Goal: Information Seeking & Learning: Learn about a topic

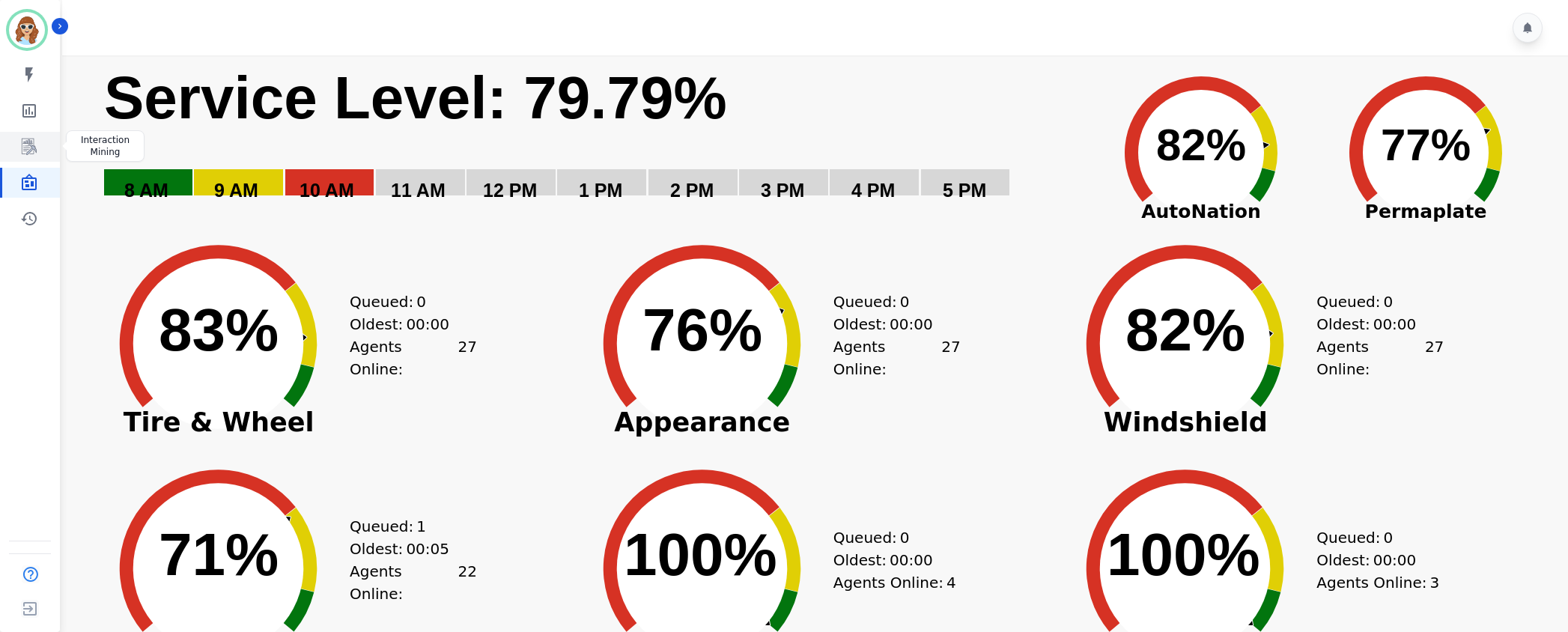
click at [21, 146] on icon "Sidebar" at bounding box center [29, 147] width 18 height 18
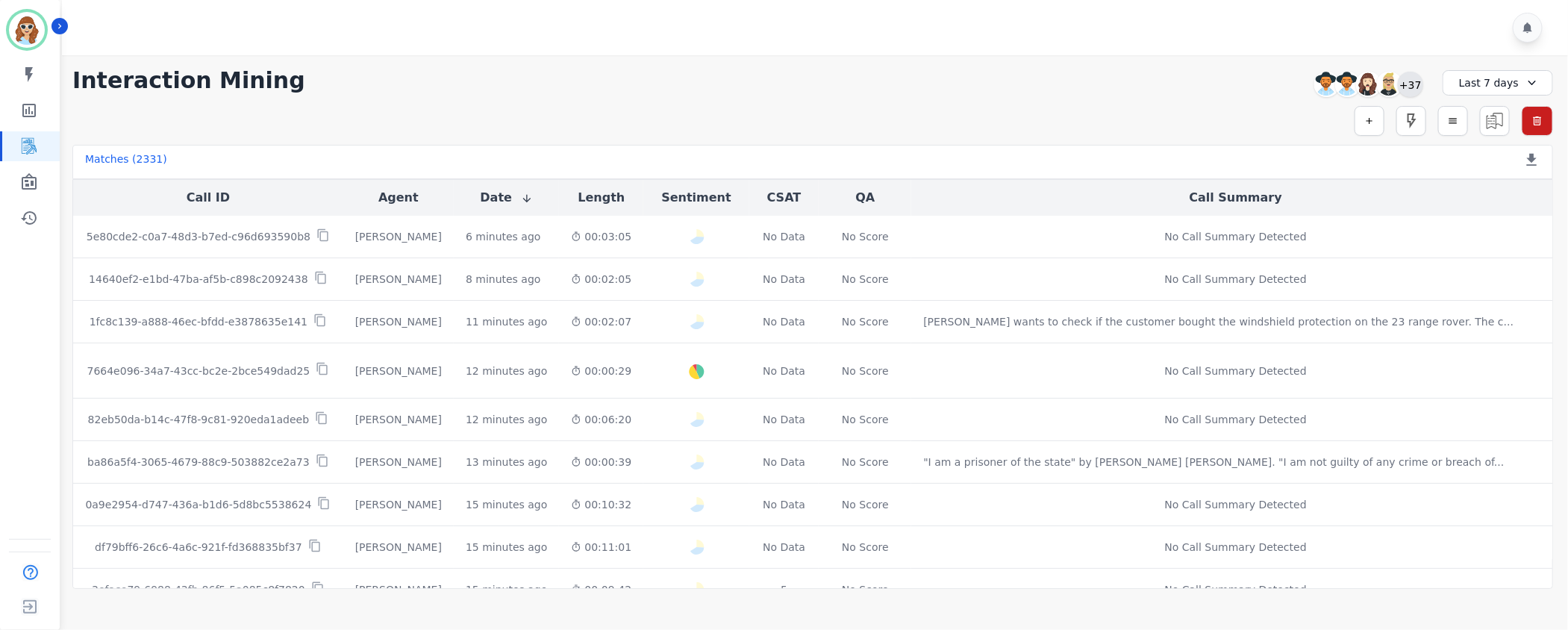
click at [1405, 85] on div "+37" at bounding box center [1410, 84] width 25 height 25
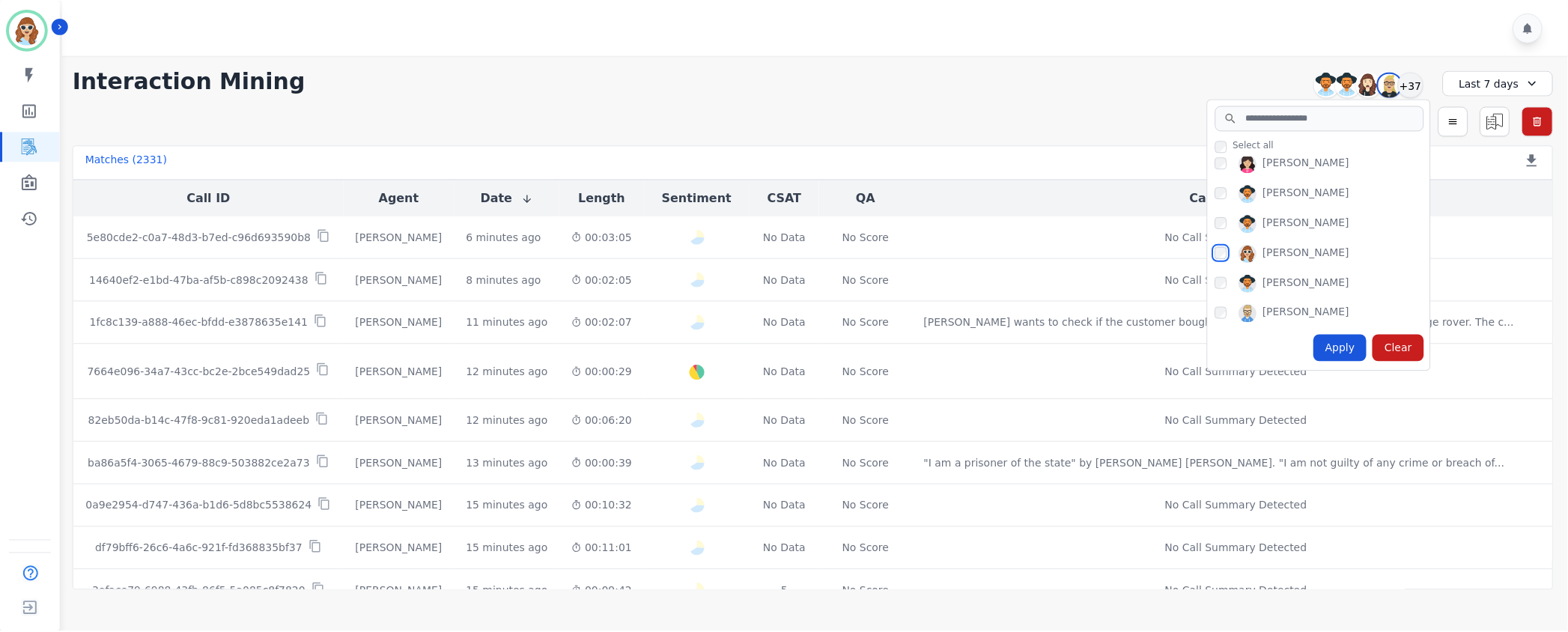
scroll to position [898, 0]
click at [1352, 347] on div "Apply" at bounding box center [1345, 348] width 54 height 27
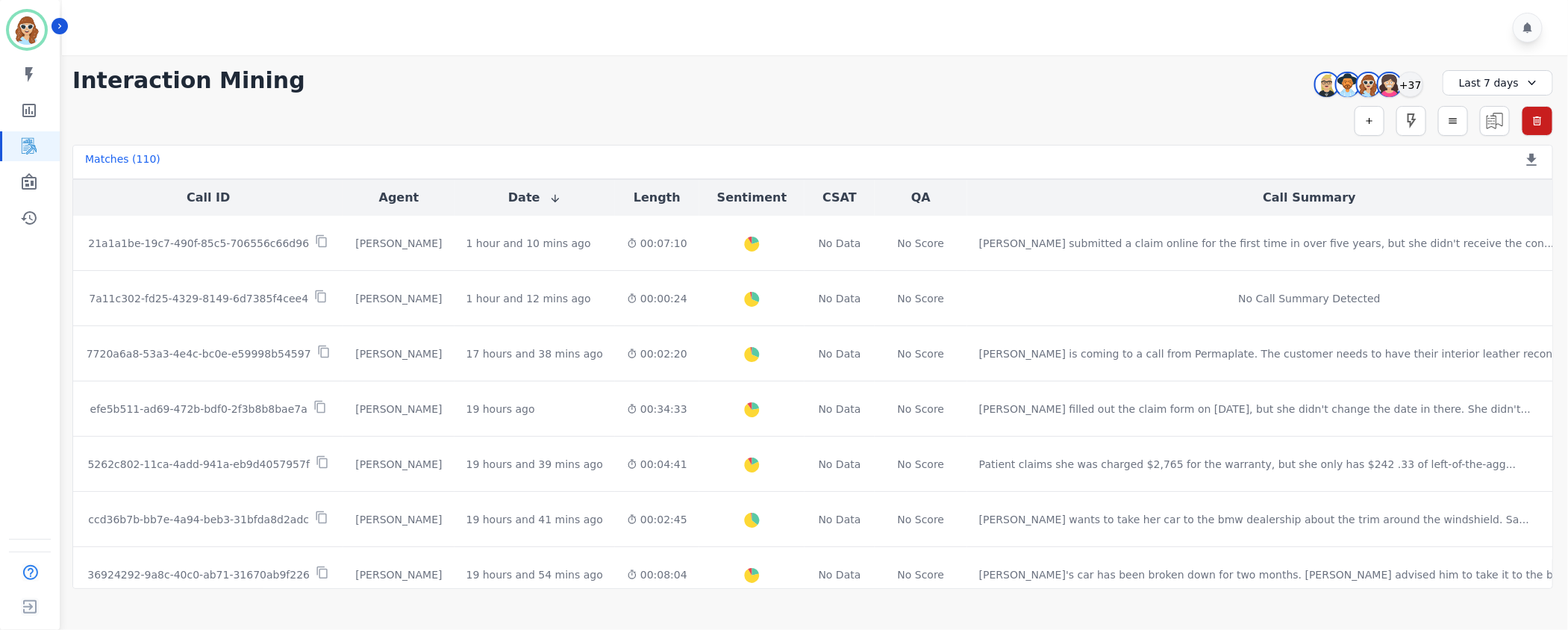
drag, startPoint x: 1219, startPoint y: 73, endPoint x: 1229, endPoint y: 72, distance: 10.0
click at [1219, 74] on div "**********" at bounding box center [812, 81] width 1480 height 27
click at [1415, 81] on div "+37" at bounding box center [1410, 84] width 25 height 25
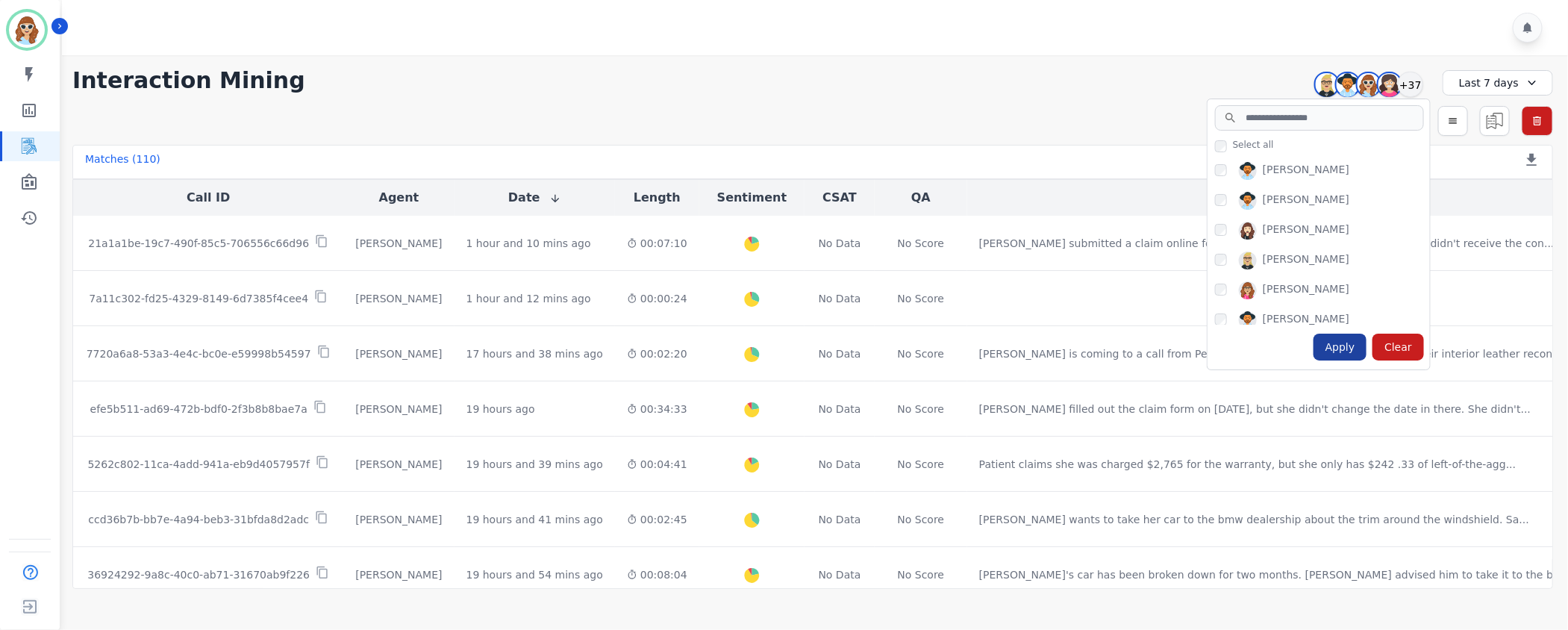
click at [1342, 352] on div "Apply" at bounding box center [1341, 347] width 54 height 27
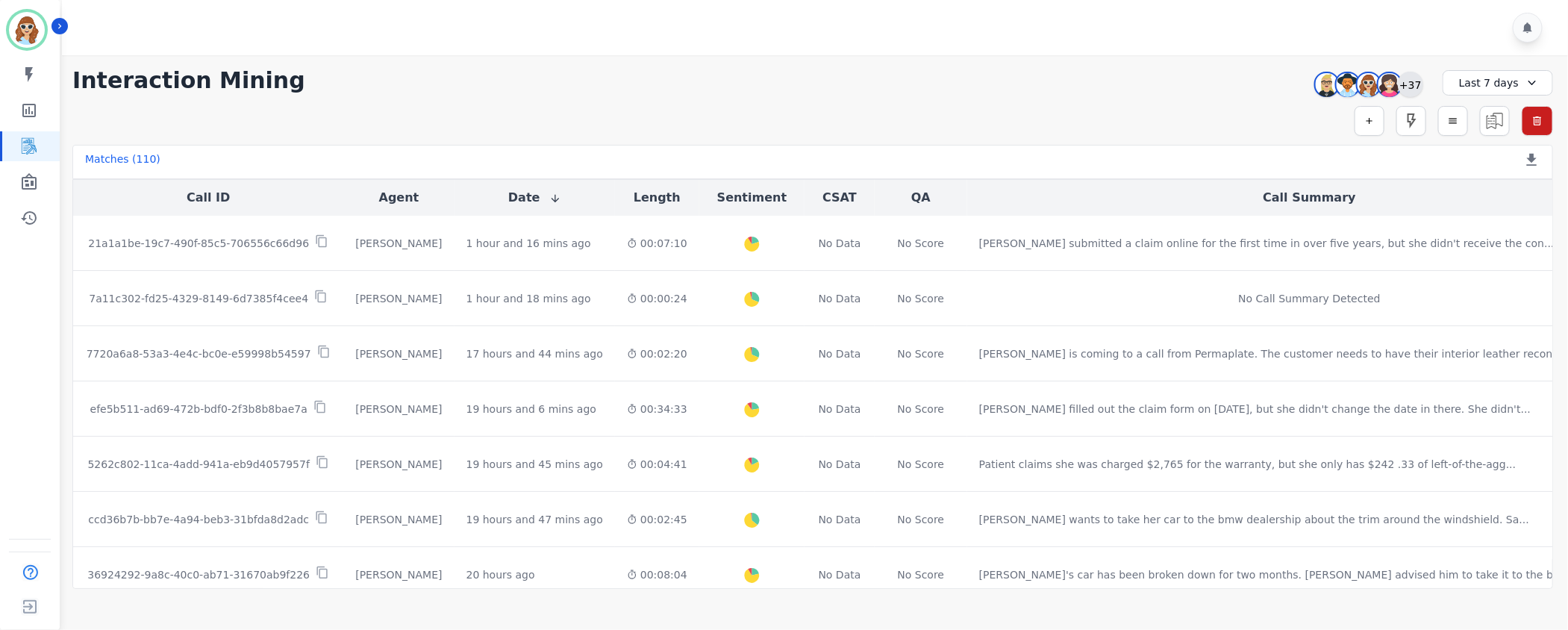
click at [1417, 78] on div "+37" at bounding box center [1410, 84] width 25 height 25
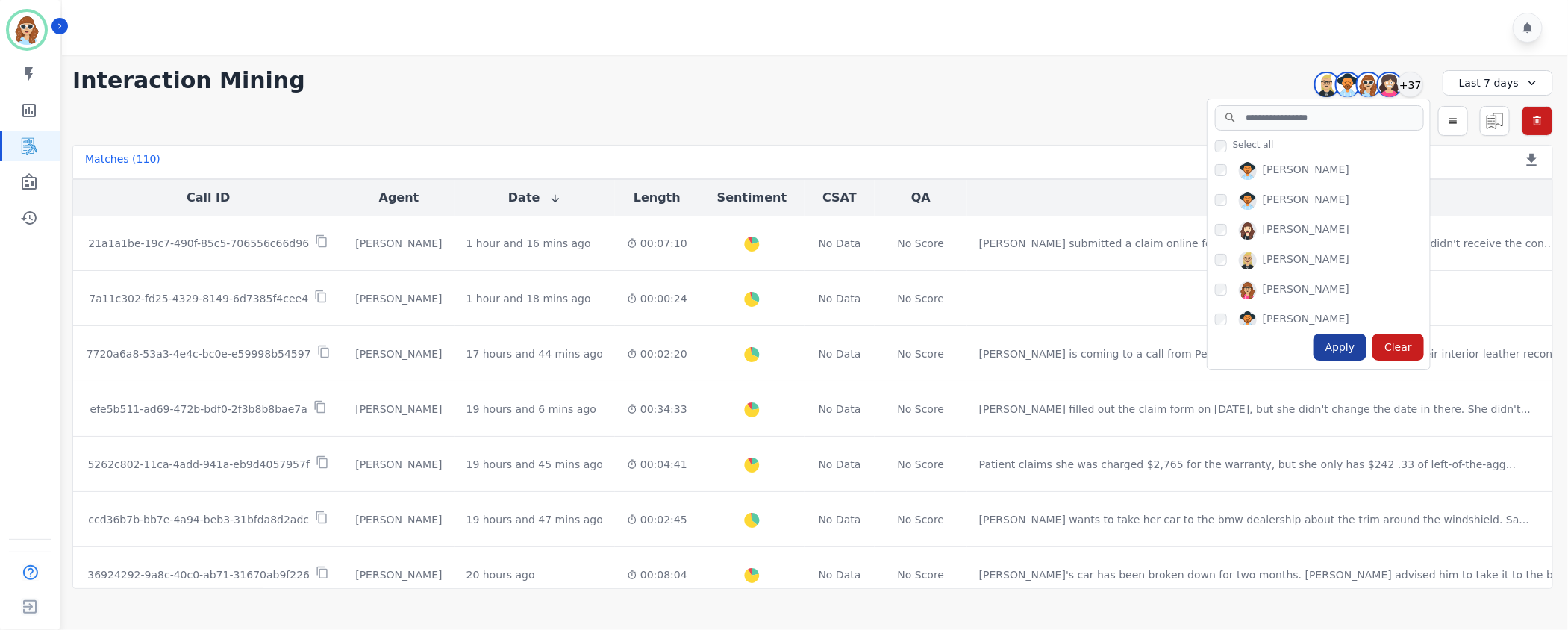
click at [1346, 351] on div "Apply" at bounding box center [1341, 347] width 54 height 27
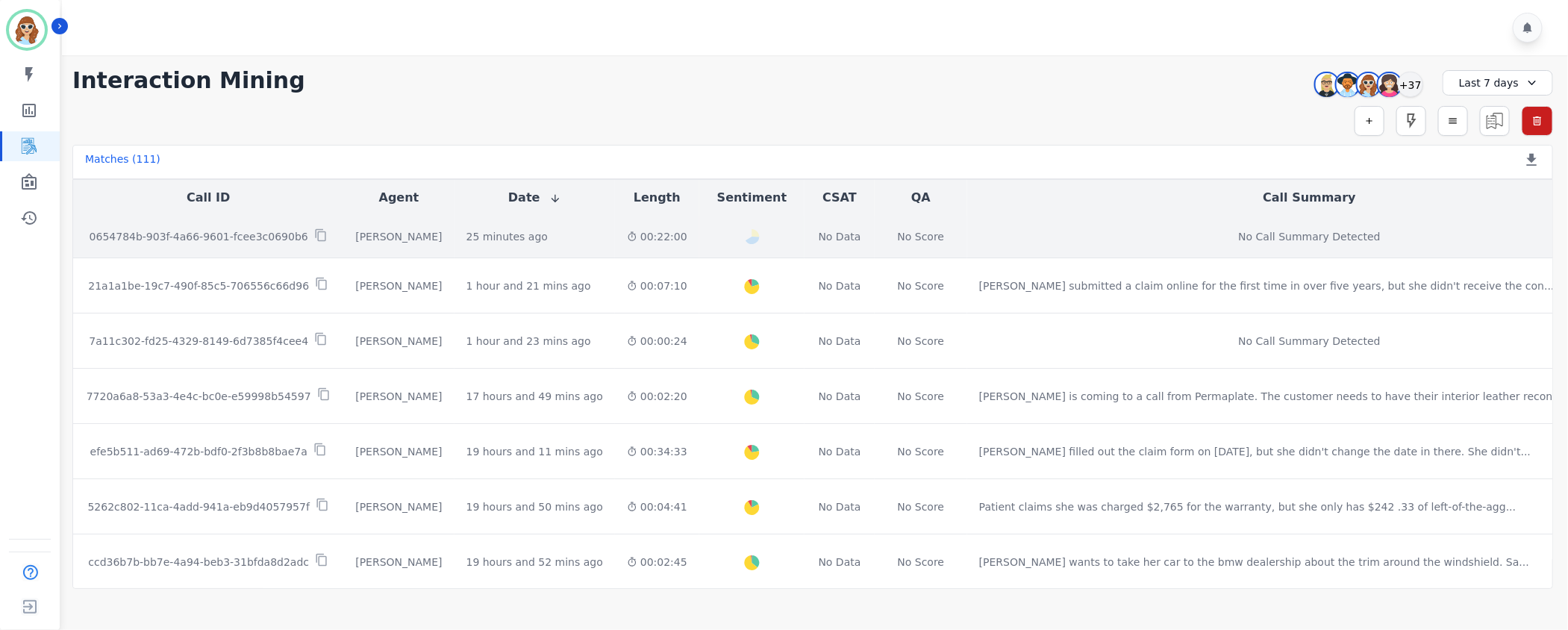
click at [229, 238] on p "0654784b-903f-4a66-9601-fcee3c0690b6" at bounding box center [198, 236] width 219 height 15
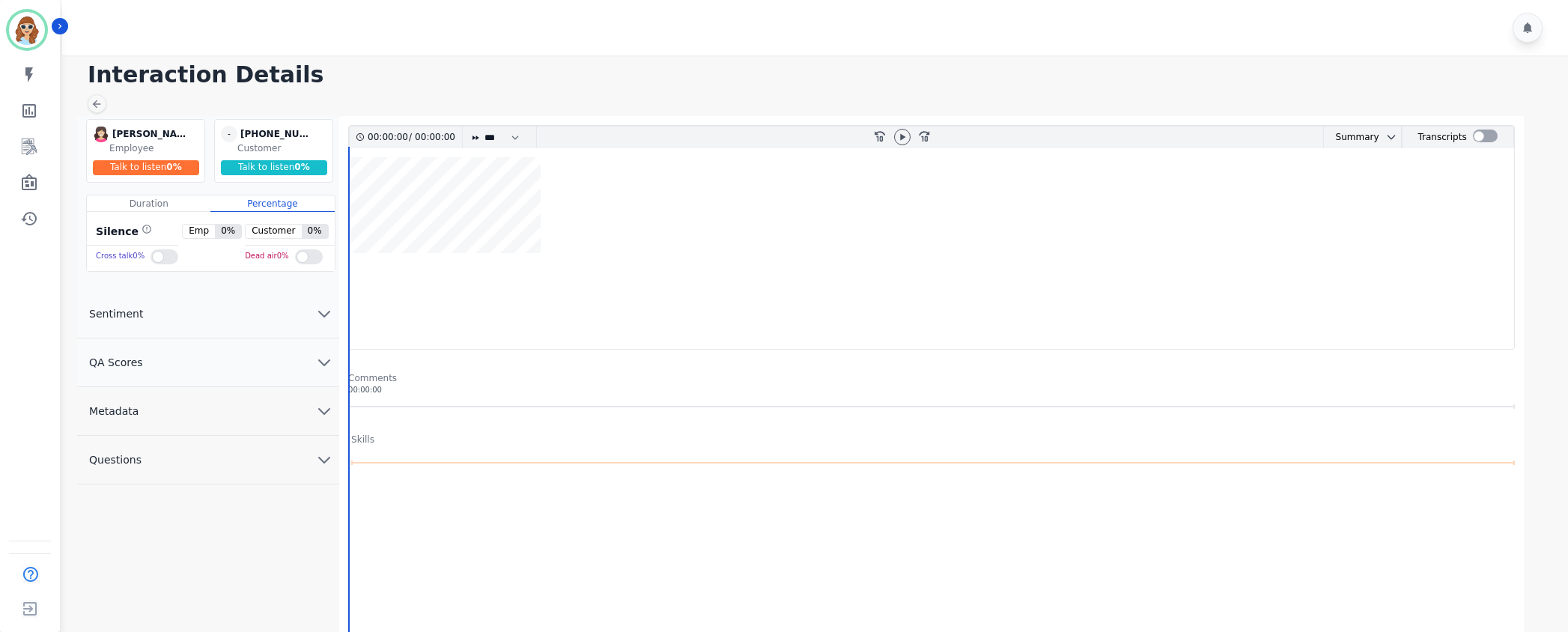
click at [326, 412] on icon "chevron down" at bounding box center [324, 411] width 10 height 6
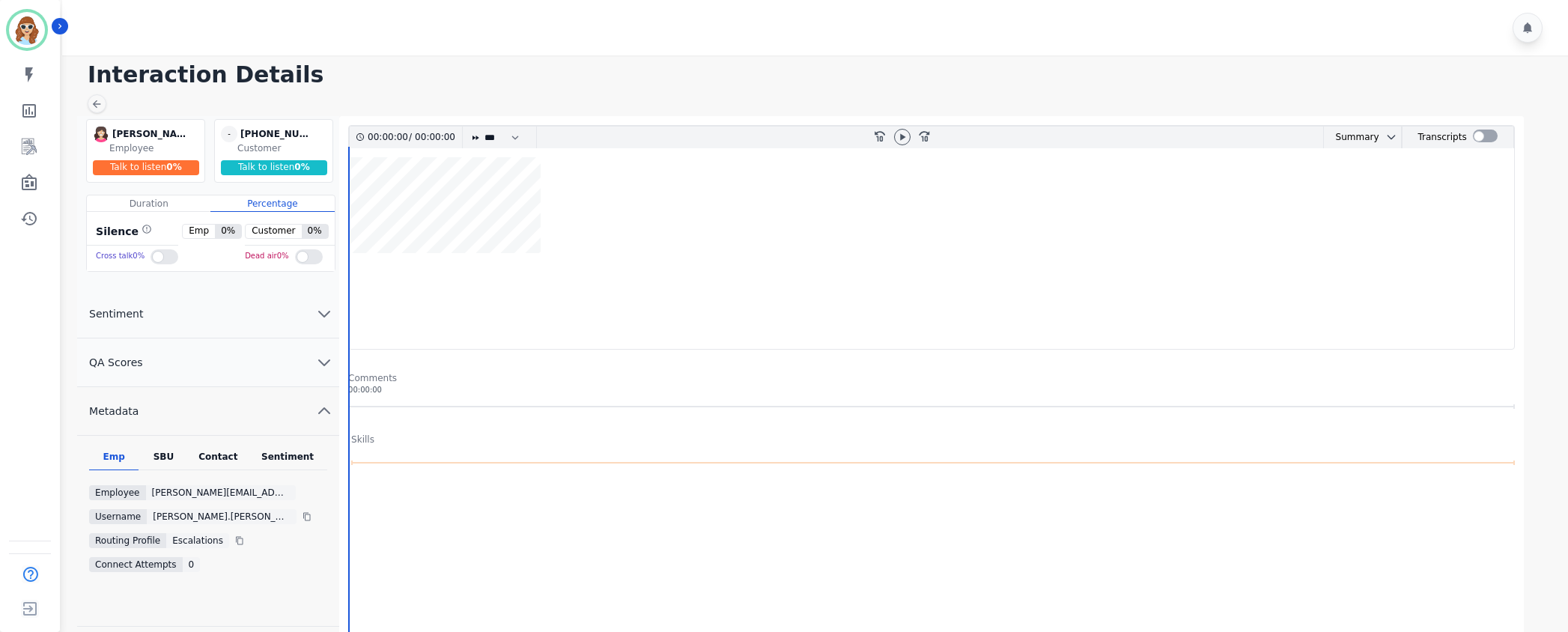
click at [166, 454] on div "SBU" at bounding box center [163, 460] width 49 height 20
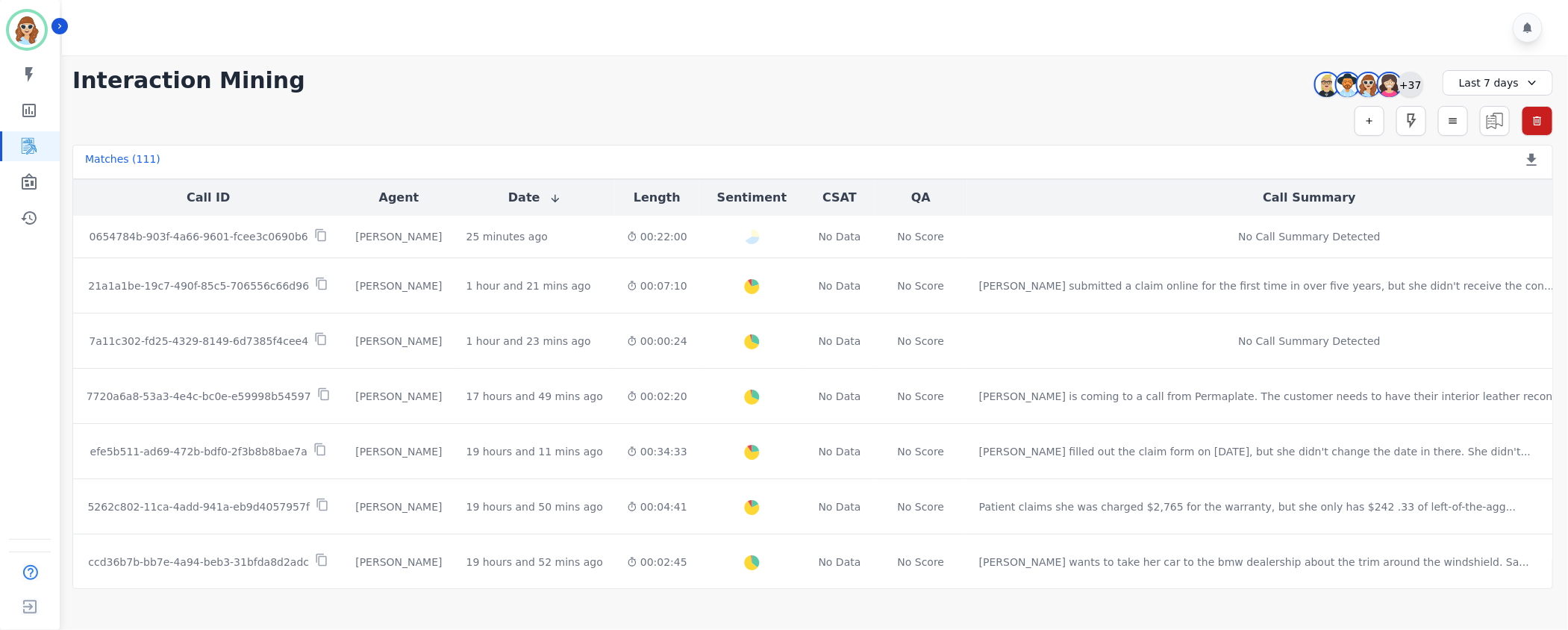
click at [1417, 81] on div "+37" at bounding box center [1410, 84] width 25 height 25
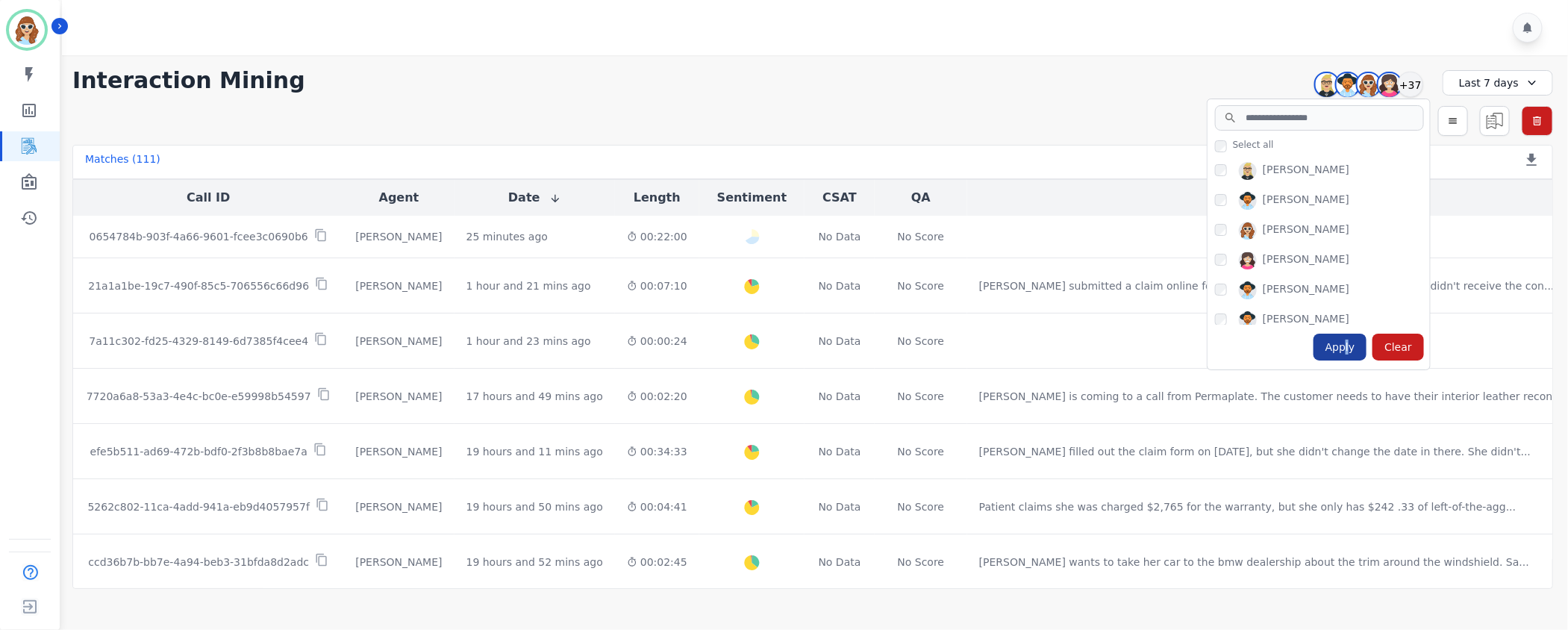
click at [1352, 347] on div "Apply" at bounding box center [1341, 347] width 54 height 27
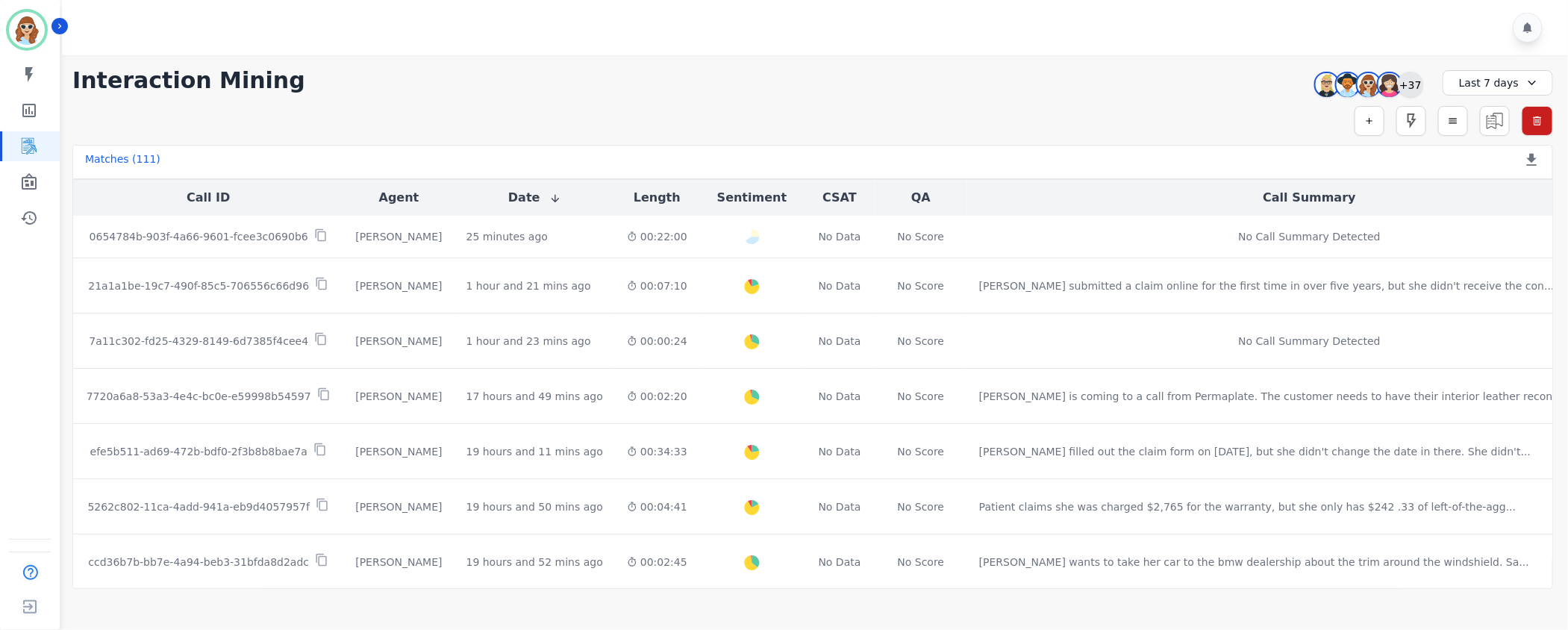
click at [1406, 86] on div "+37" at bounding box center [1410, 84] width 25 height 25
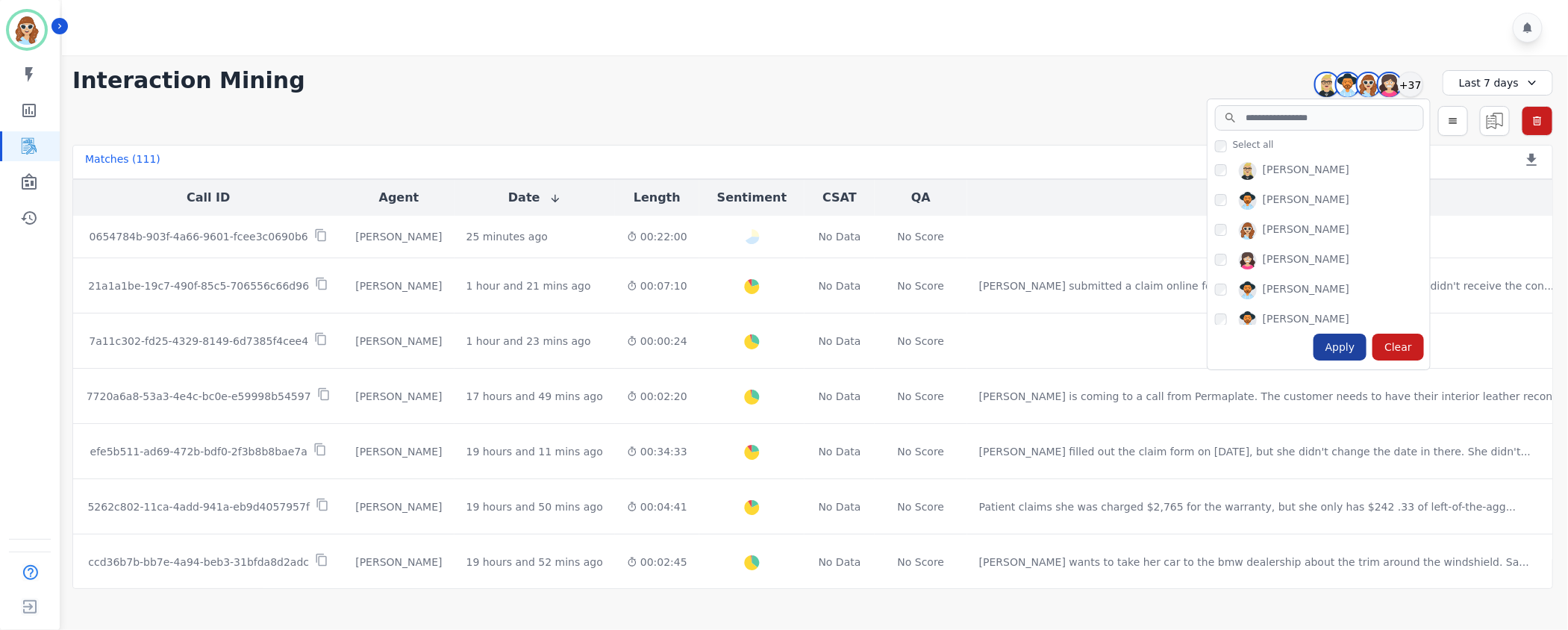
click at [1337, 349] on div "Apply" at bounding box center [1341, 347] width 54 height 27
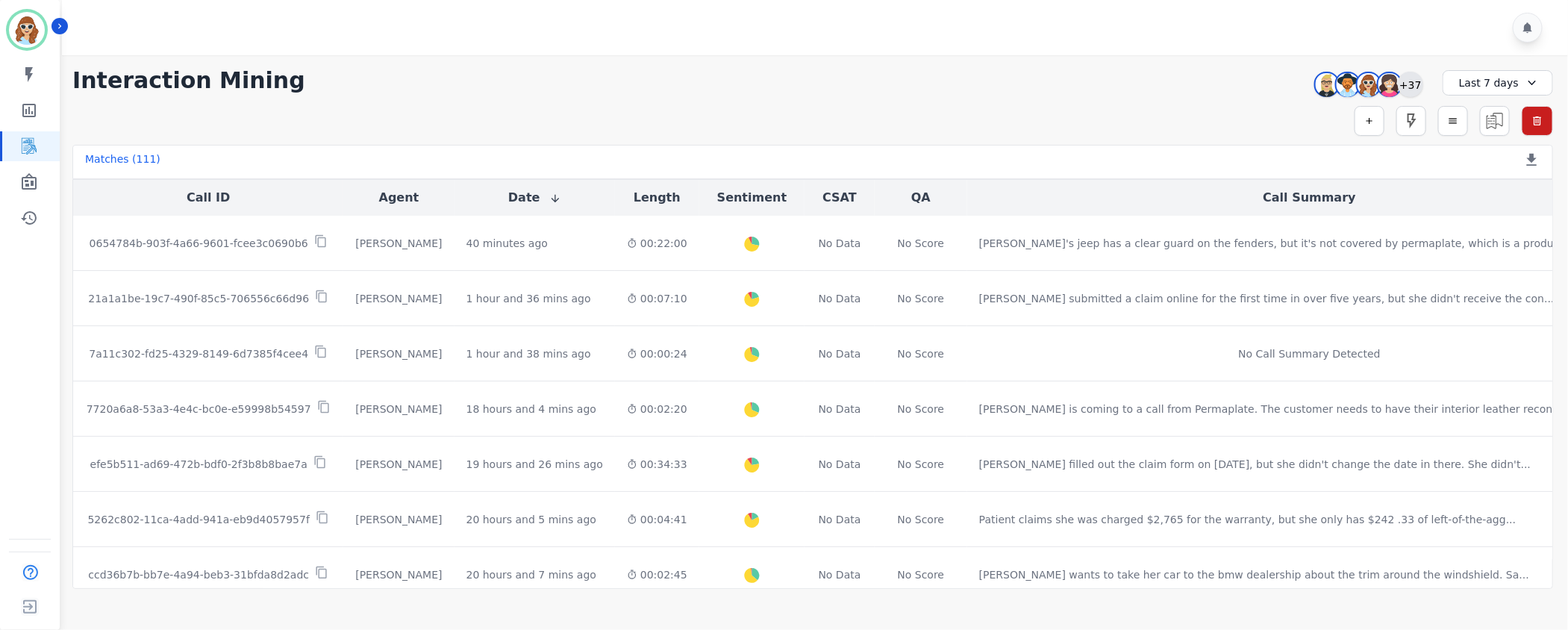
click at [1412, 81] on div "+37" at bounding box center [1410, 84] width 25 height 25
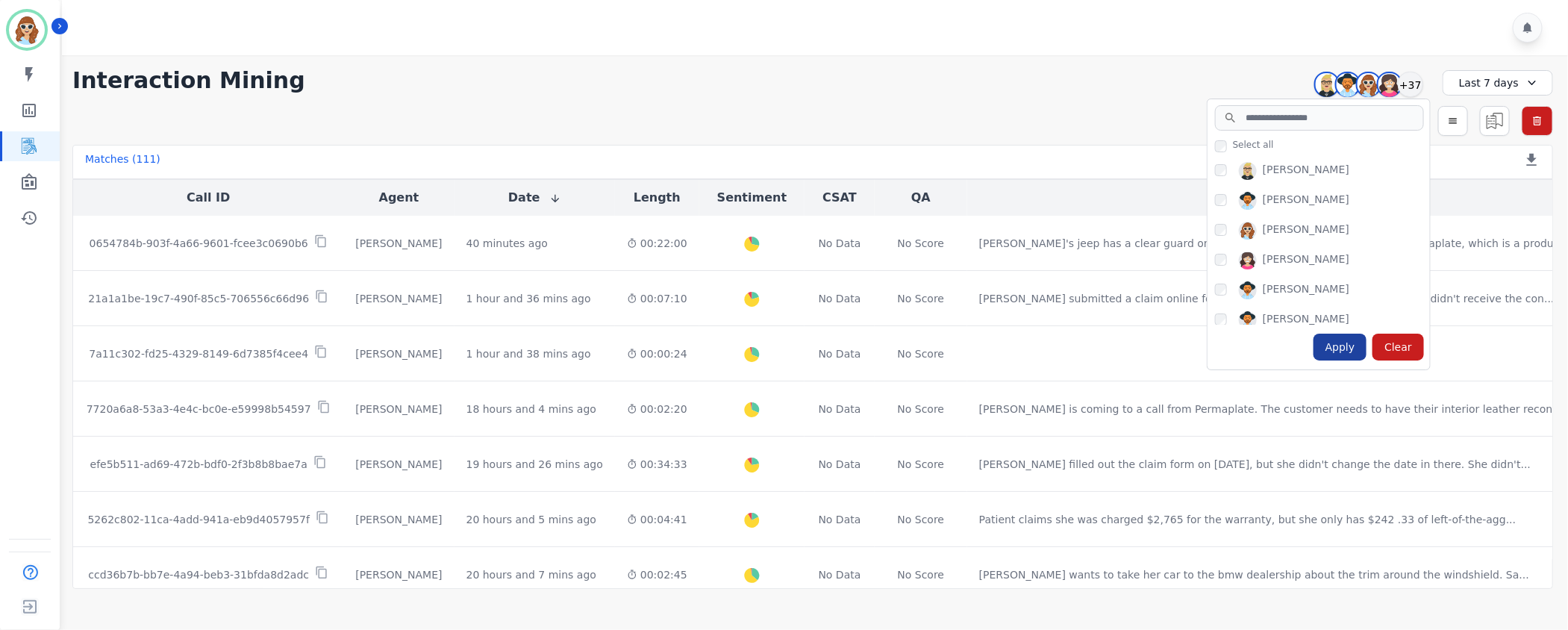
click at [1343, 354] on div "Apply" at bounding box center [1341, 347] width 54 height 27
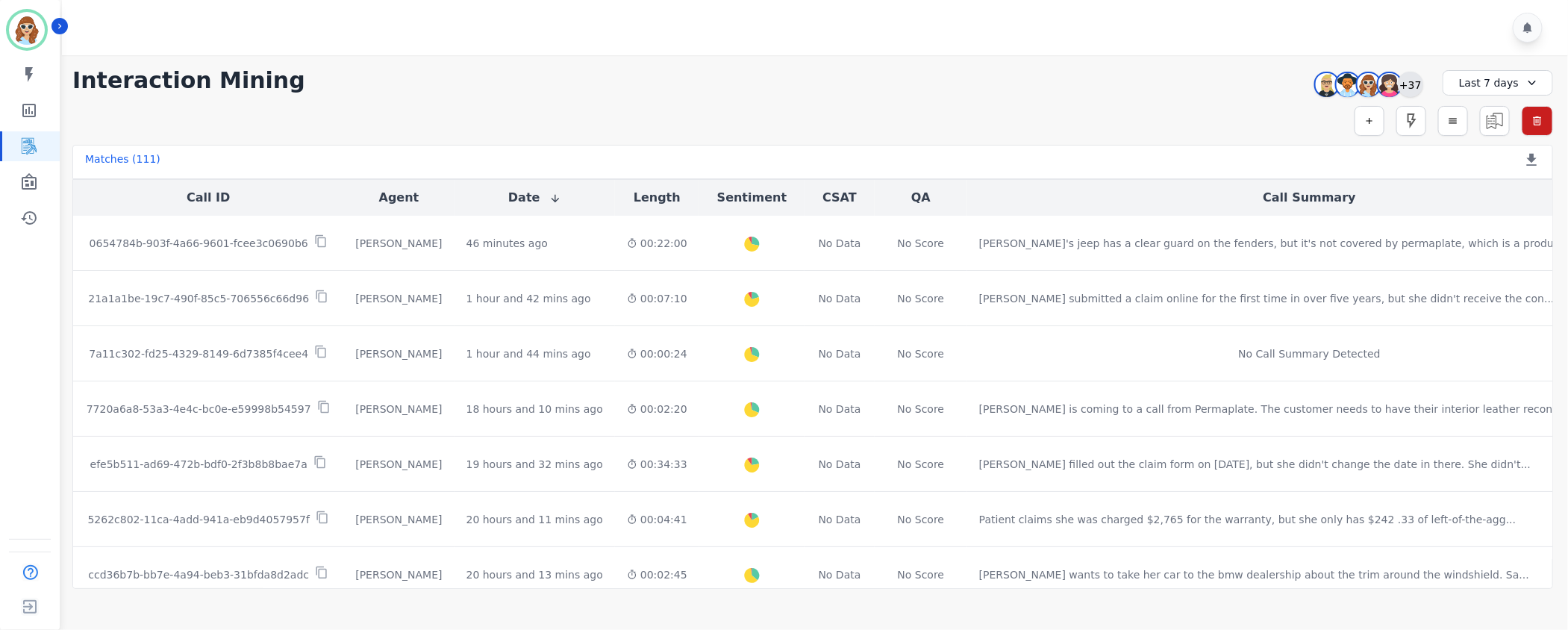
click at [1400, 85] on div "+37" at bounding box center [1410, 84] width 25 height 25
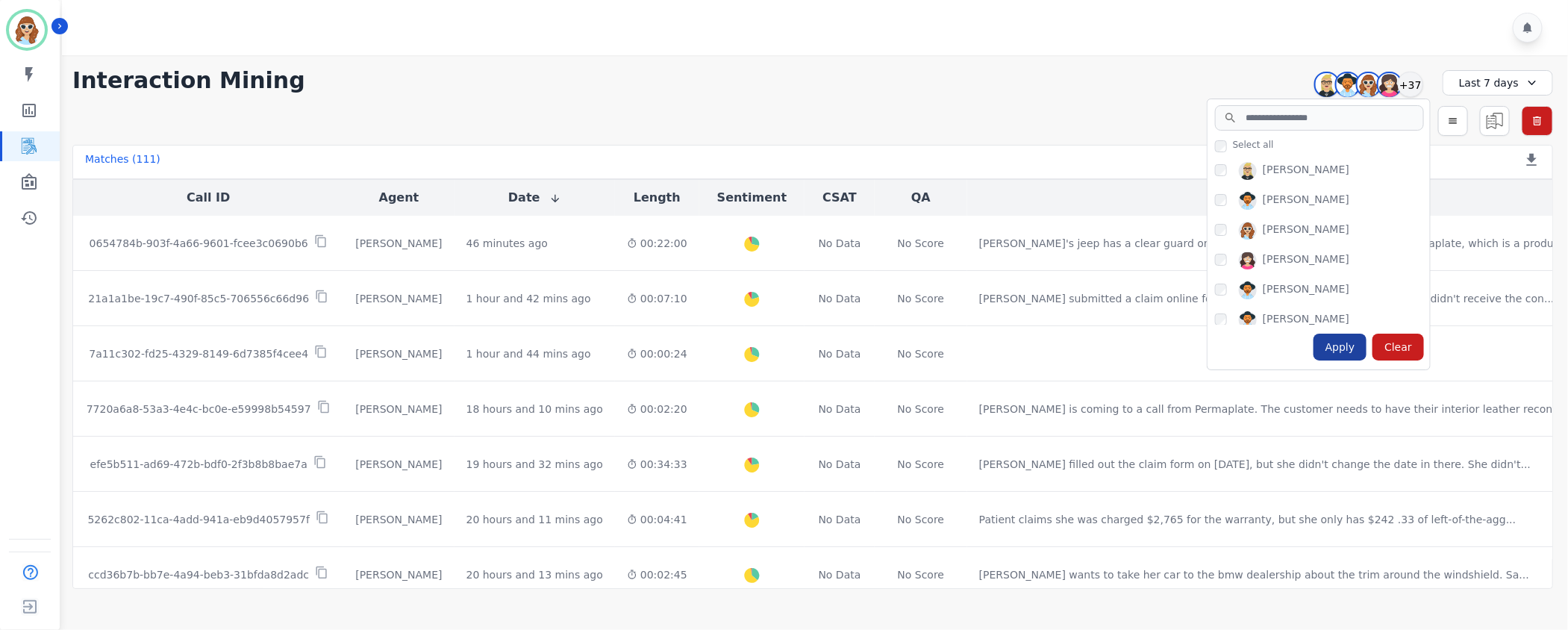
click at [1324, 349] on div "Apply" at bounding box center [1341, 347] width 54 height 27
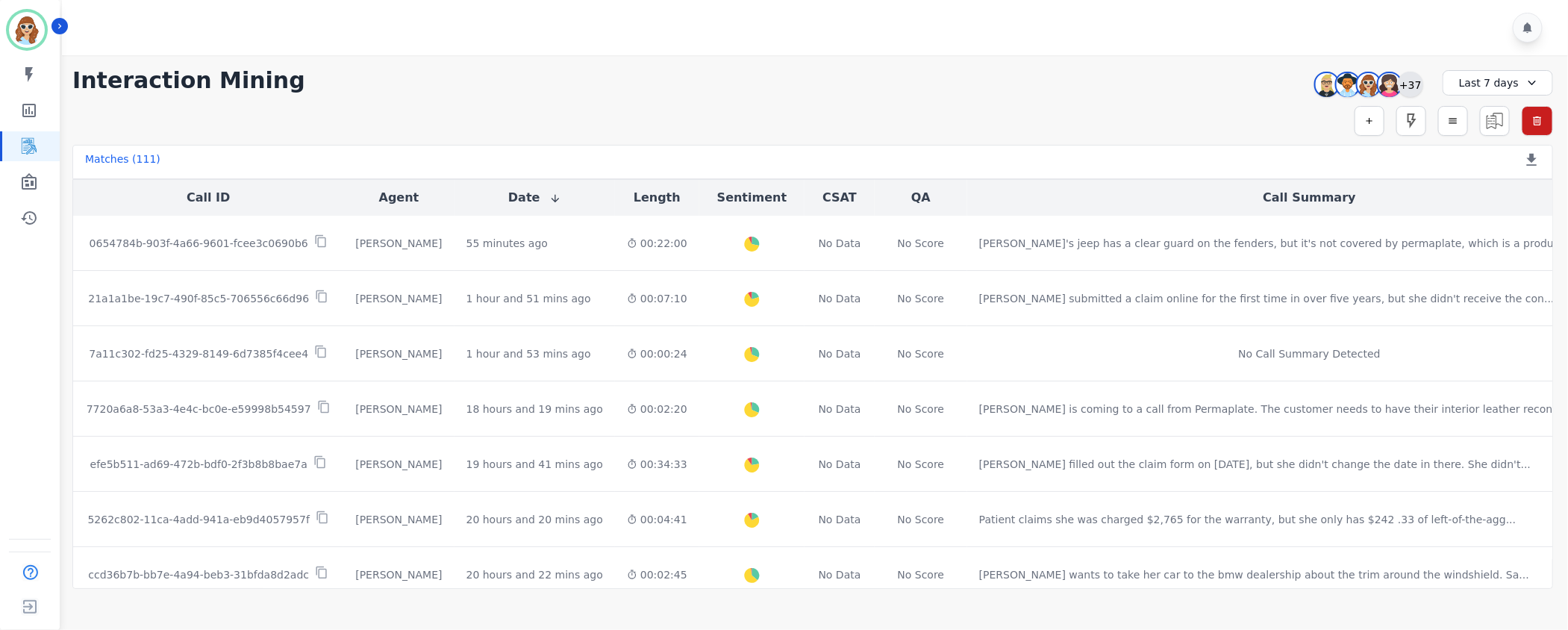
click at [1409, 81] on div "+37" at bounding box center [1410, 84] width 25 height 25
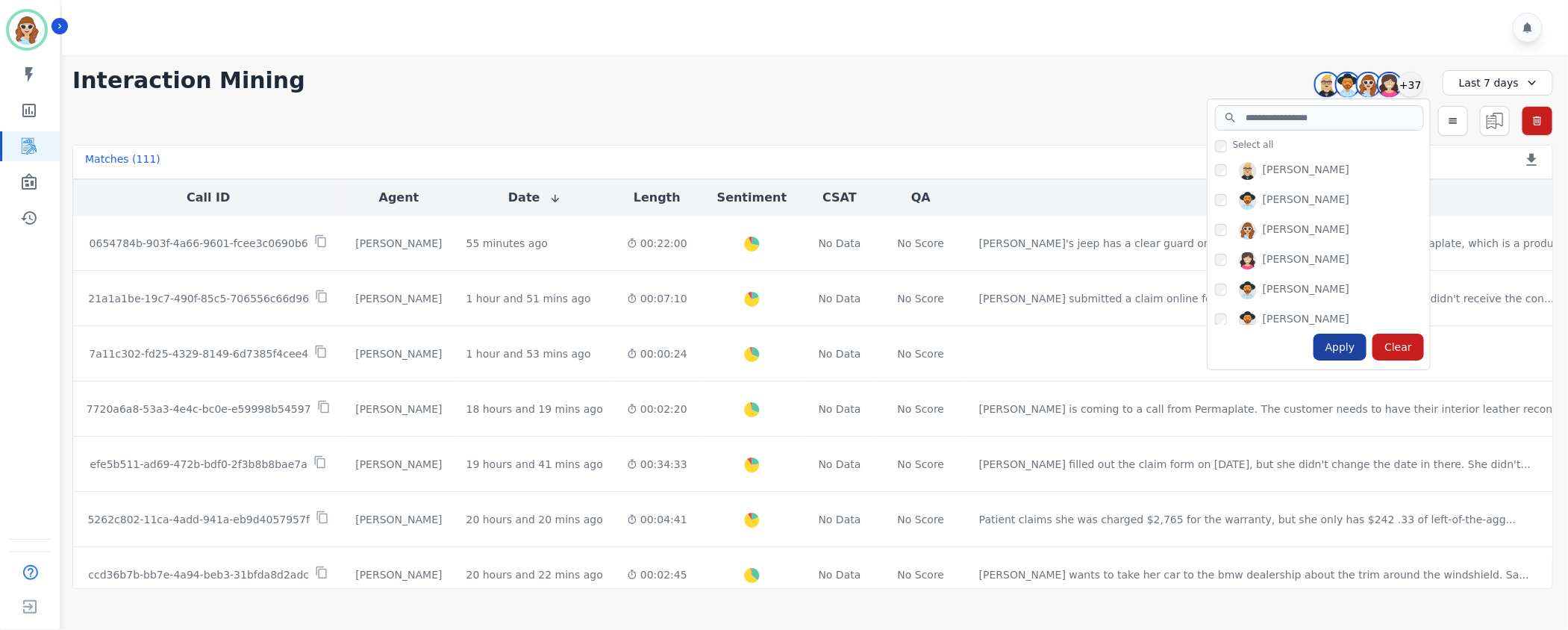
click at [1344, 341] on div "Apply" at bounding box center [1341, 347] width 54 height 27
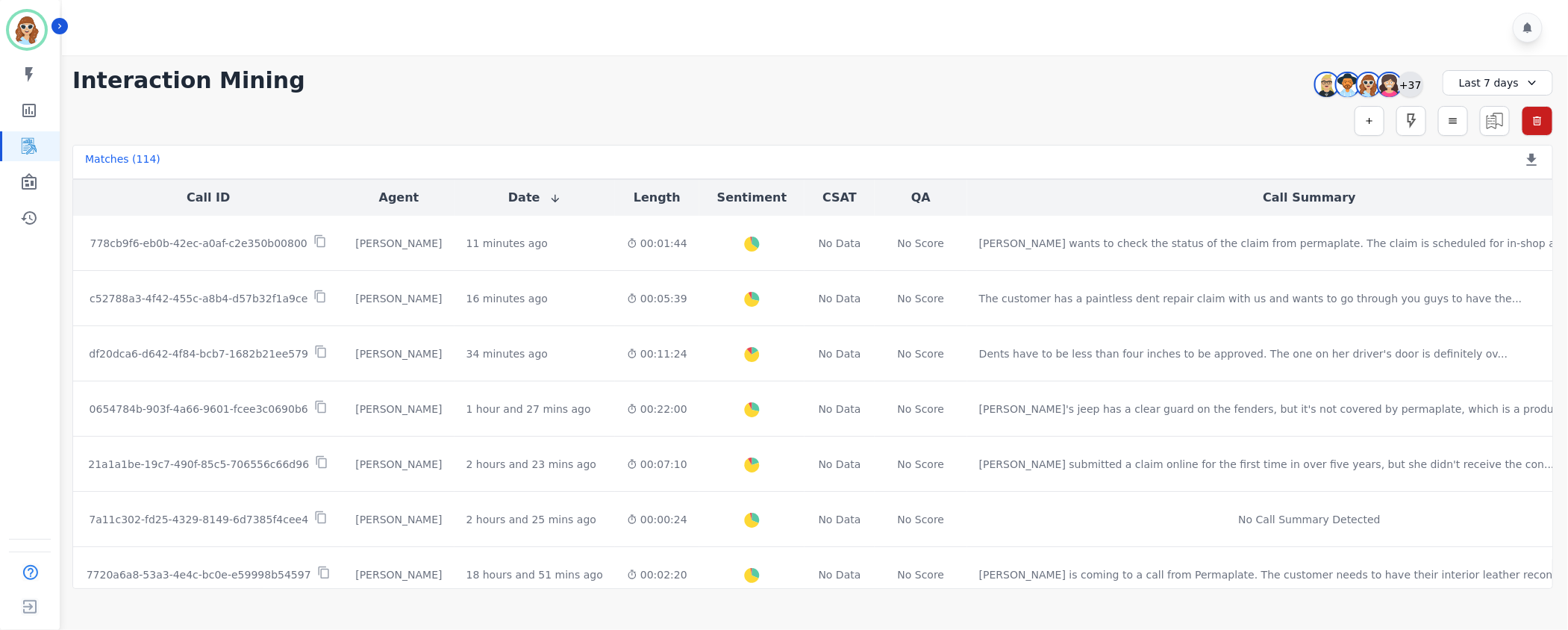
click at [1412, 86] on div "+37" at bounding box center [1410, 84] width 25 height 25
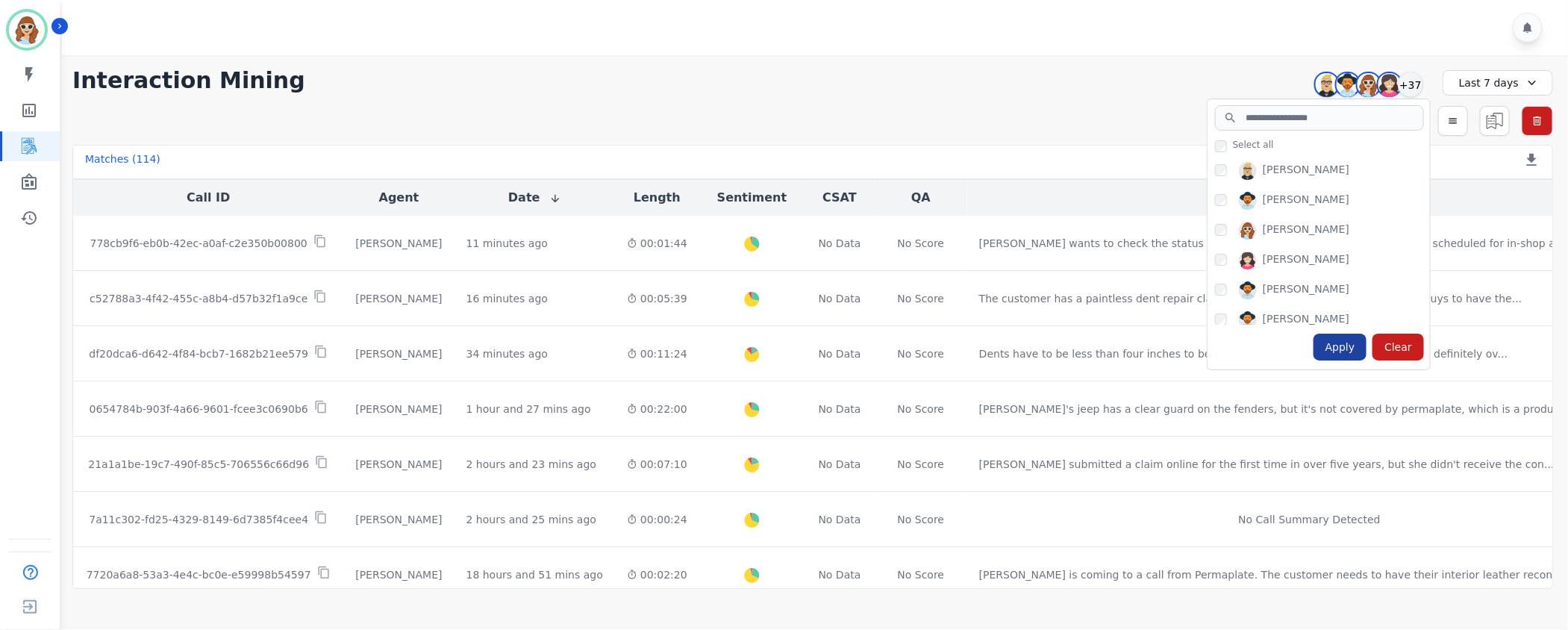
click at [1346, 343] on div "Apply" at bounding box center [1341, 347] width 54 height 27
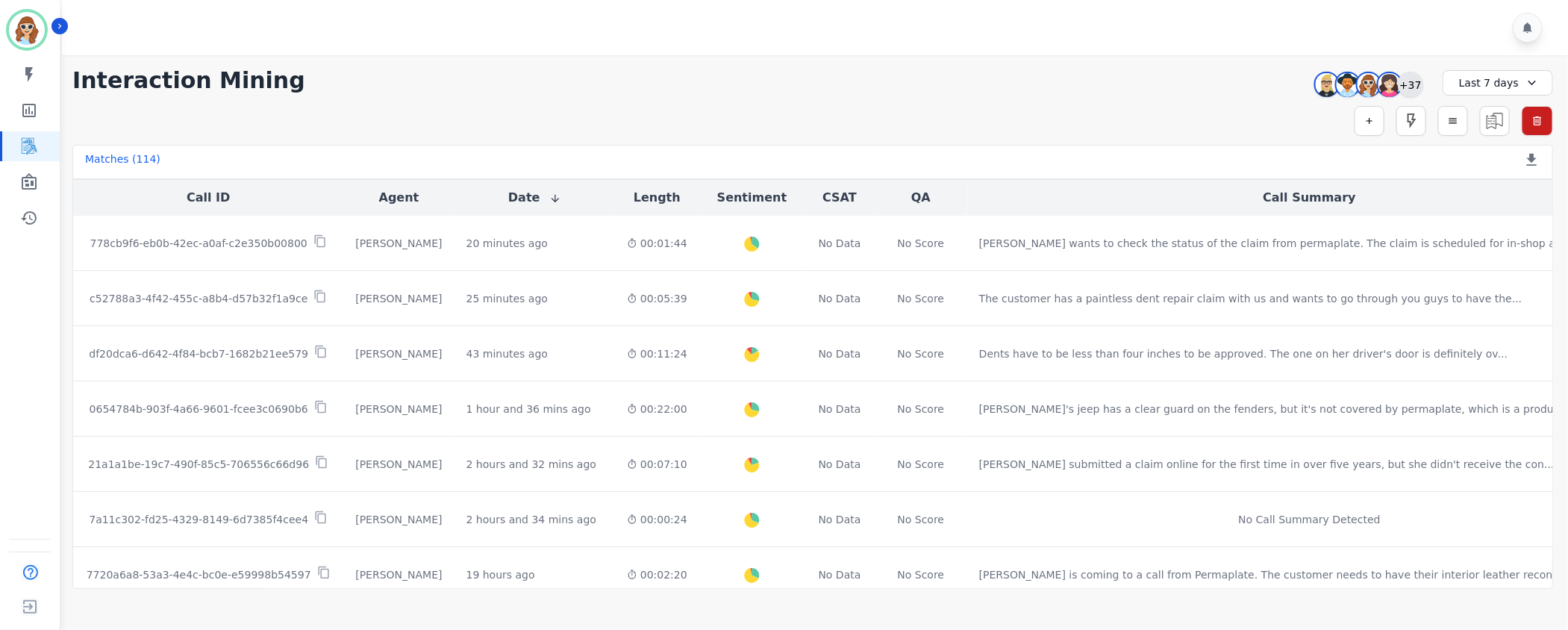
click at [1415, 79] on div "+37" at bounding box center [1410, 84] width 25 height 25
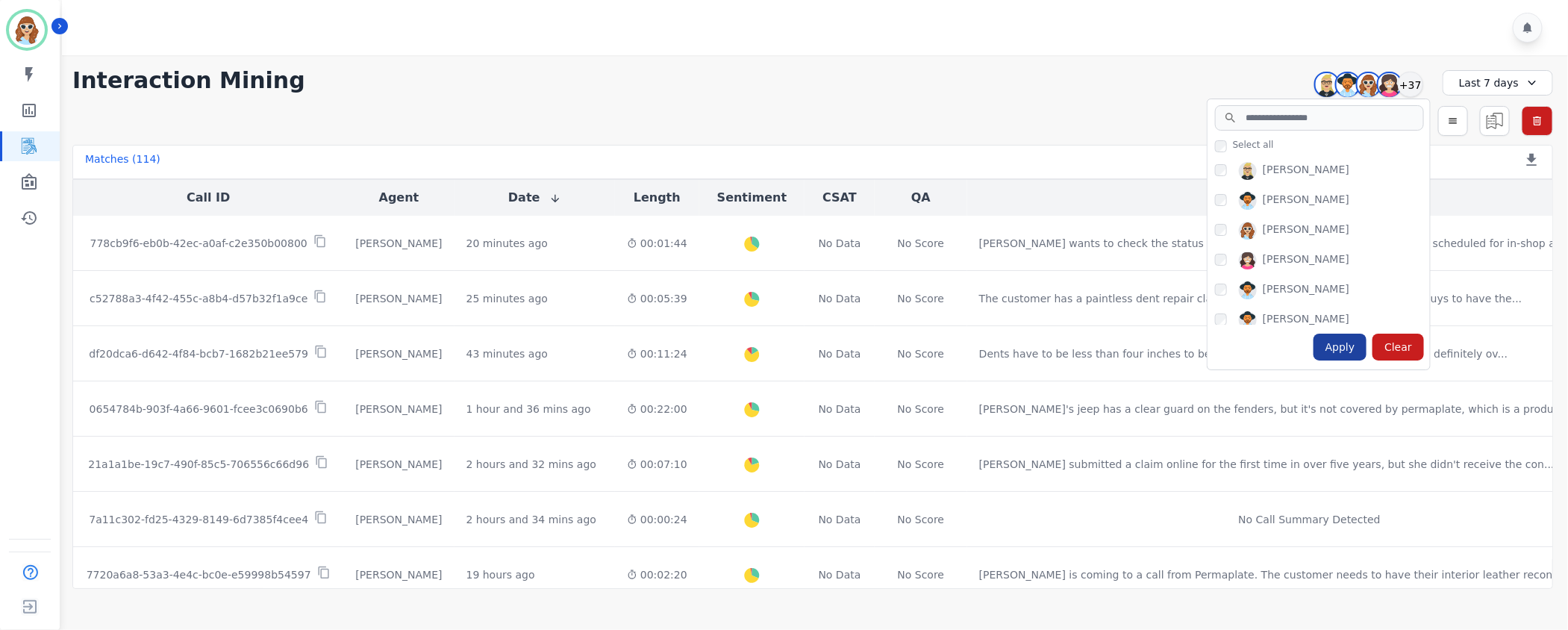
click at [1334, 357] on div "Apply" at bounding box center [1341, 347] width 54 height 27
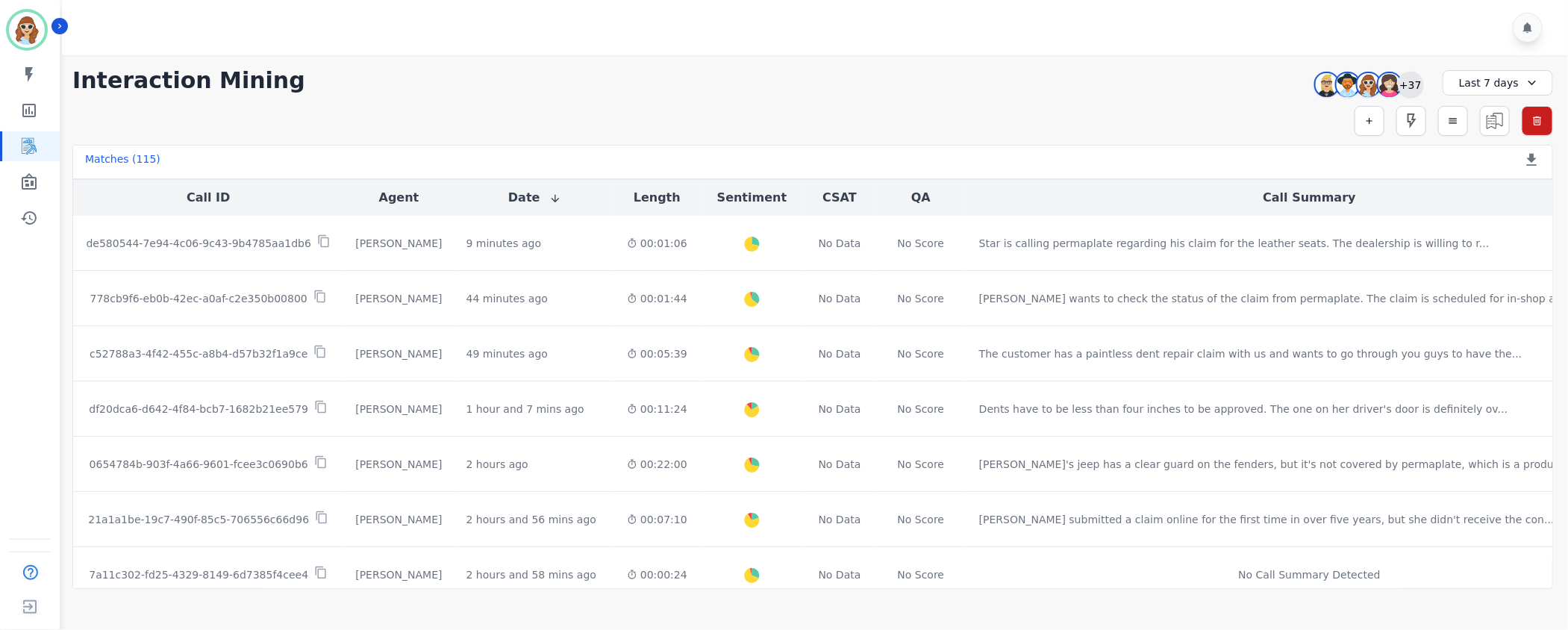
click at [1418, 81] on div "+37" at bounding box center [1410, 84] width 25 height 25
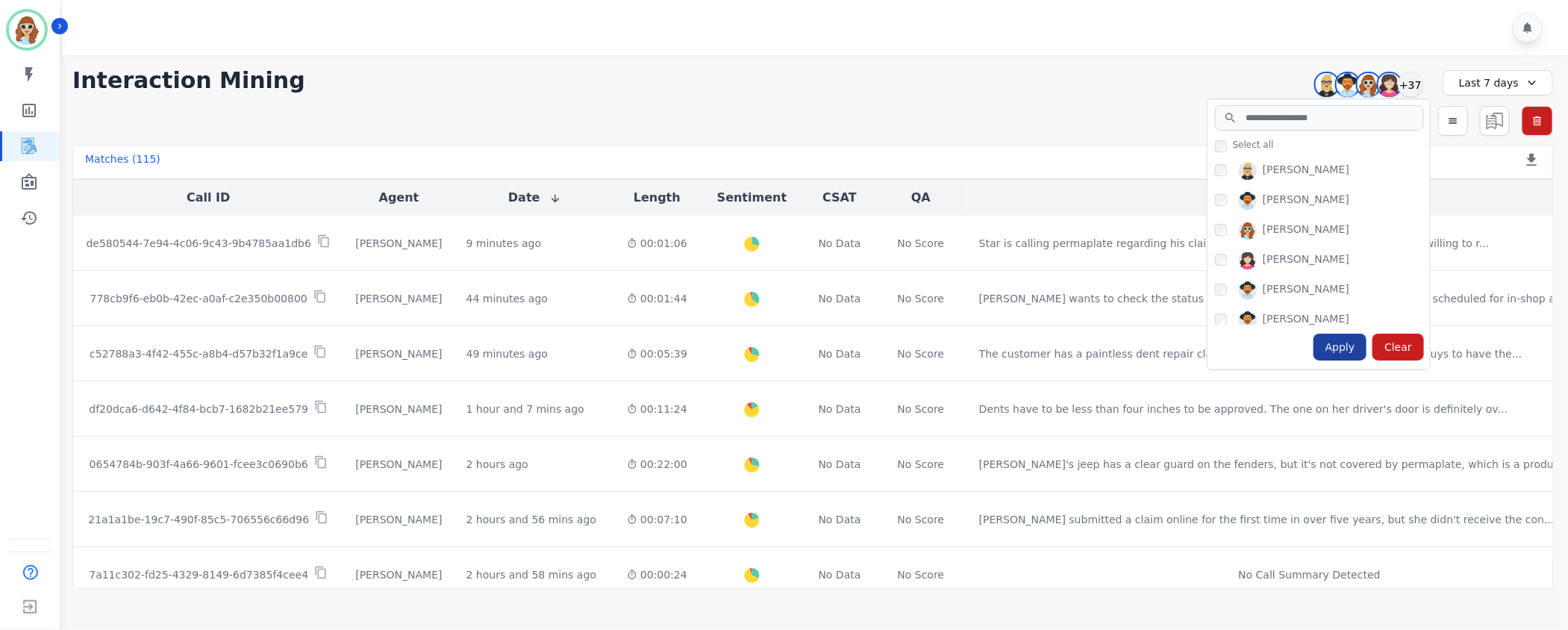
click at [1346, 350] on div "Apply" at bounding box center [1341, 347] width 54 height 27
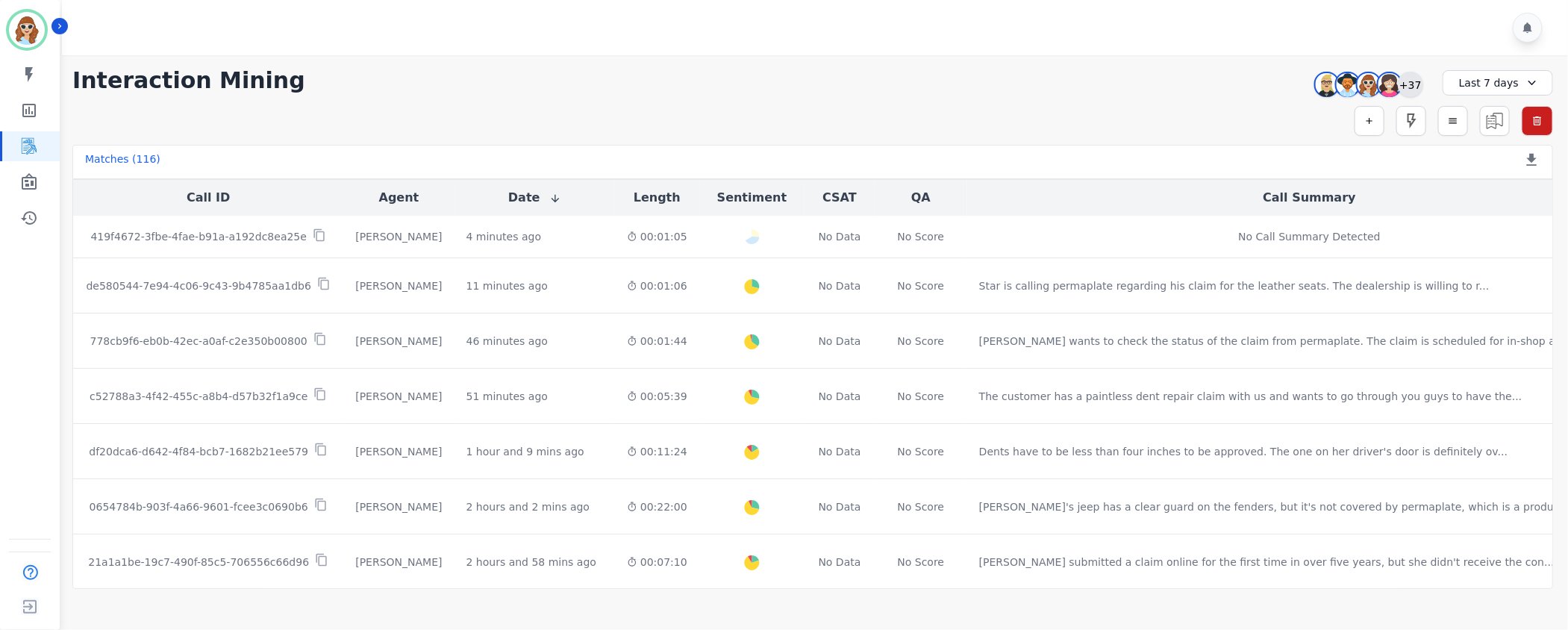
click at [1411, 84] on div "+37" at bounding box center [1410, 84] width 25 height 25
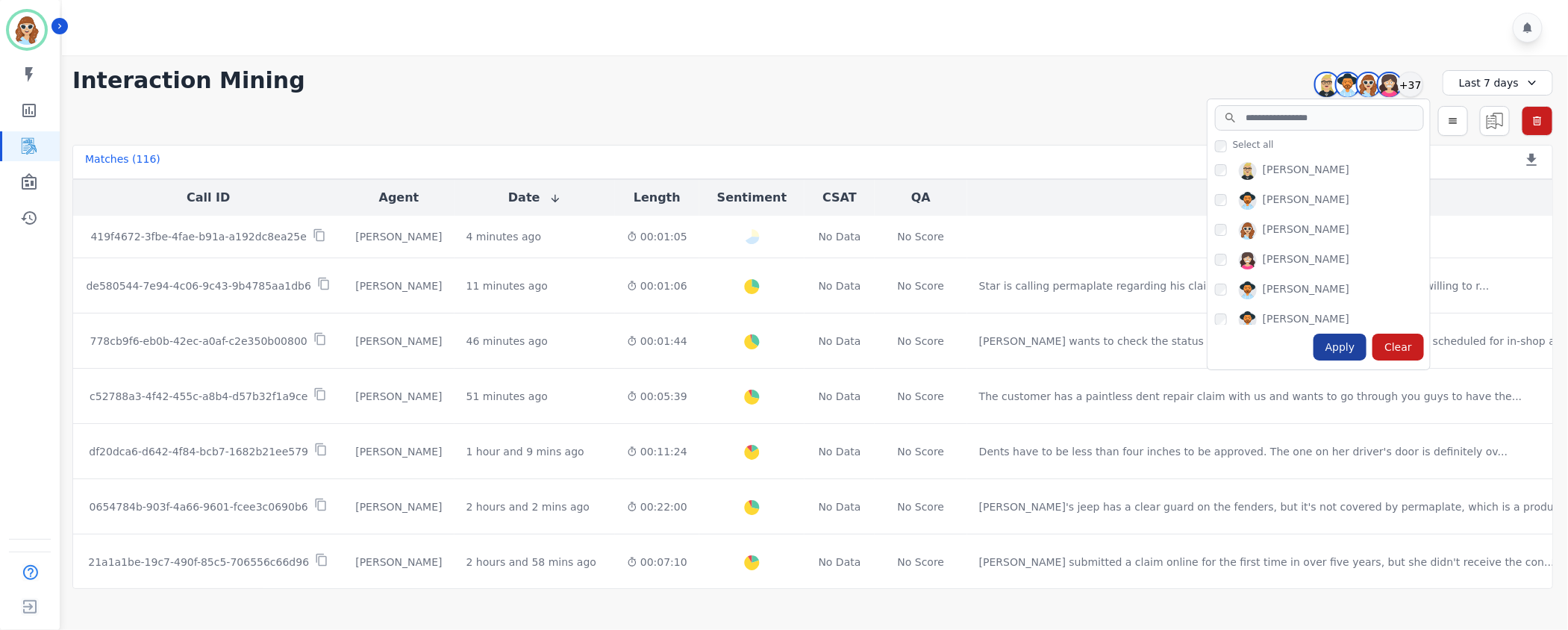
click at [1346, 354] on div "Apply" at bounding box center [1341, 347] width 54 height 27
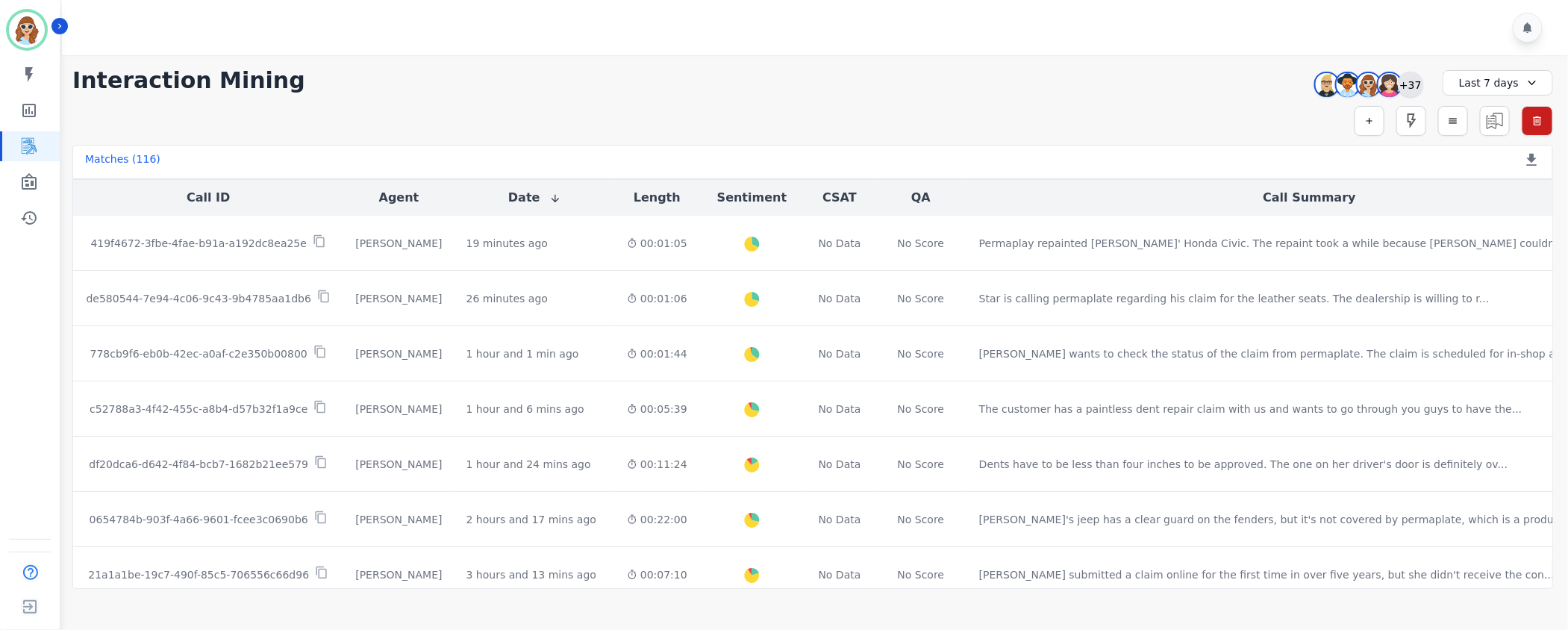
click at [1418, 81] on div "+37" at bounding box center [1410, 84] width 25 height 25
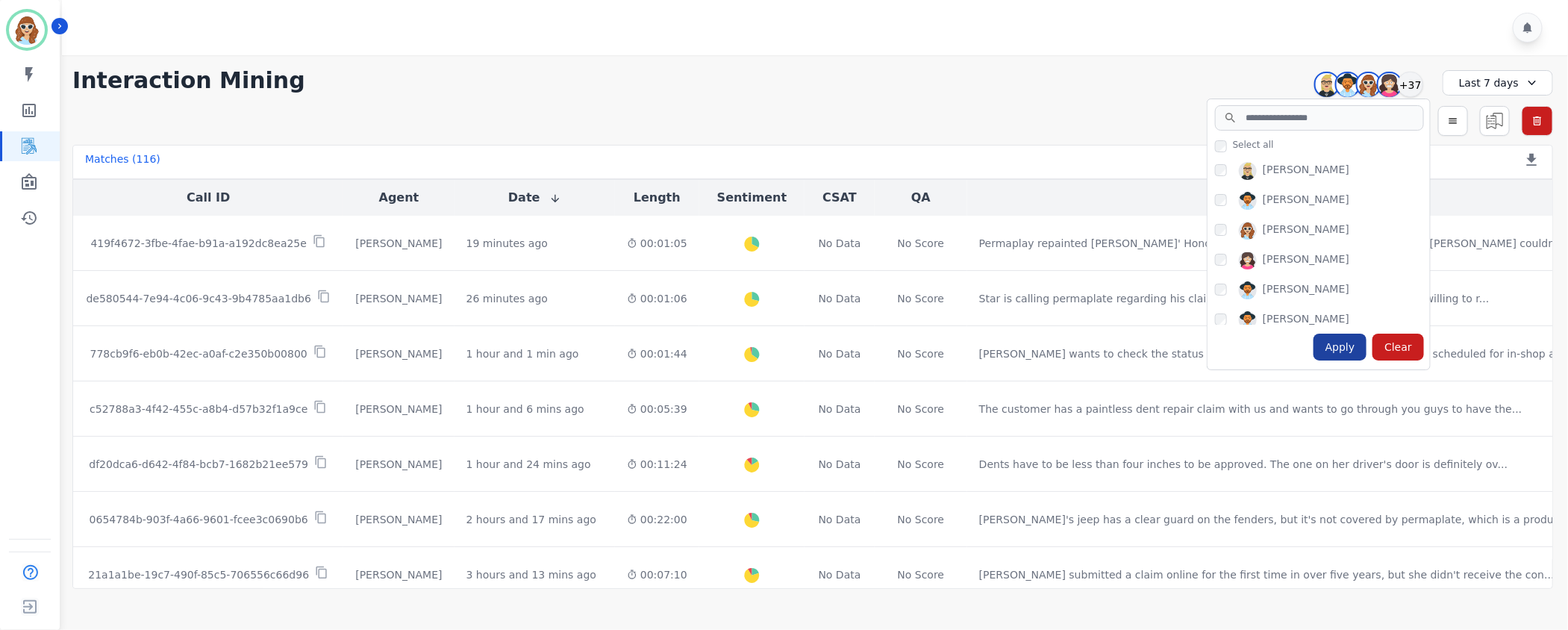
click at [1337, 354] on div "Apply" at bounding box center [1341, 347] width 54 height 27
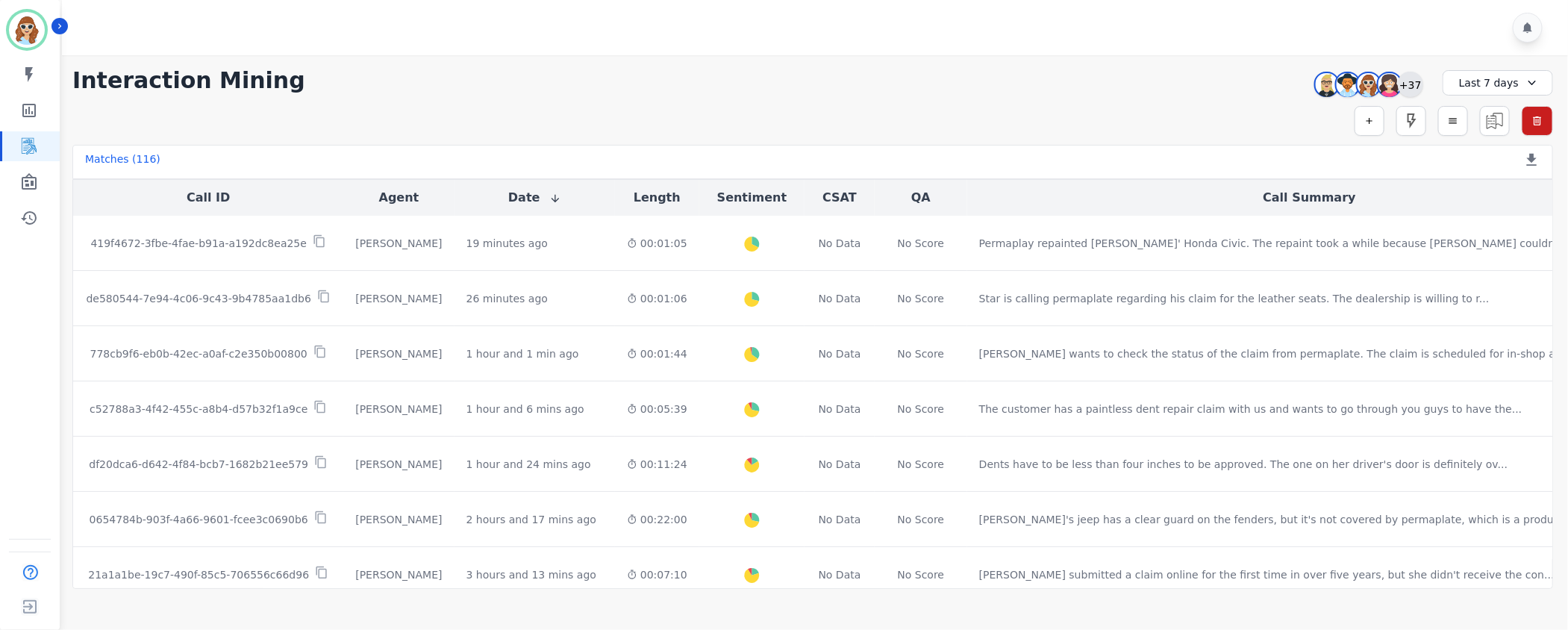
click at [1407, 81] on div "+37" at bounding box center [1410, 84] width 25 height 25
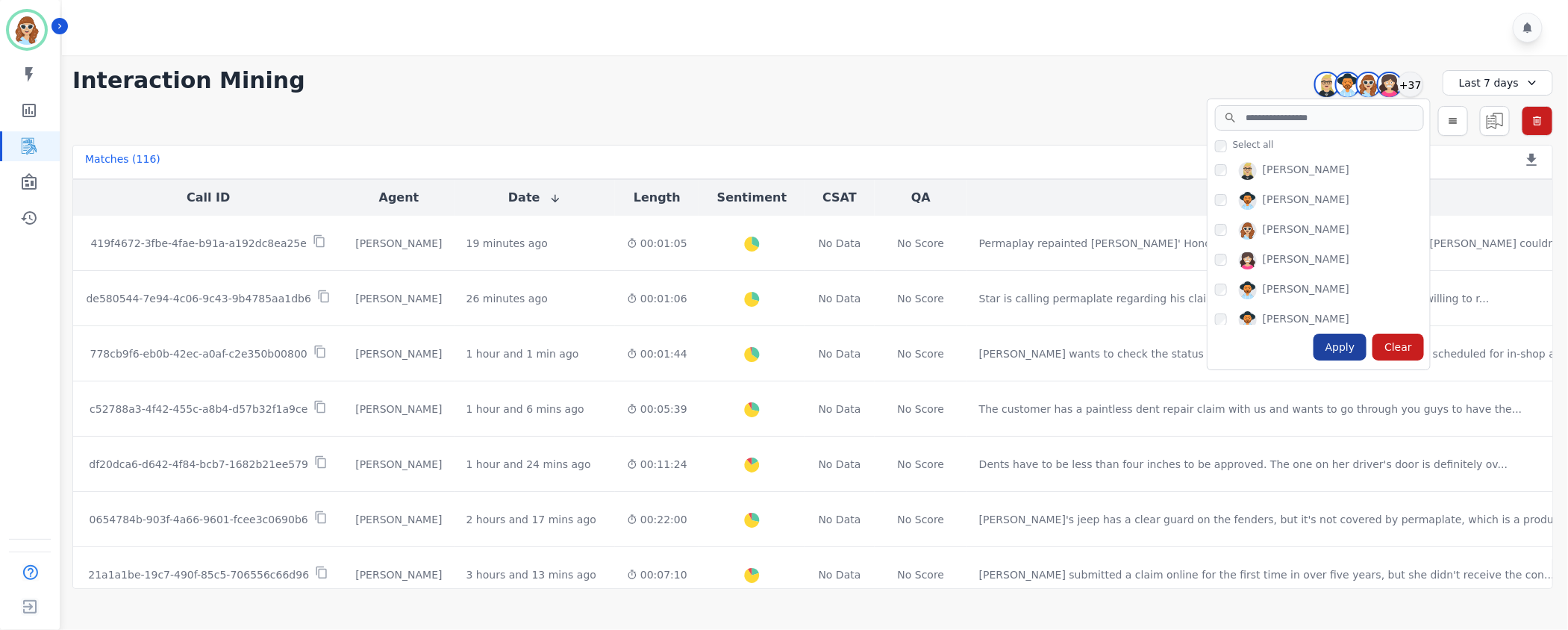
click at [1342, 351] on div "Apply" at bounding box center [1341, 347] width 54 height 27
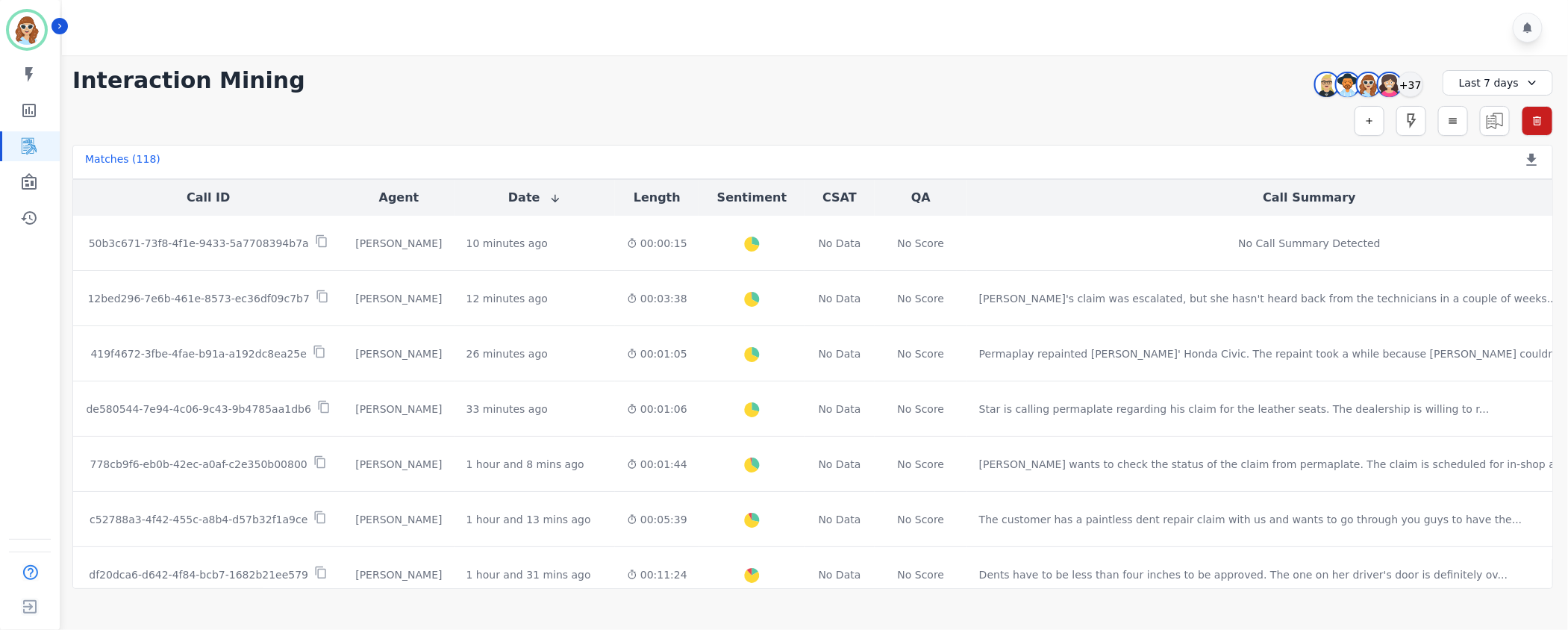
click at [1511, 622] on main "**********" at bounding box center [812, 370] width 1510 height 630
click at [1409, 81] on div "+37" at bounding box center [1410, 84] width 25 height 25
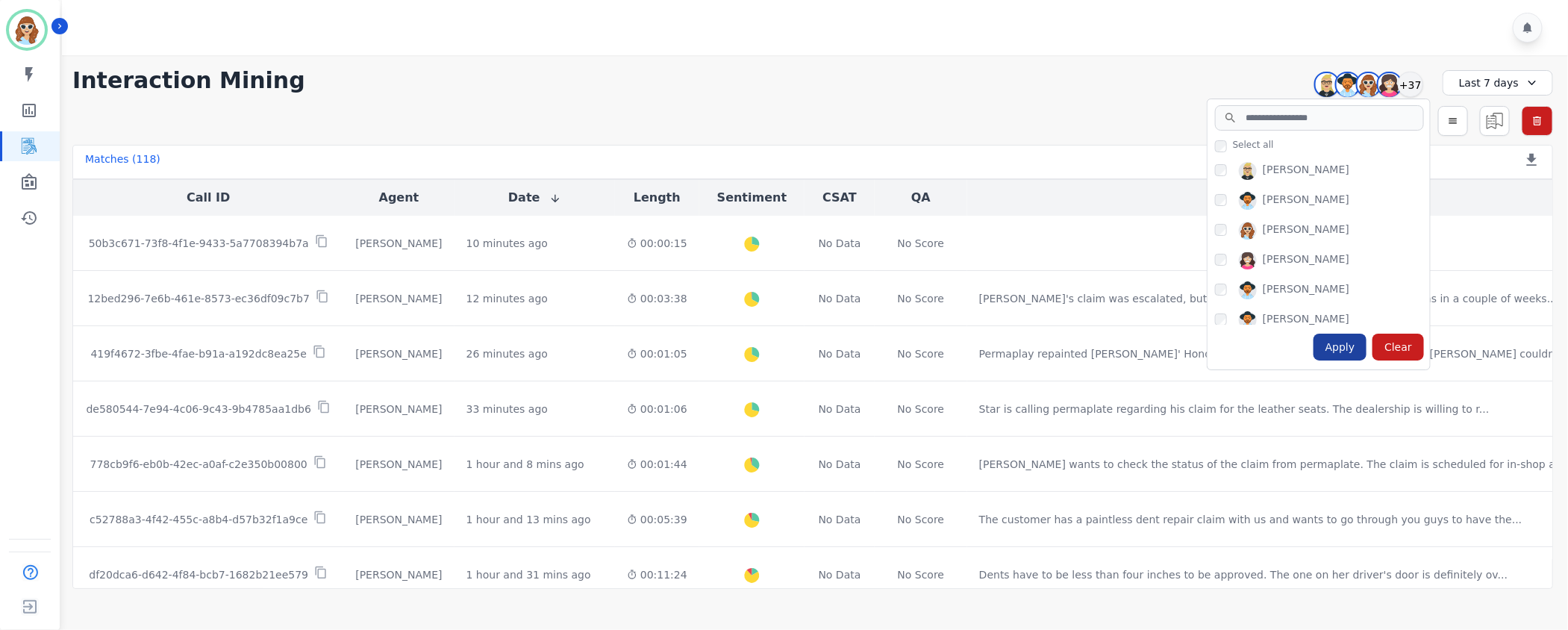
click at [1351, 352] on div "Apply" at bounding box center [1341, 347] width 54 height 27
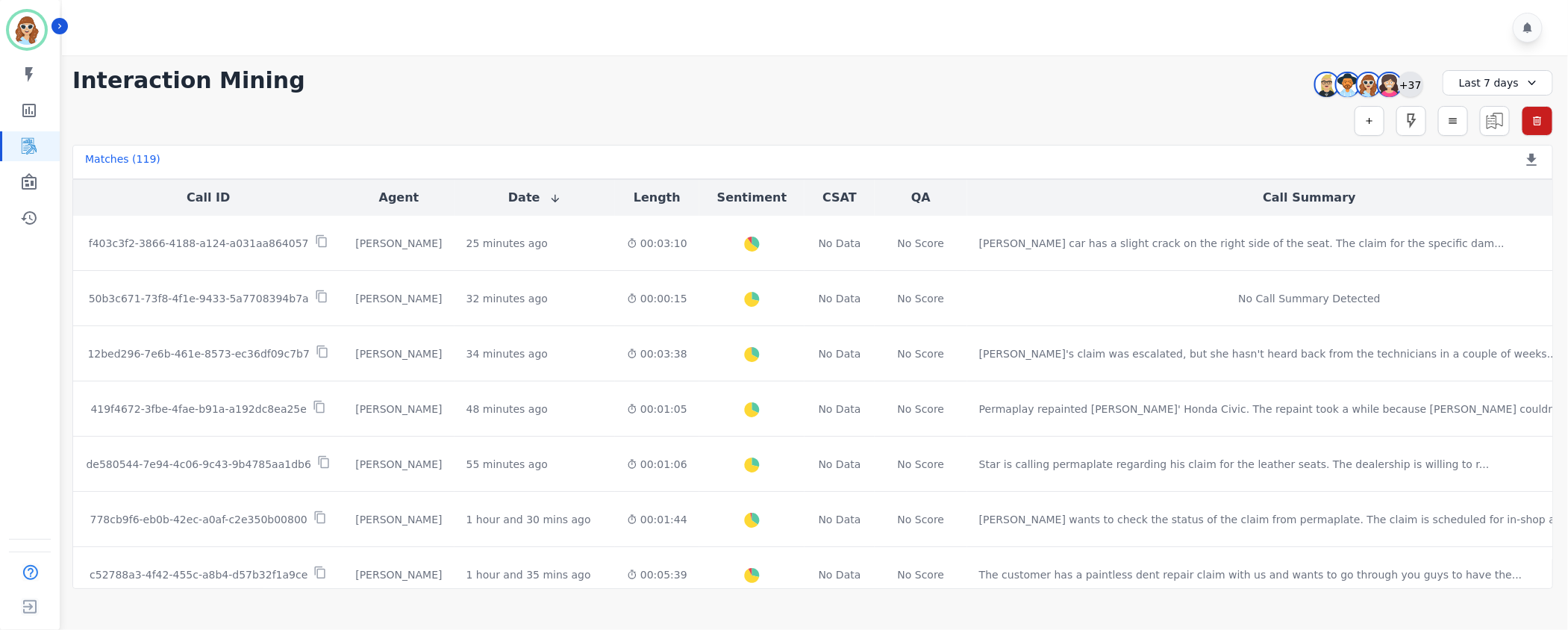
click at [1416, 81] on div "+37" at bounding box center [1410, 84] width 25 height 25
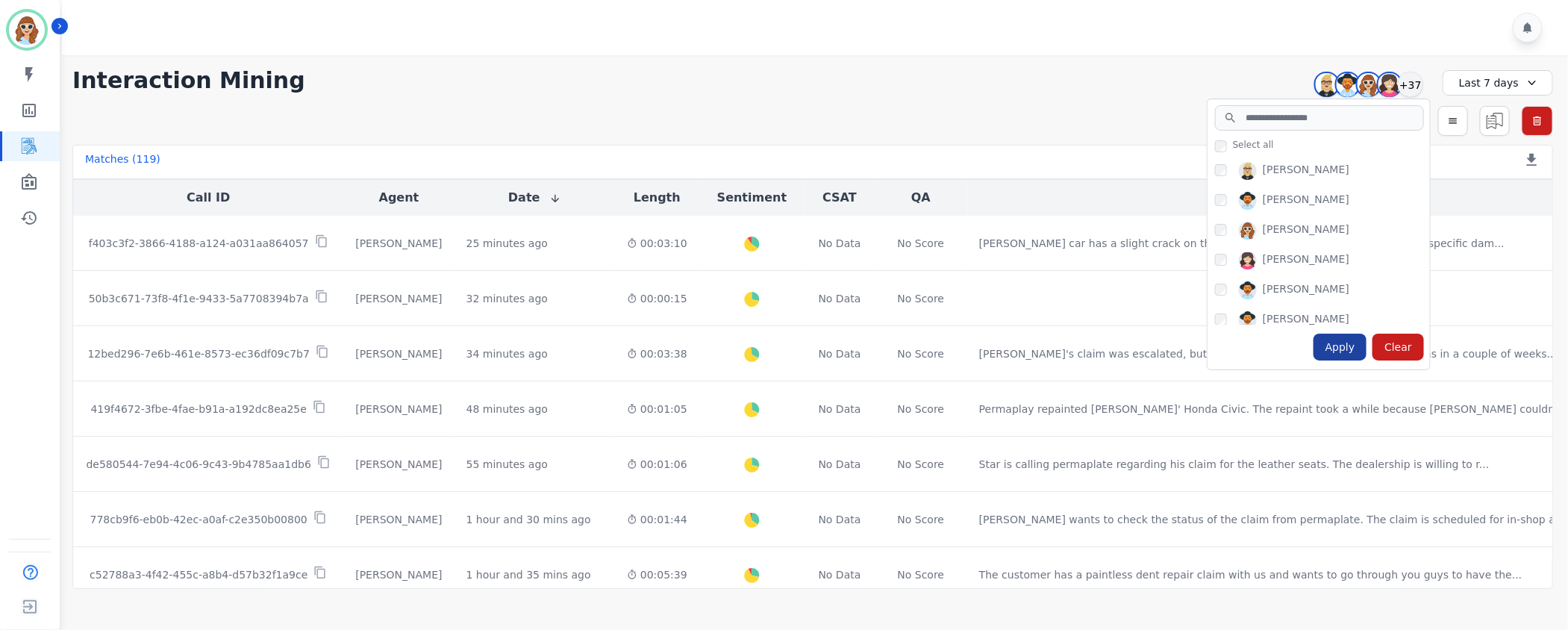
click at [1343, 347] on div "Apply" at bounding box center [1341, 347] width 54 height 27
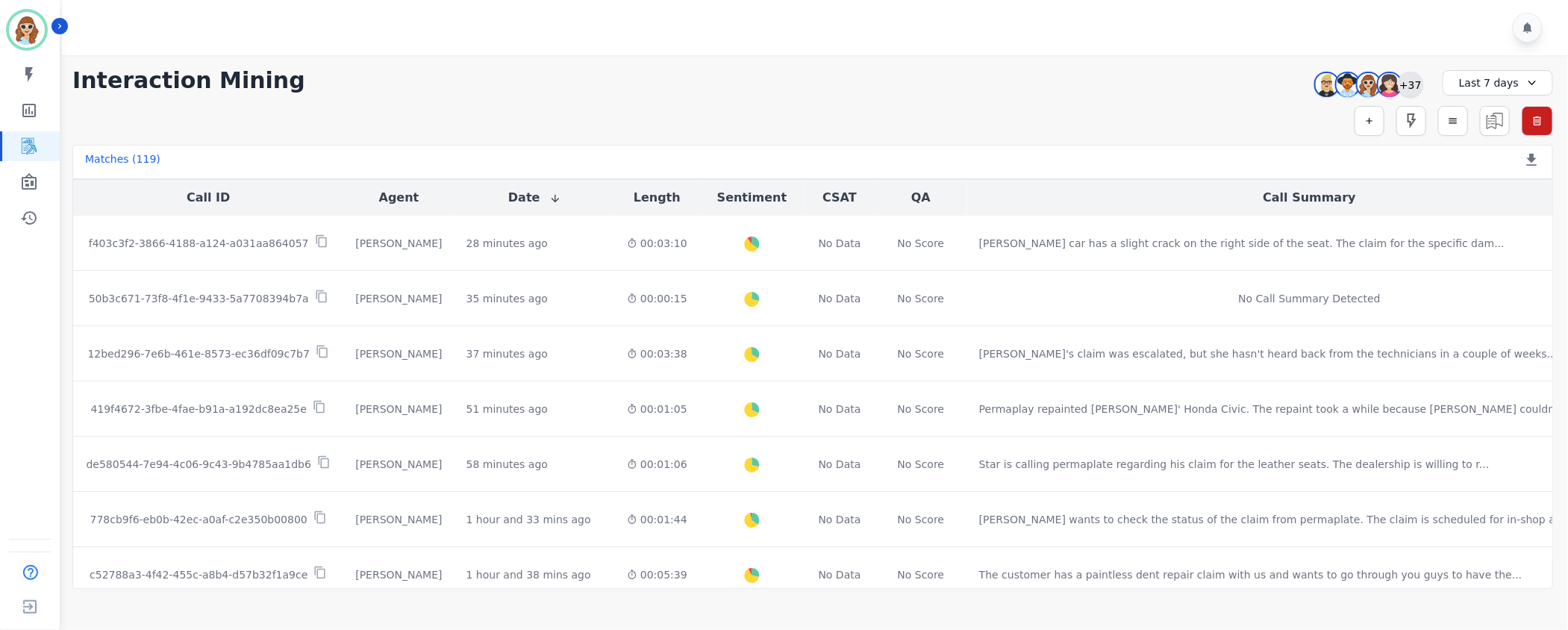
click at [1412, 86] on div "+37" at bounding box center [1410, 84] width 25 height 25
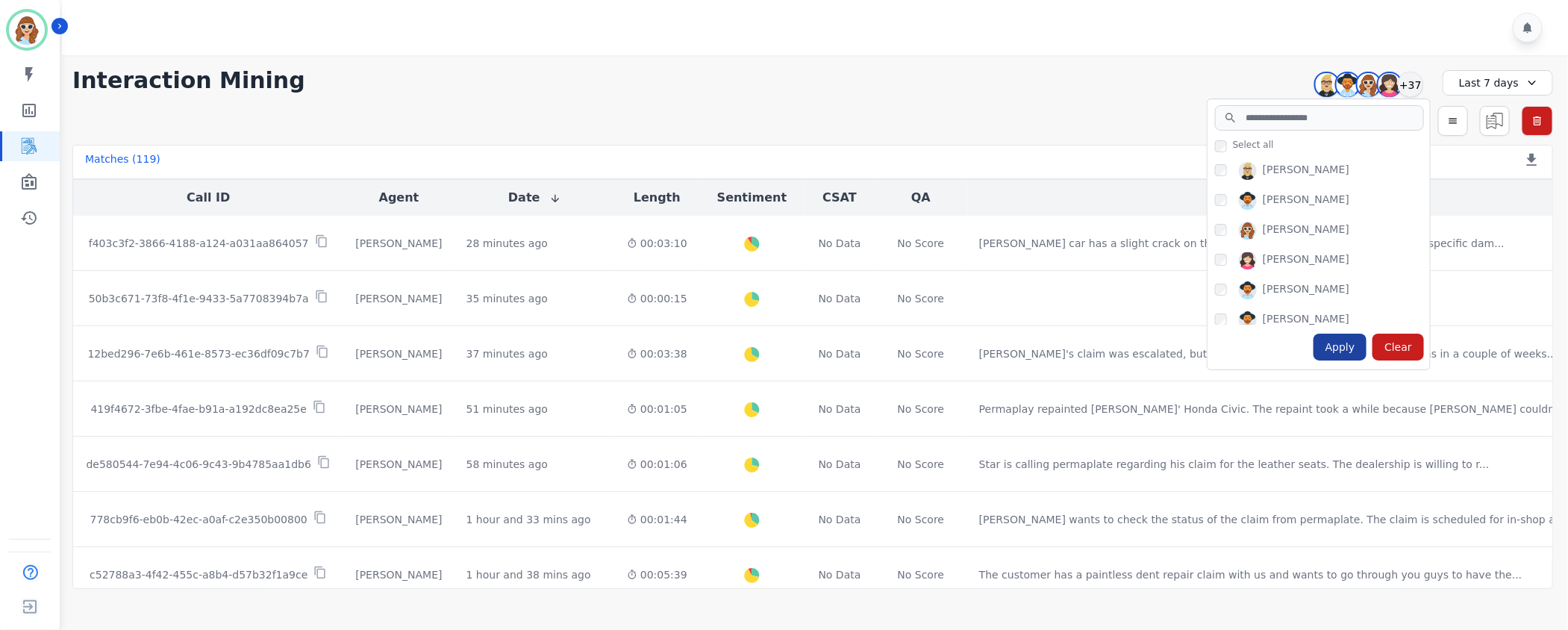
click at [1349, 351] on div "Apply" at bounding box center [1341, 347] width 54 height 27
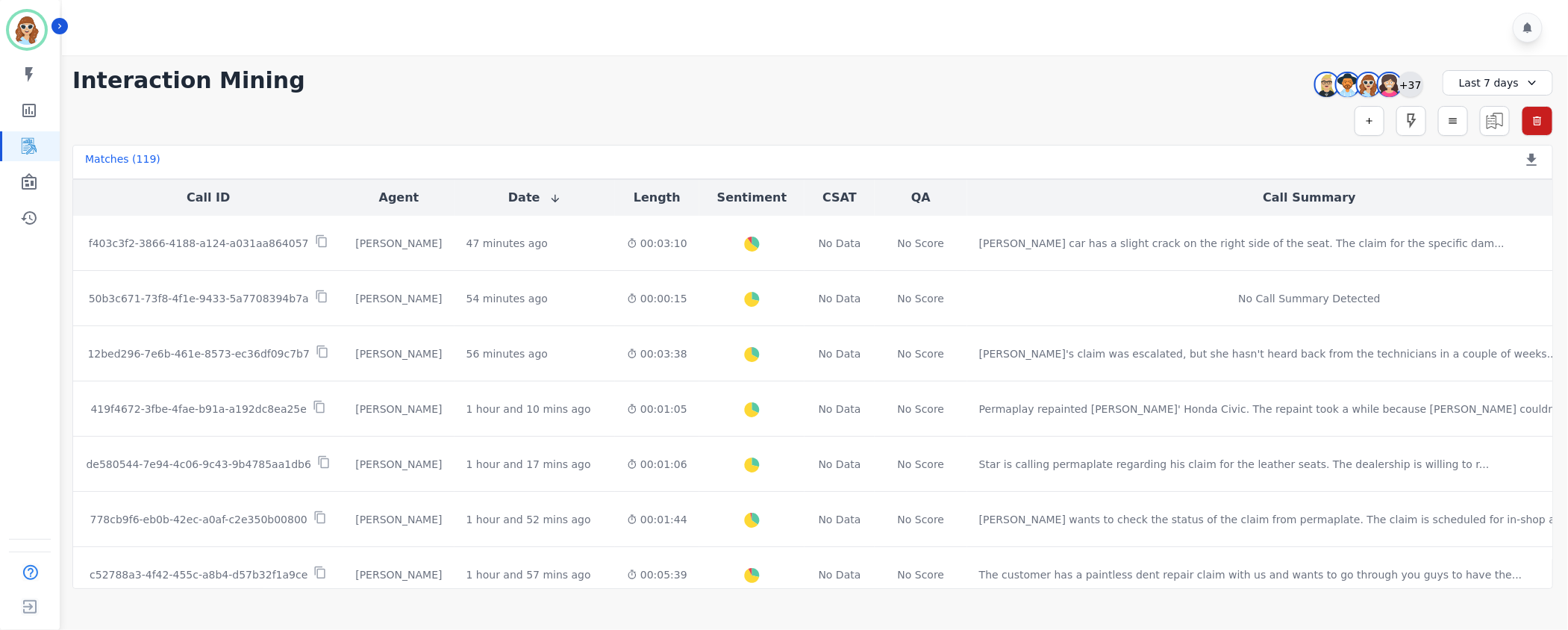
click at [1415, 88] on div "+37" at bounding box center [1410, 84] width 25 height 25
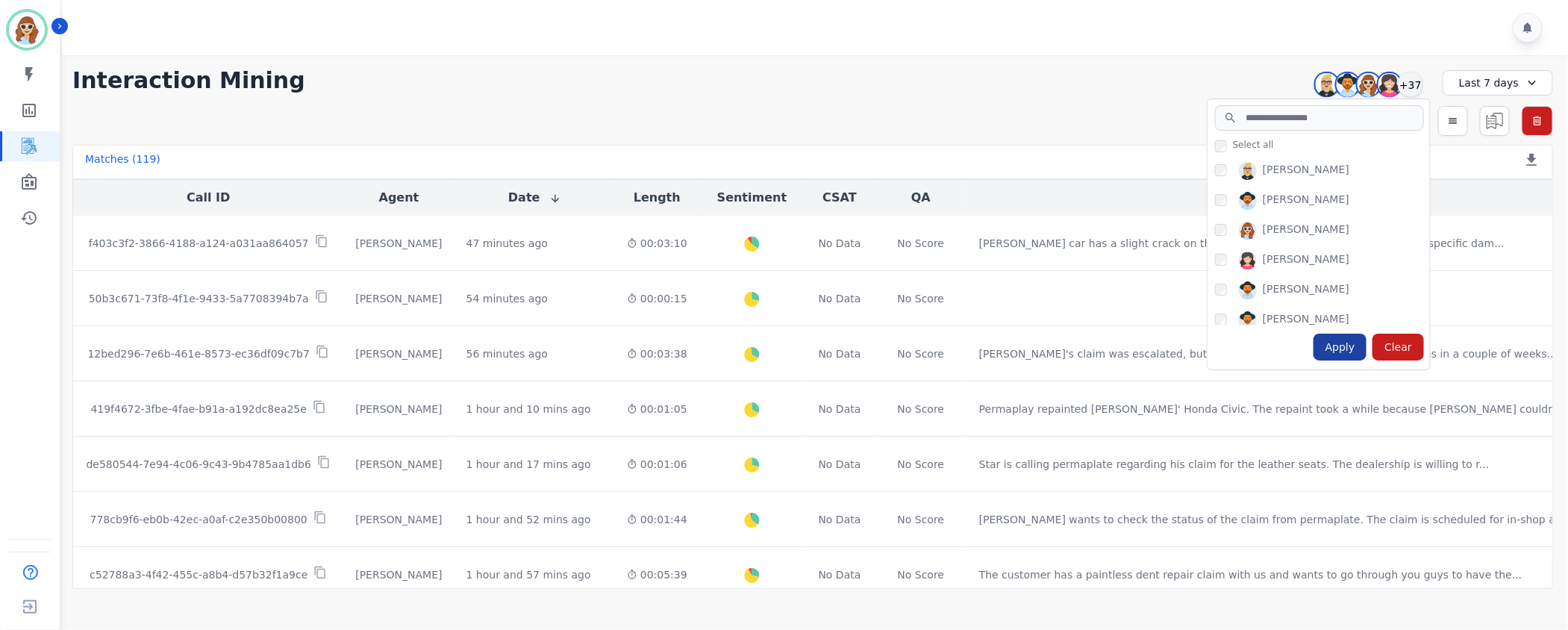
click at [1353, 347] on div "Apply" at bounding box center [1341, 347] width 54 height 27
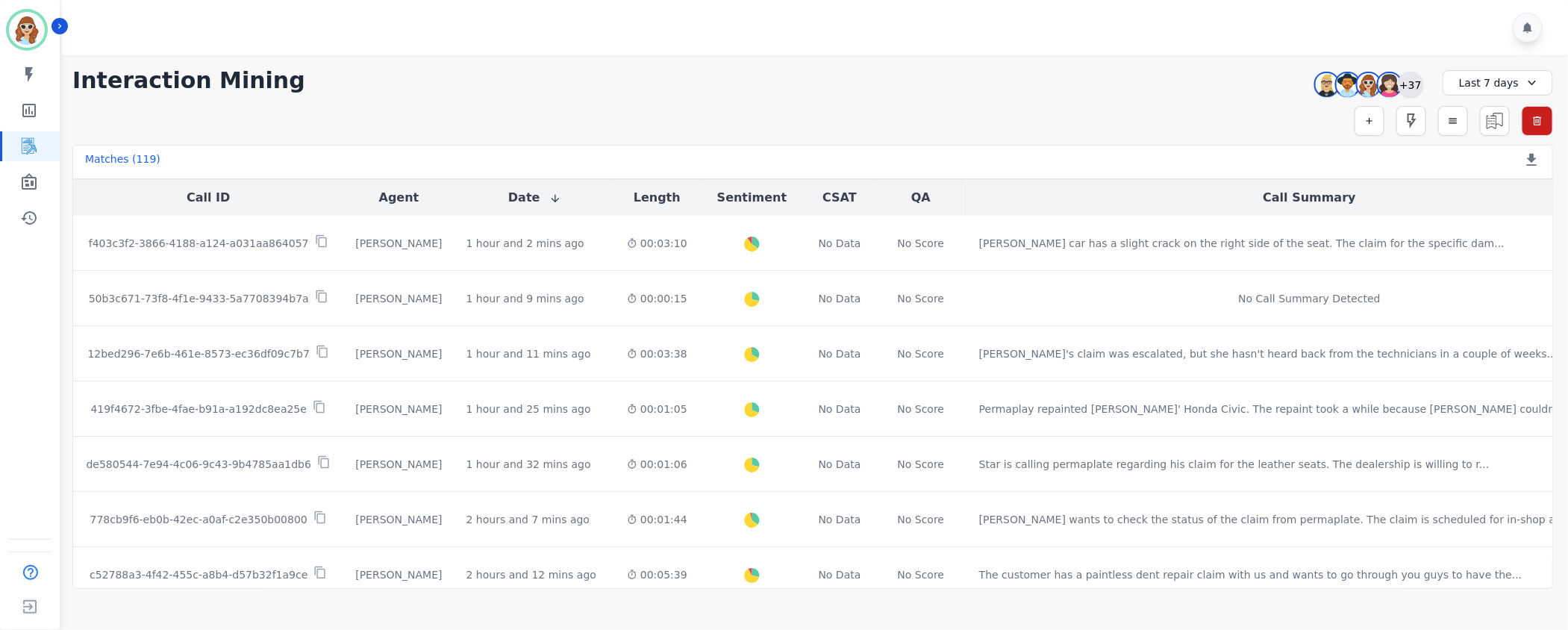
click at [1416, 83] on div "+37" at bounding box center [1410, 84] width 25 height 25
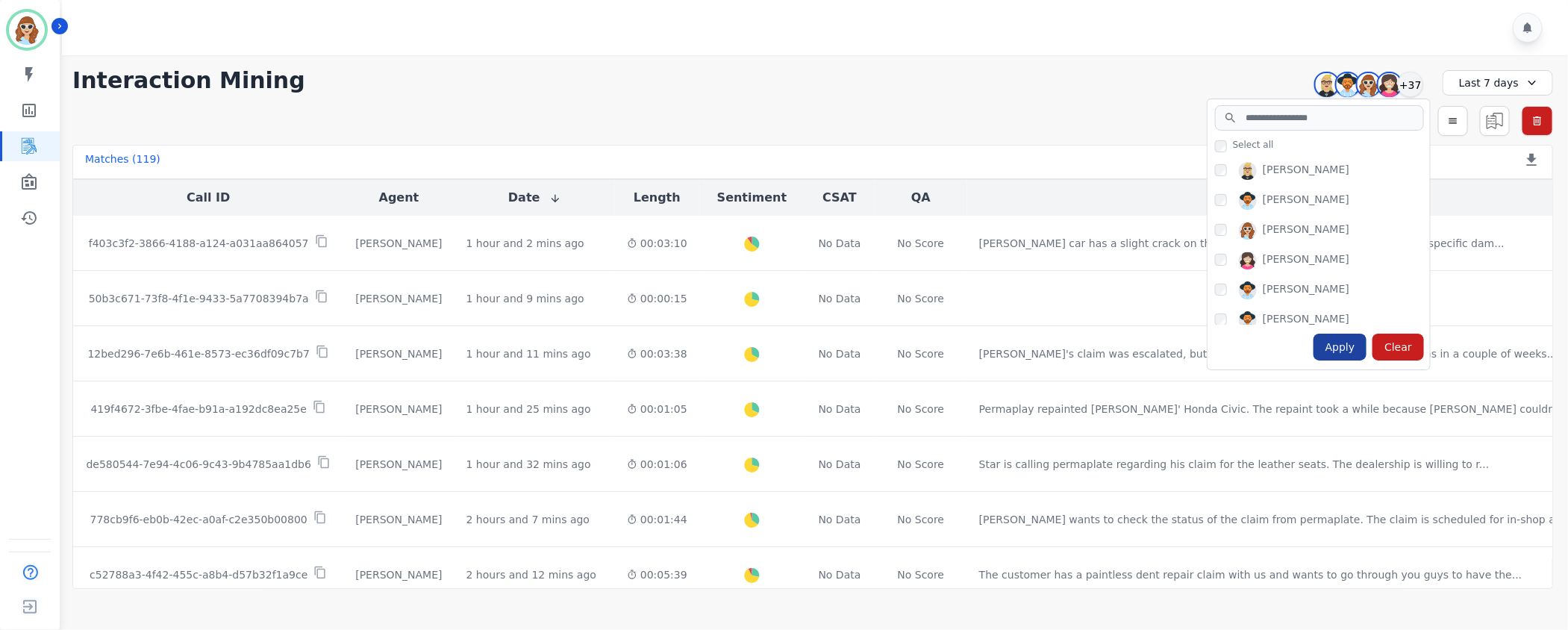
click at [1349, 349] on div "Apply" at bounding box center [1341, 347] width 54 height 27
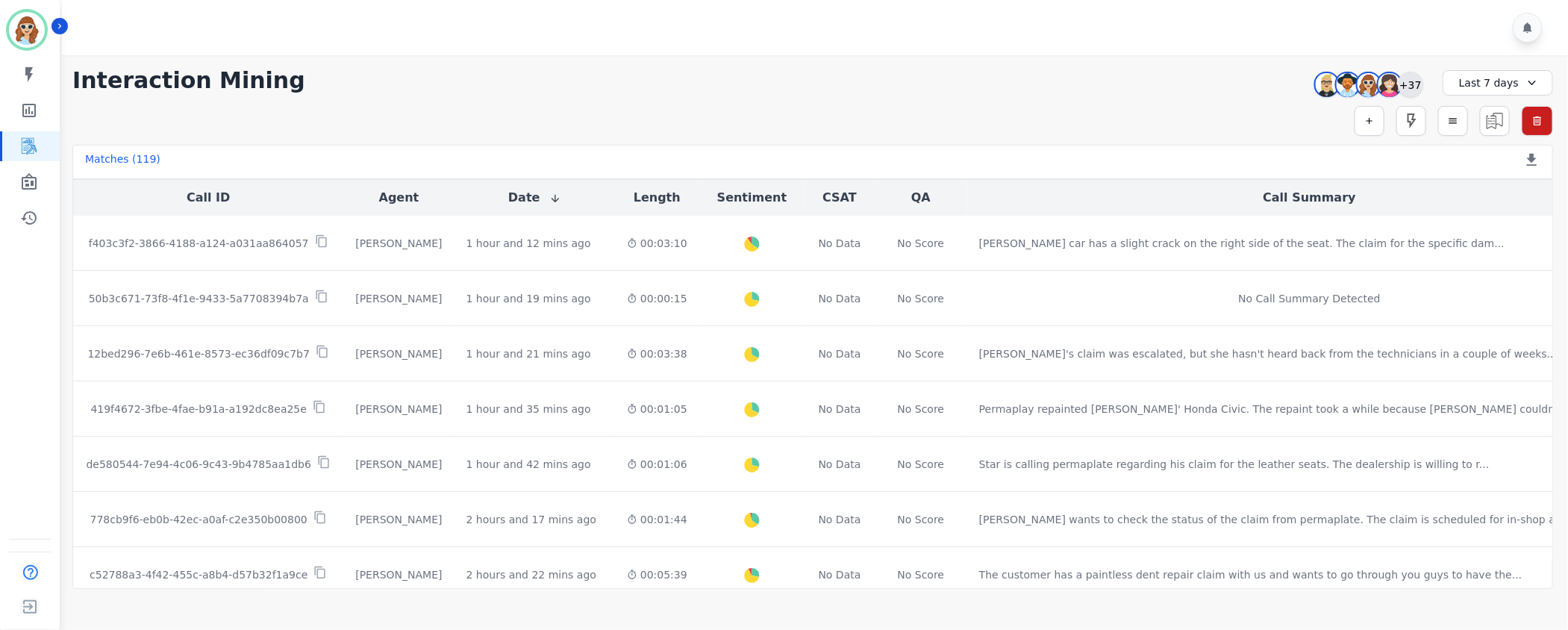
click at [1409, 94] on div "+37" at bounding box center [1410, 84] width 25 height 25
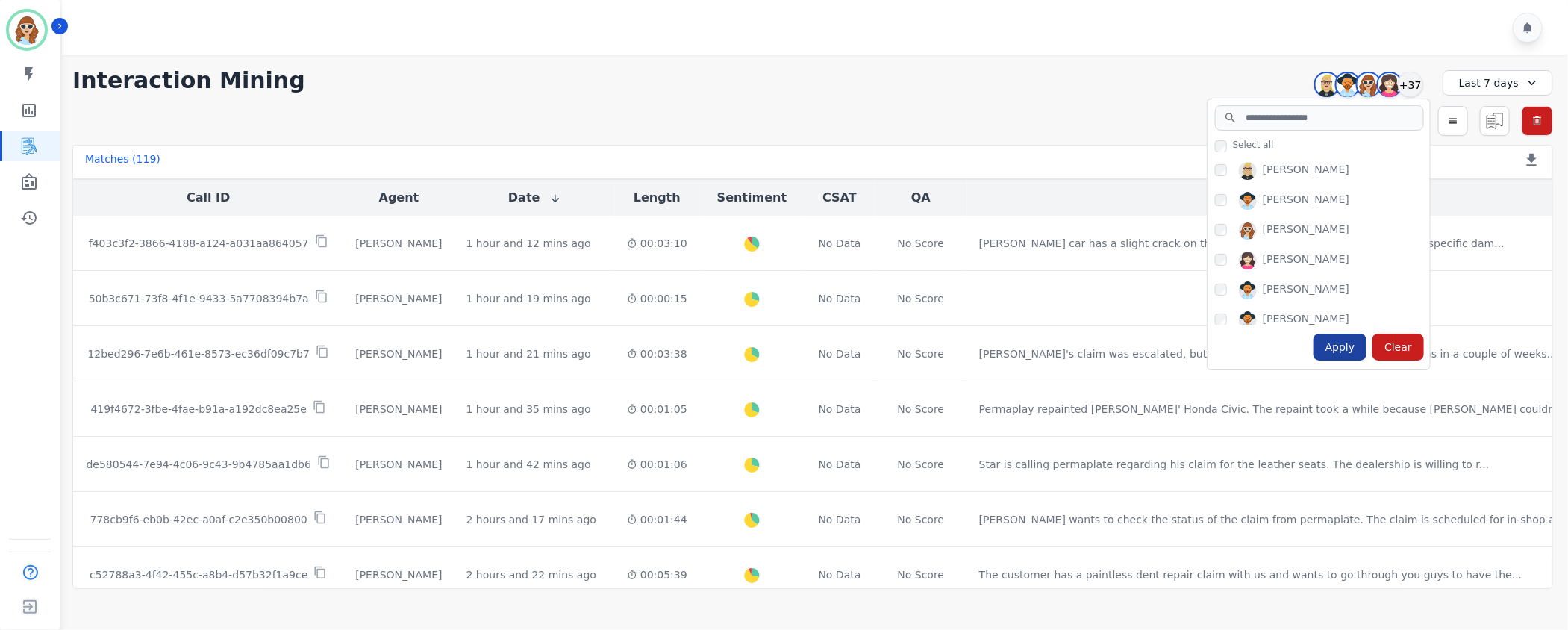
click at [1343, 343] on div "Apply" at bounding box center [1341, 347] width 54 height 27
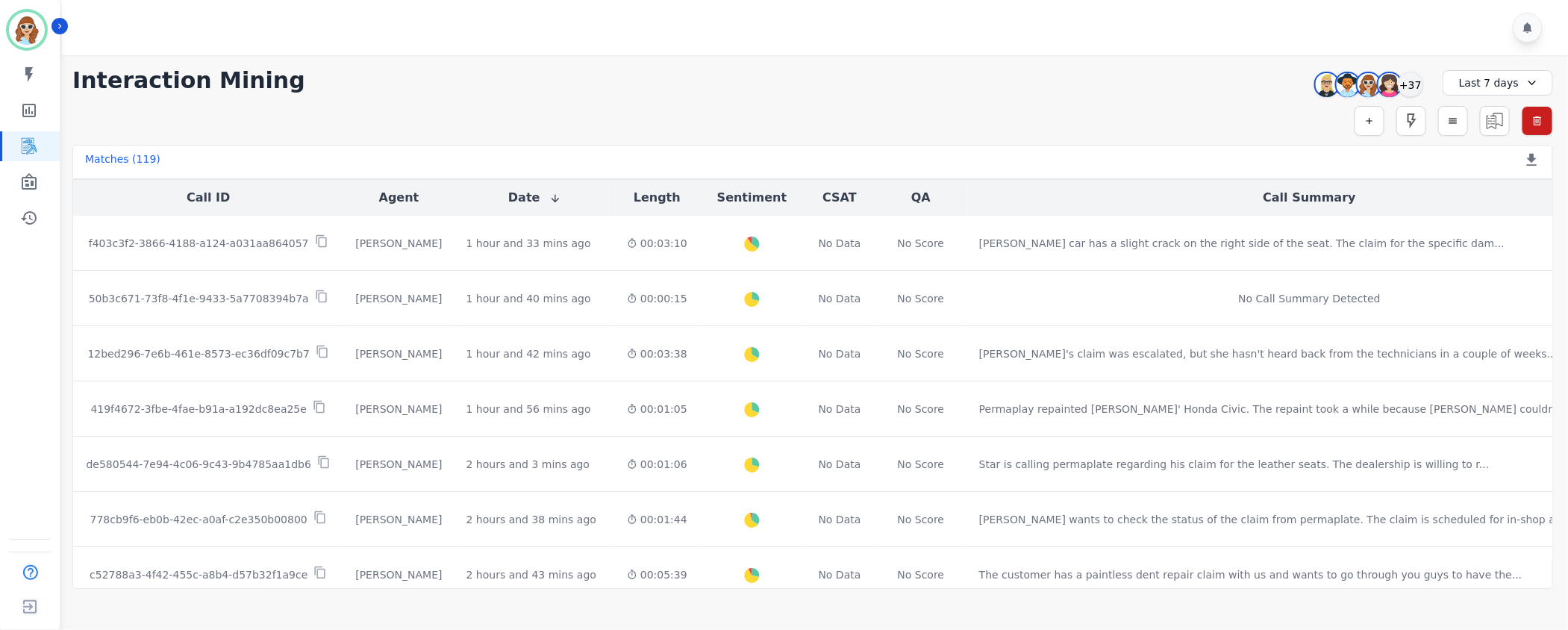
click at [1424, 88] on div "[PERSON_NAME] [PERSON_NAME] [PERSON_NAME] [PERSON_NAME] +37" at bounding box center [1366, 84] width 129 height 28
click at [1409, 81] on div "+37" at bounding box center [1410, 84] width 25 height 25
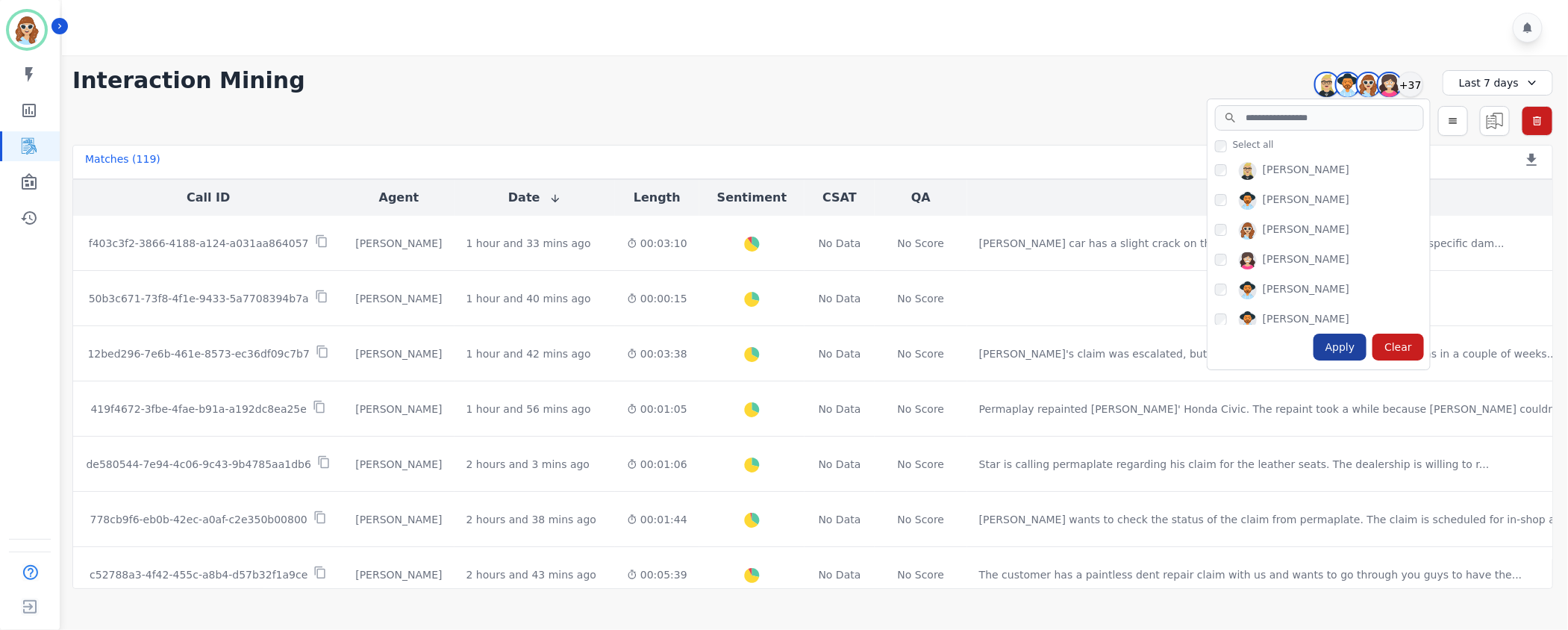
click at [1334, 347] on div "Apply" at bounding box center [1341, 347] width 54 height 27
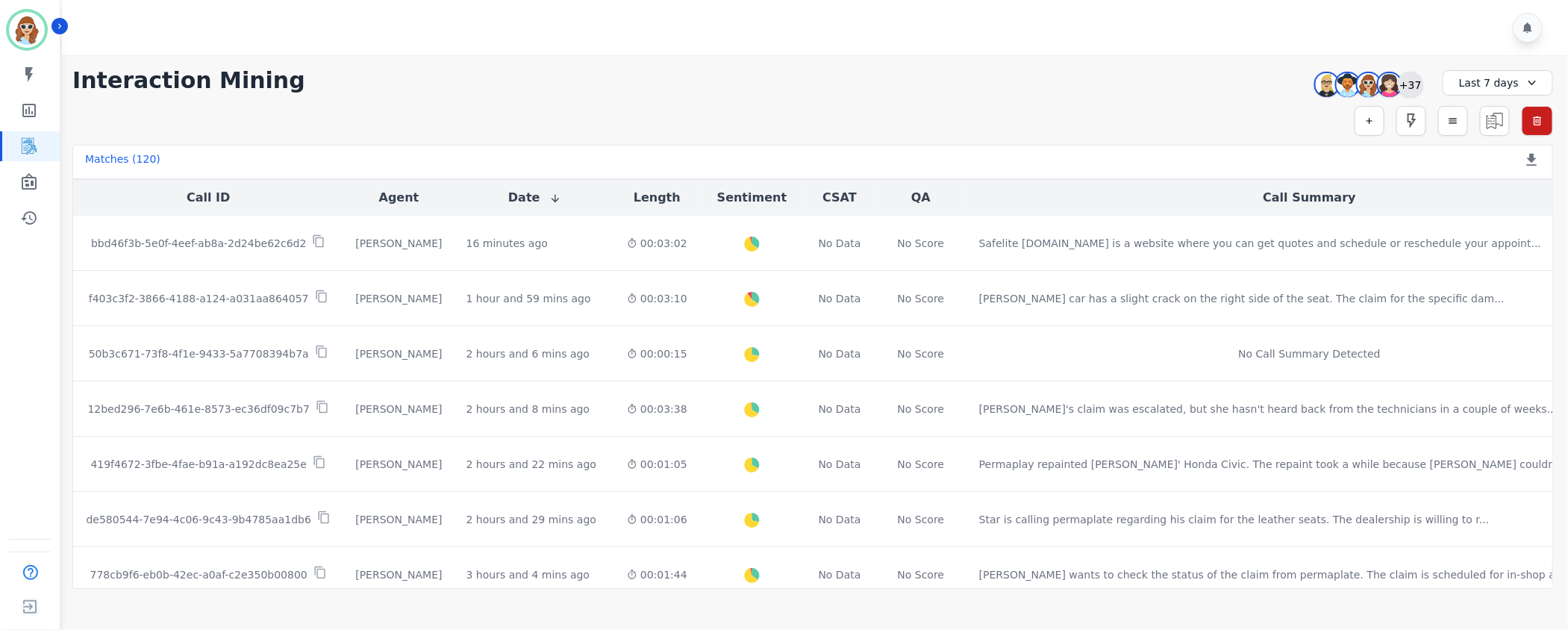
click at [1415, 79] on div "+37" at bounding box center [1410, 84] width 25 height 25
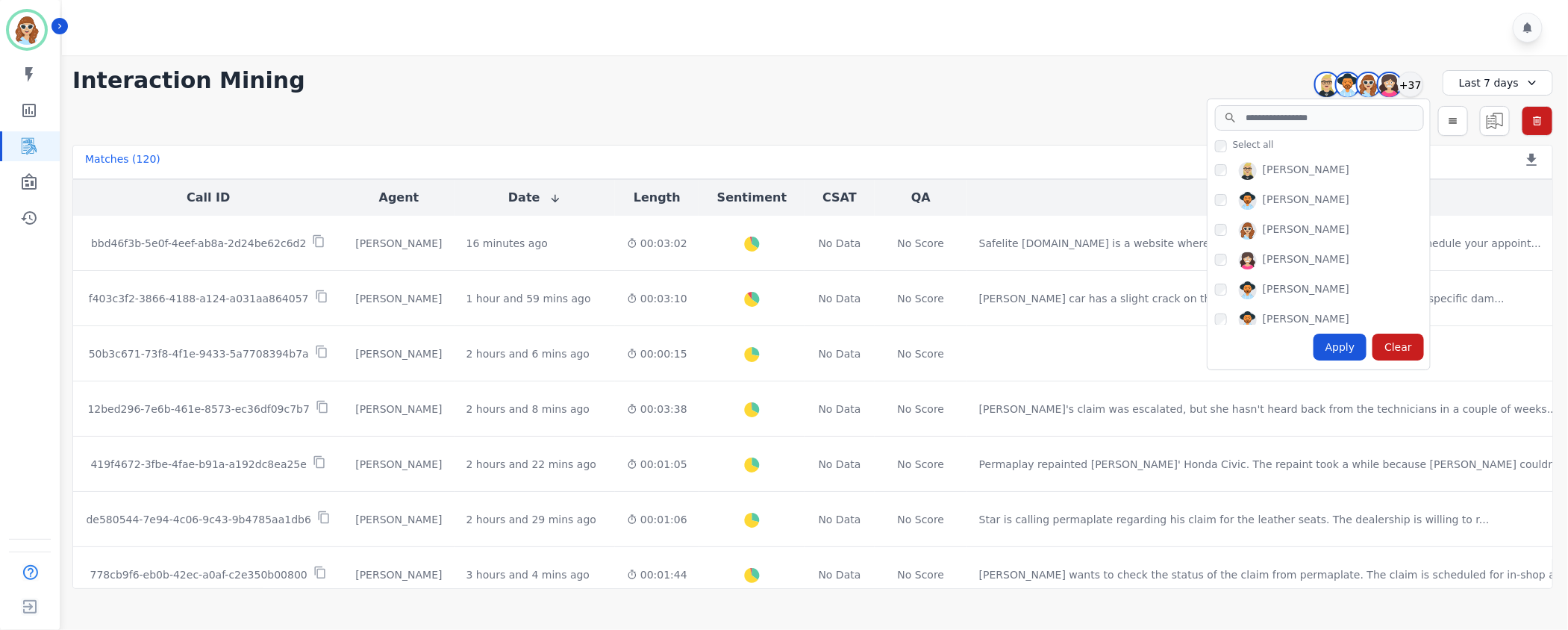
drag, startPoint x: 1340, startPoint y: 346, endPoint x: 1151, endPoint y: 372, distance: 190.8
click at [1340, 345] on div "Apply" at bounding box center [1341, 347] width 54 height 27
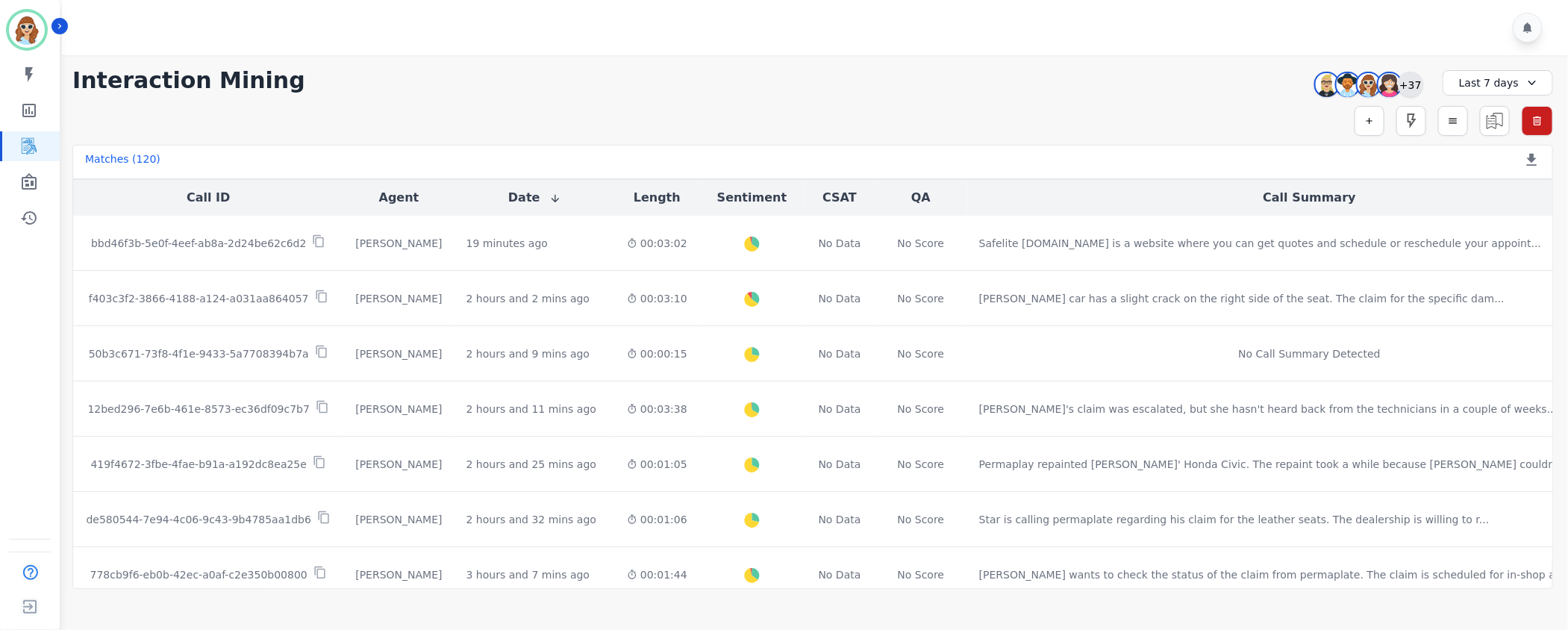
click at [1409, 77] on div "+37" at bounding box center [1410, 84] width 25 height 25
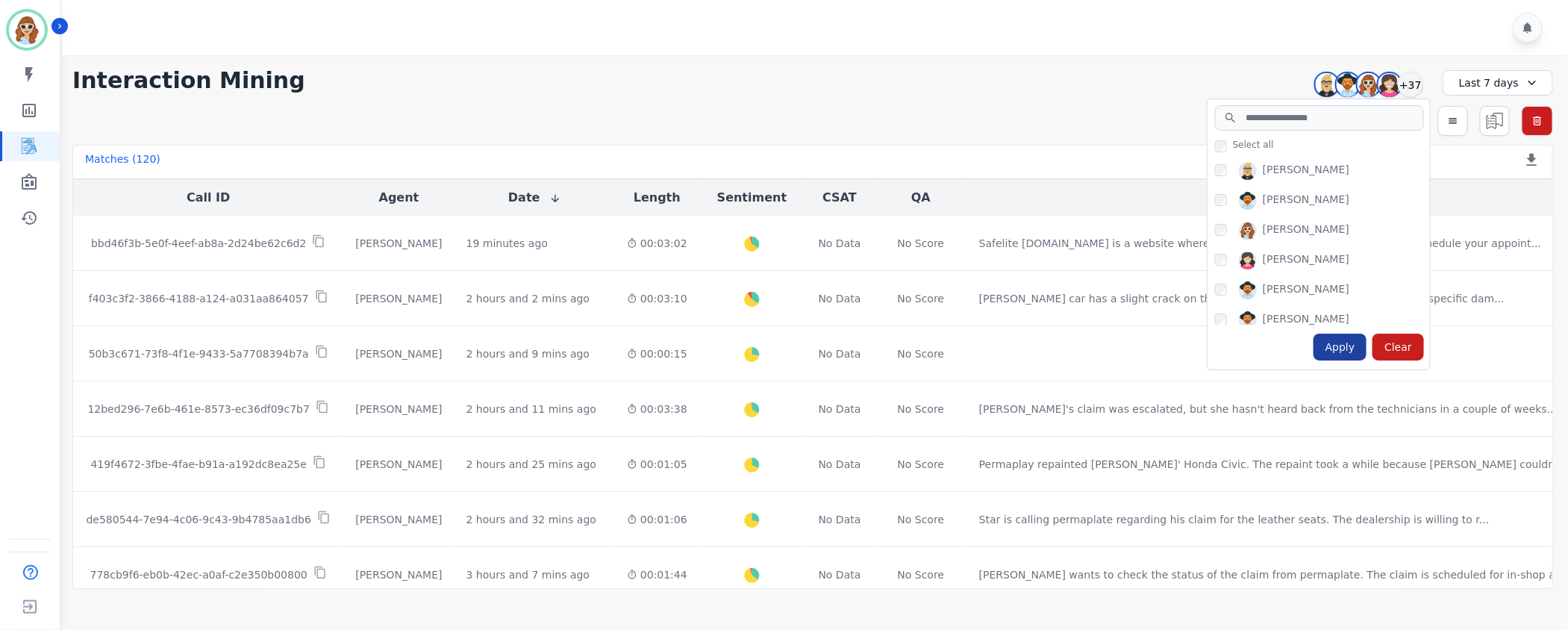
click at [1337, 347] on div "Apply" at bounding box center [1341, 347] width 54 height 27
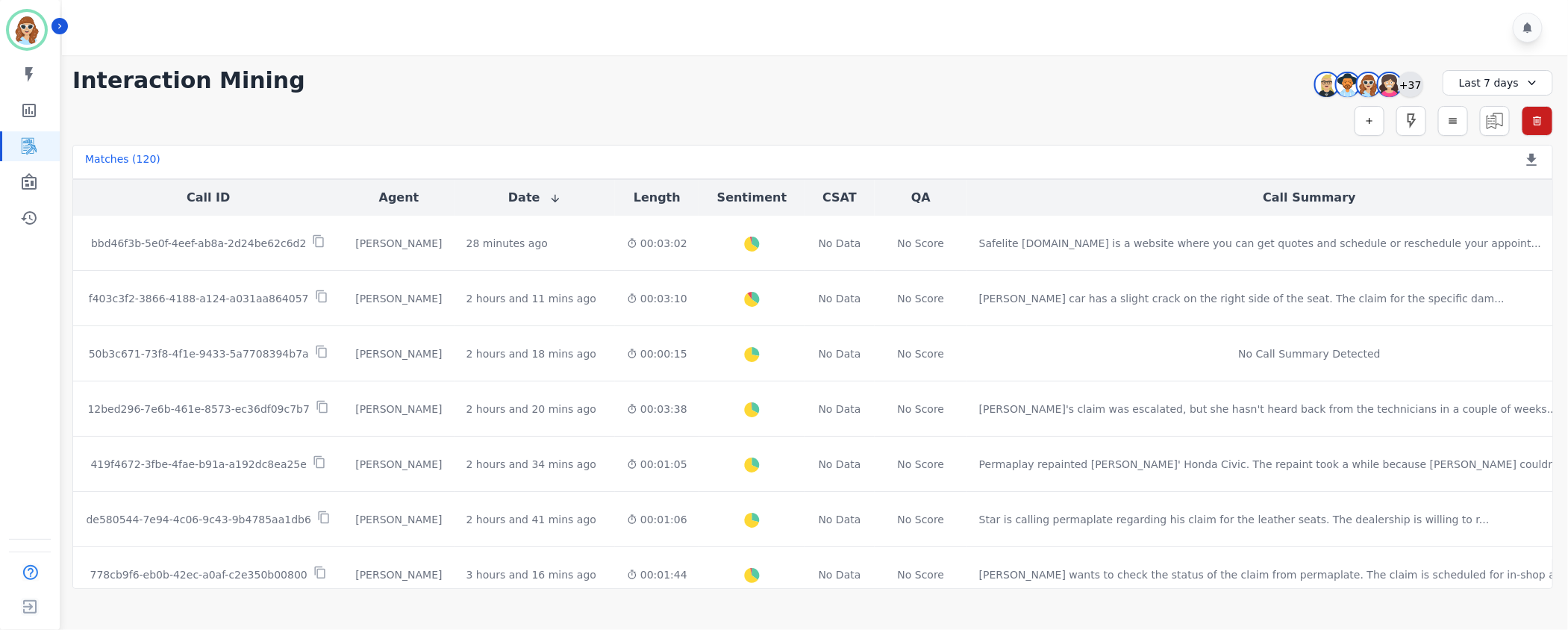
click at [1418, 88] on div "+37" at bounding box center [1410, 84] width 25 height 25
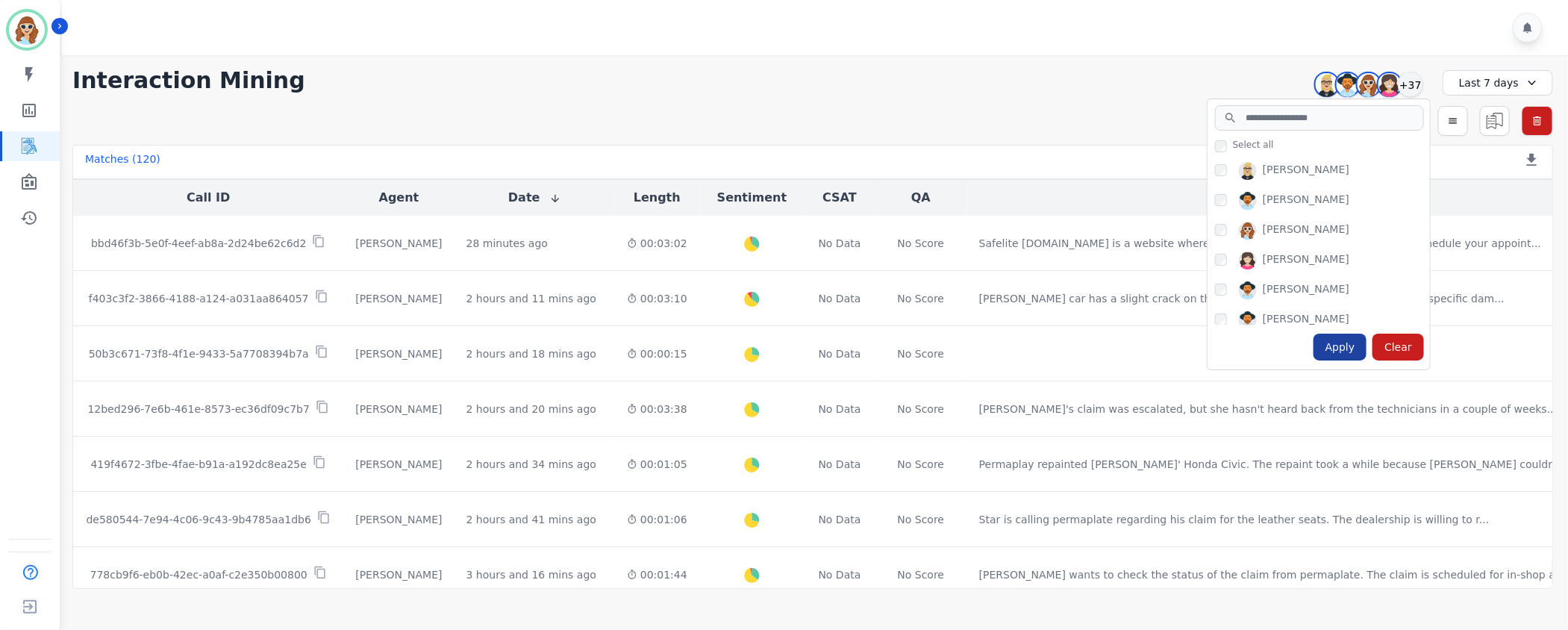
click at [1353, 354] on div "Apply" at bounding box center [1341, 347] width 54 height 27
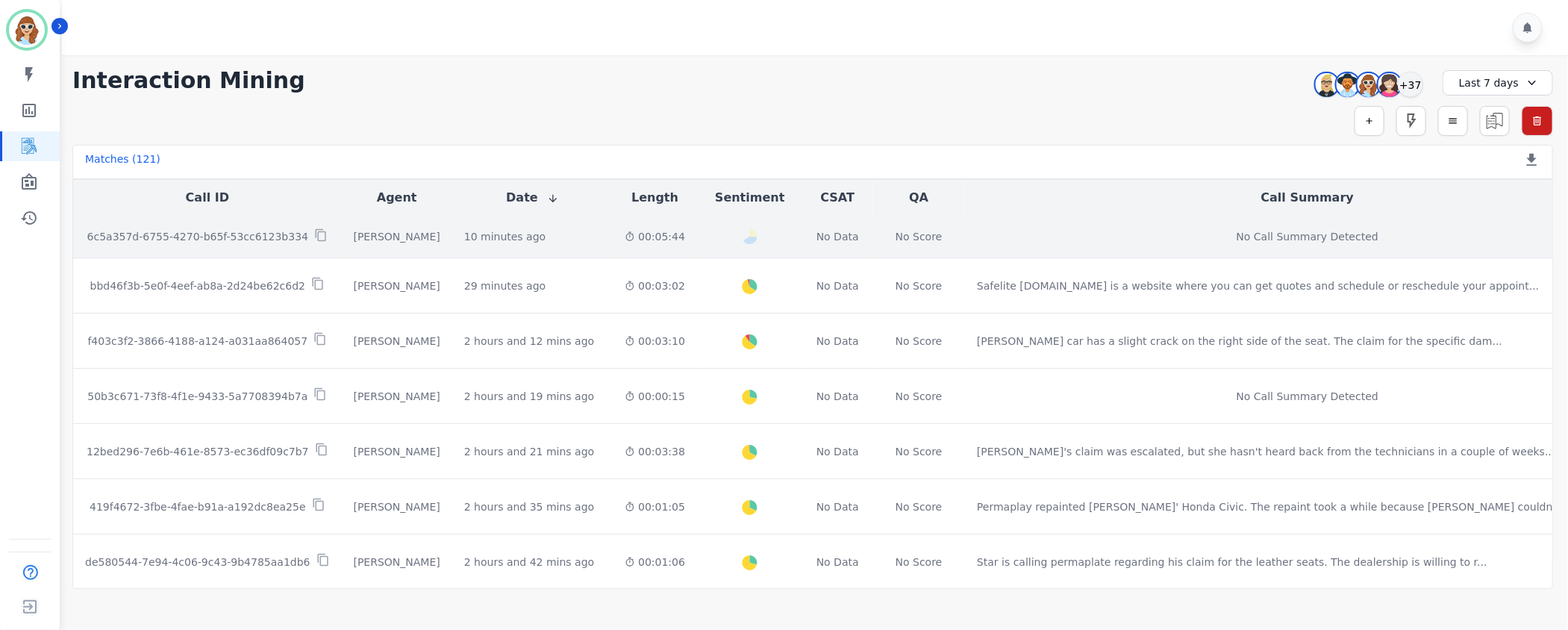
click at [255, 235] on p "6c5a357d-6755-4270-b65f-53cc6123b334" at bounding box center [198, 236] width 221 height 15
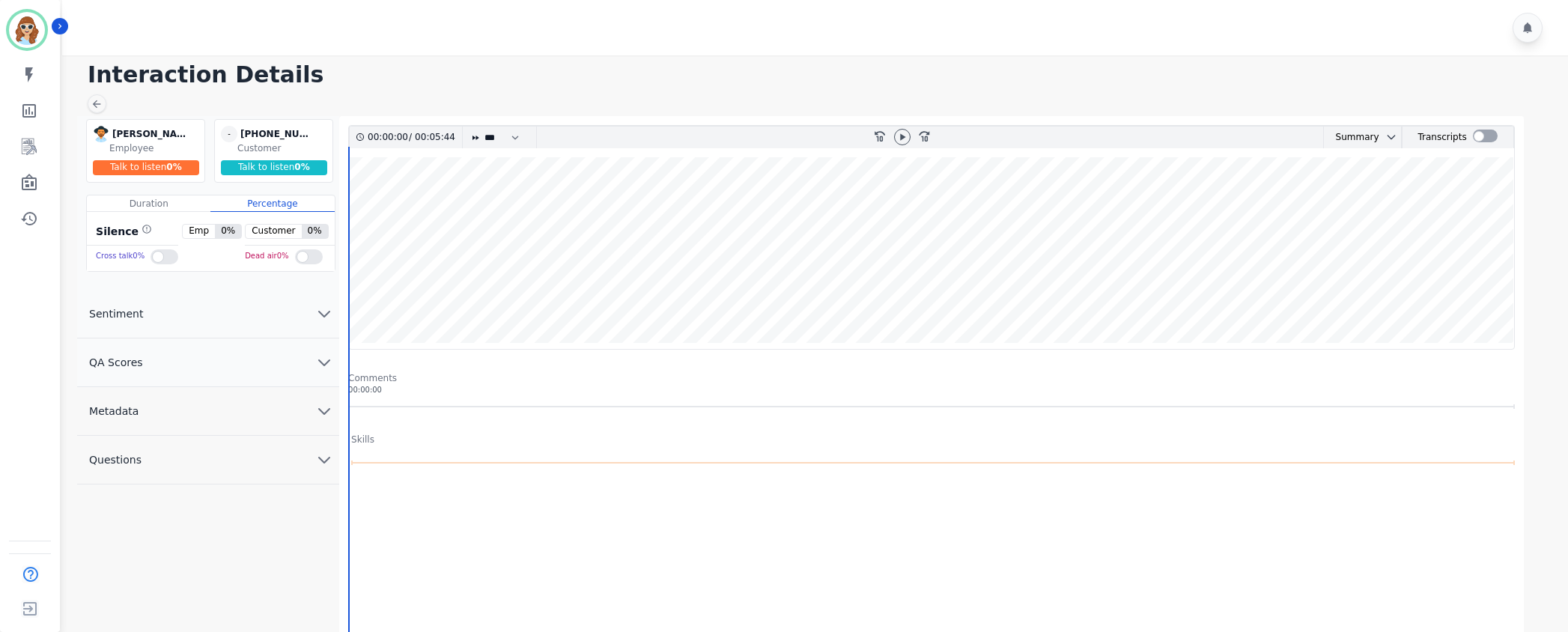
click at [322, 412] on icon "chevron down" at bounding box center [324, 411] width 18 height 18
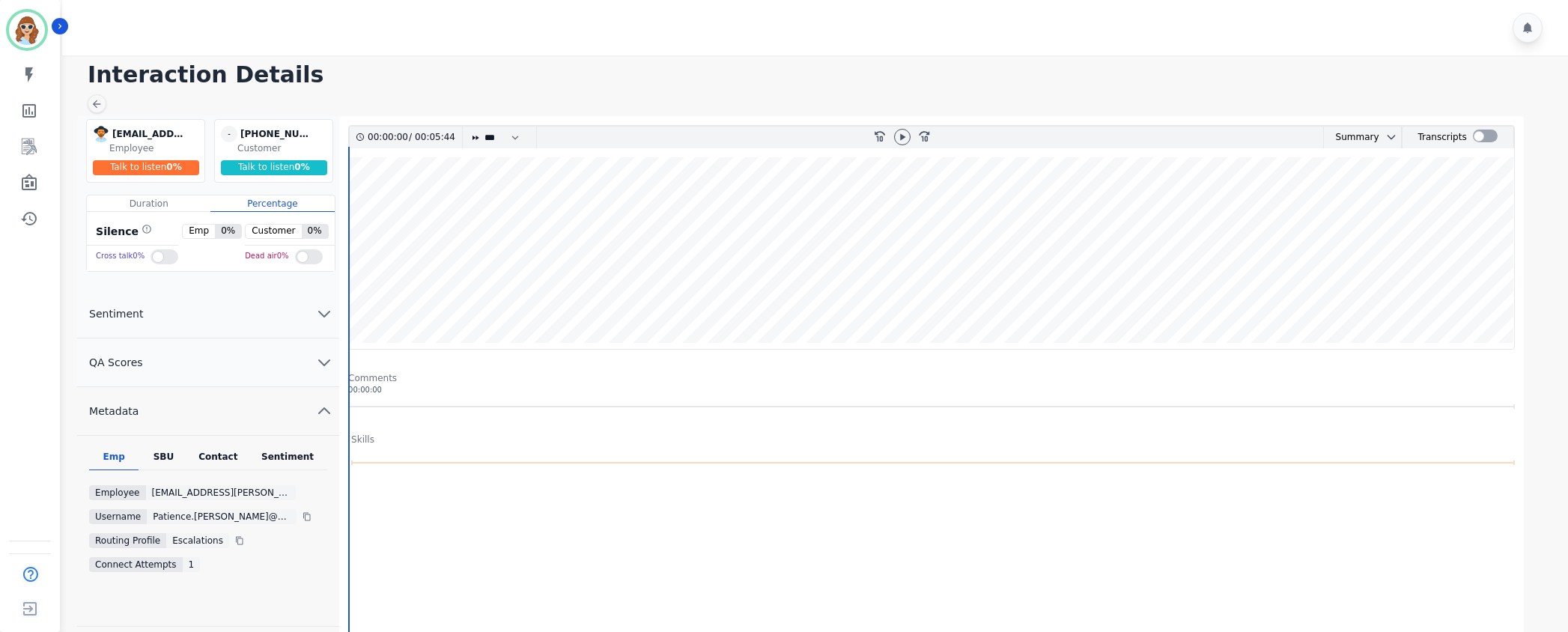
click at [160, 456] on div "SBU" at bounding box center [163, 460] width 49 height 20
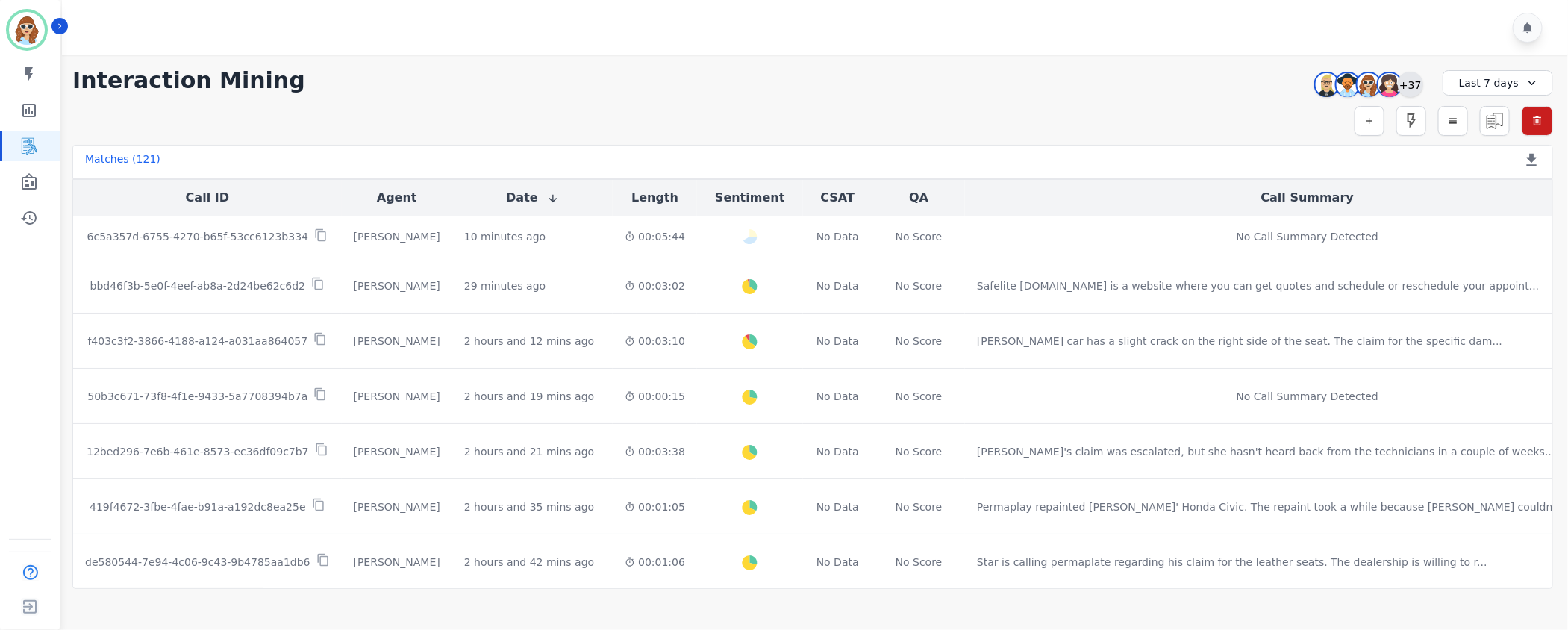
click at [1422, 88] on div "+37" at bounding box center [1410, 84] width 25 height 25
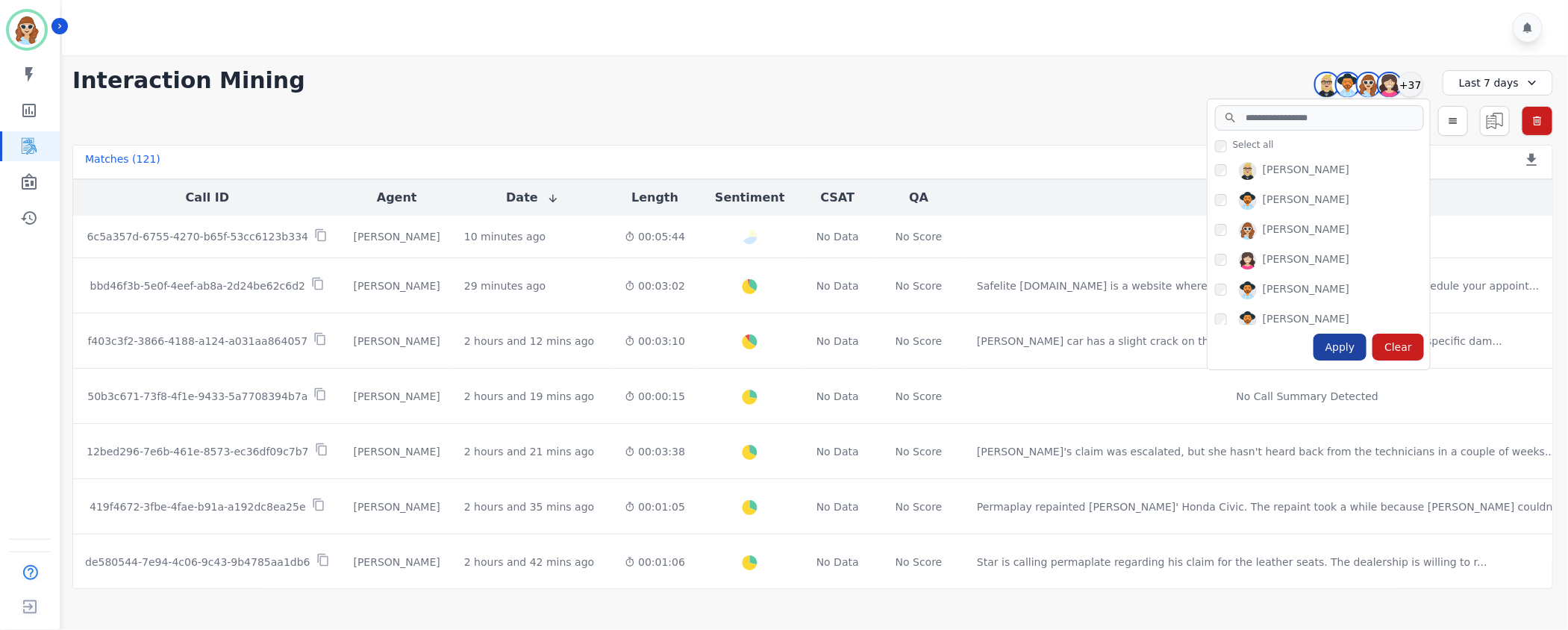
click at [1339, 354] on div "Apply" at bounding box center [1341, 347] width 54 height 27
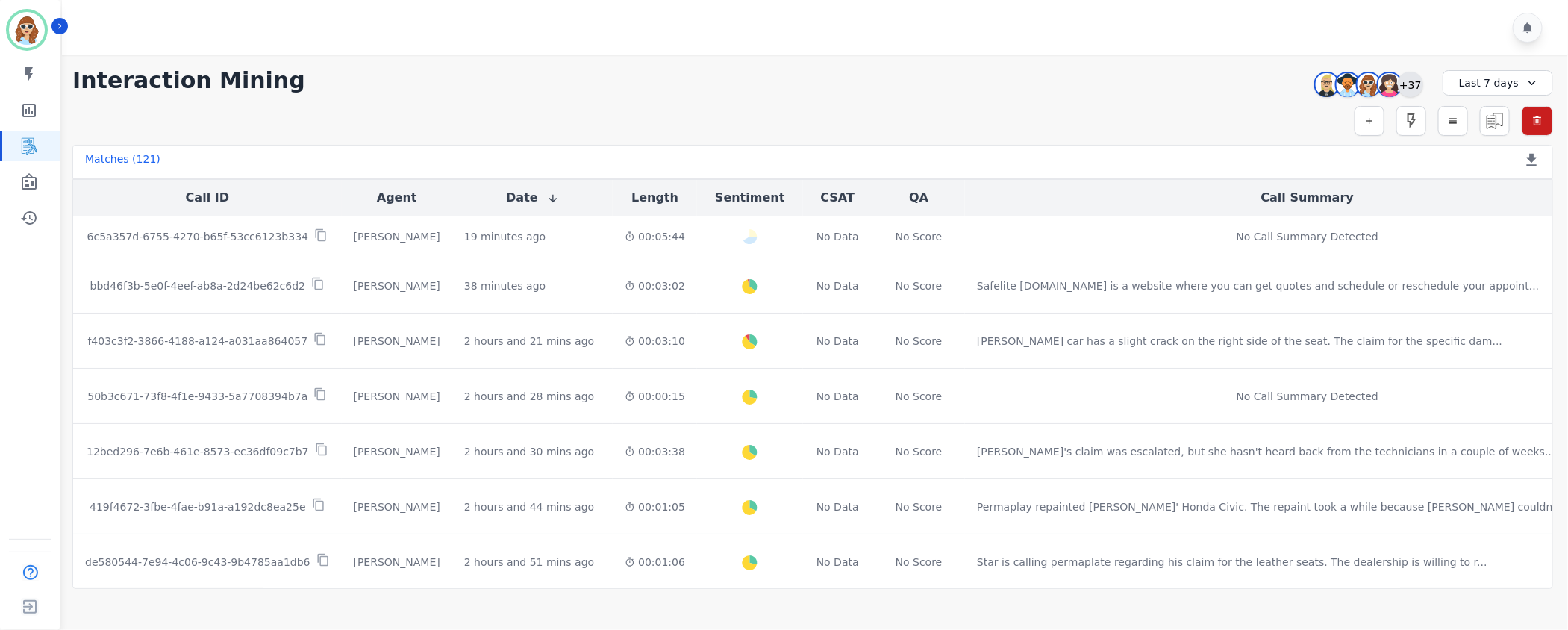
click at [1407, 88] on div "+37" at bounding box center [1410, 84] width 25 height 25
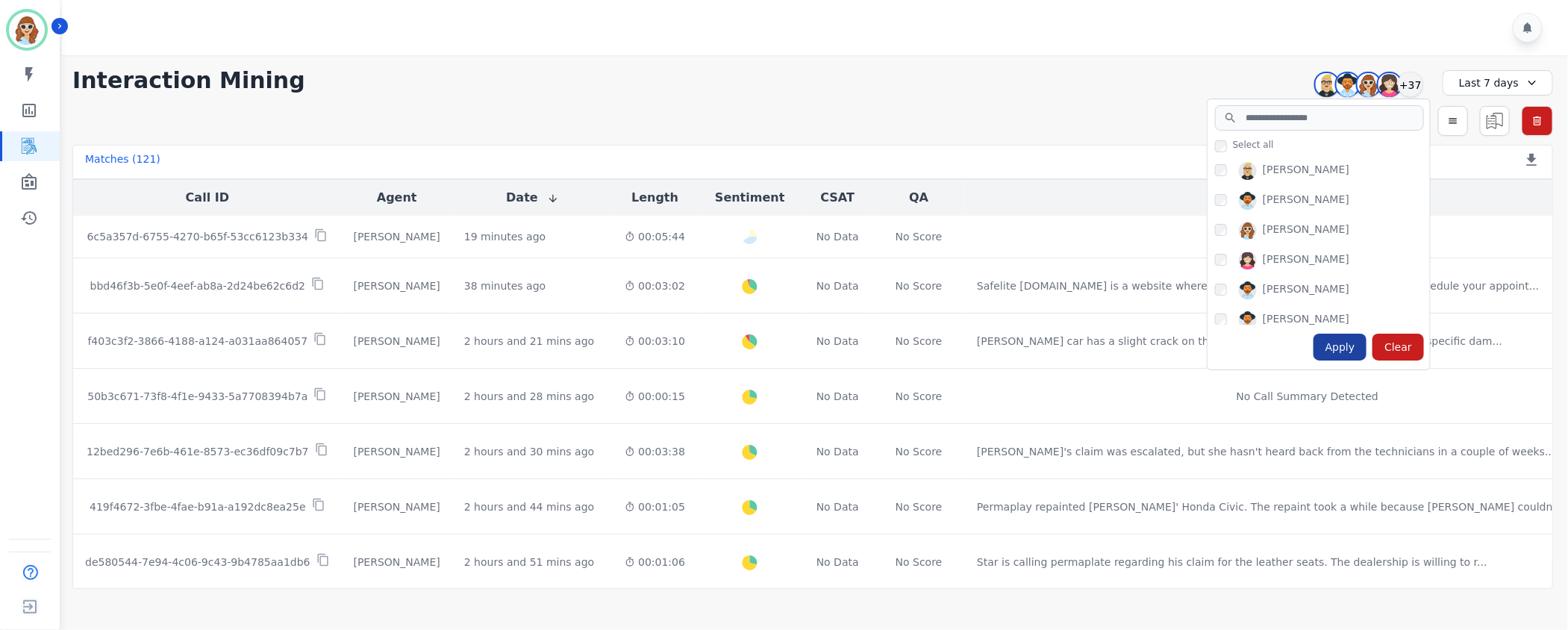
click at [1349, 347] on div "Apply" at bounding box center [1341, 347] width 54 height 27
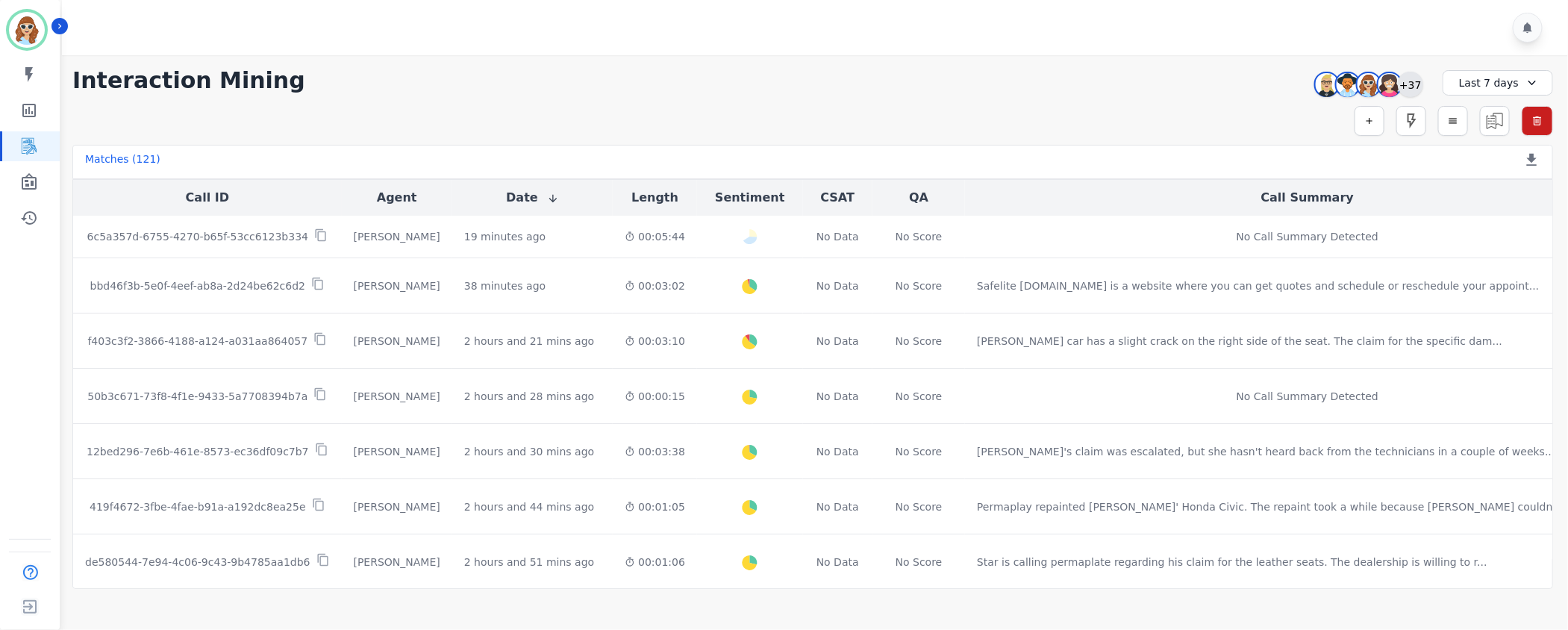
click at [1409, 81] on div "+37" at bounding box center [1410, 84] width 25 height 25
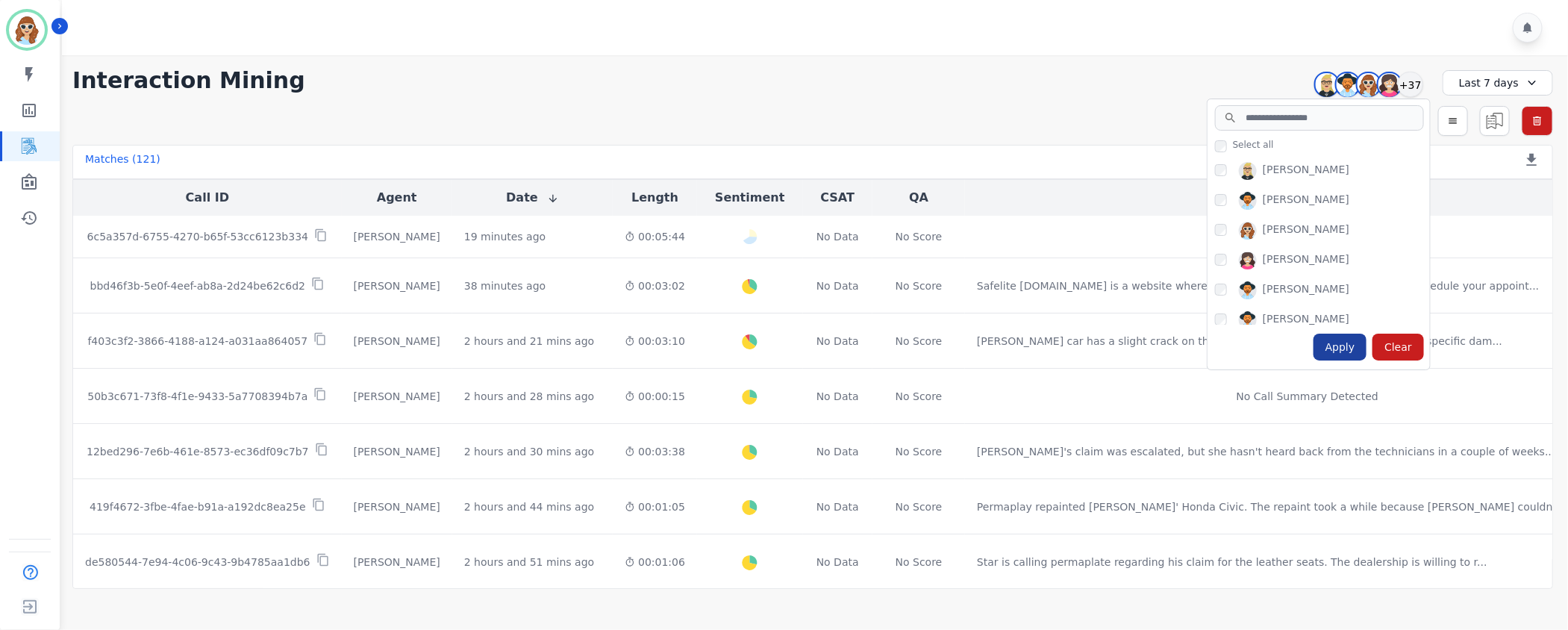
click at [1342, 343] on div "Apply" at bounding box center [1341, 347] width 54 height 27
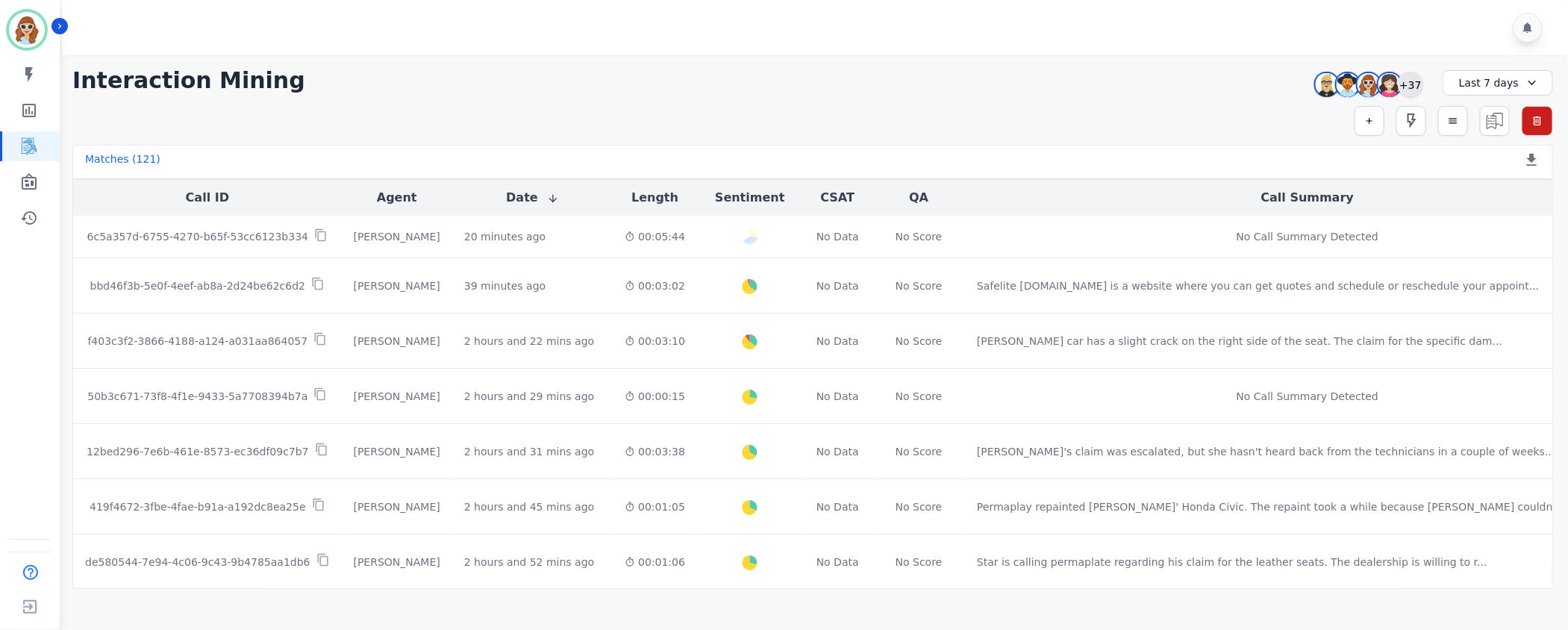
click at [1409, 83] on div "+37" at bounding box center [1410, 84] width 25 height 25
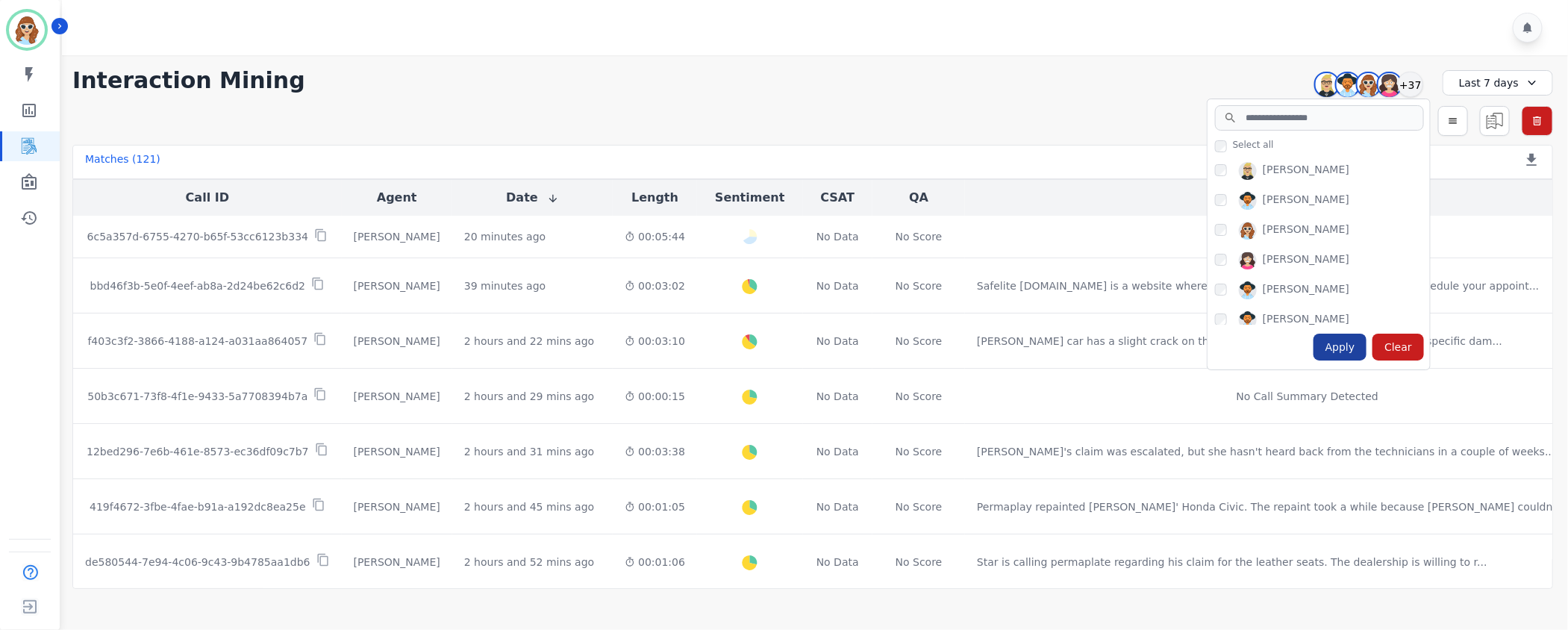
click at [1334, 354] on div "Apply" at bounding box center [1341, 347] width 54 height 27
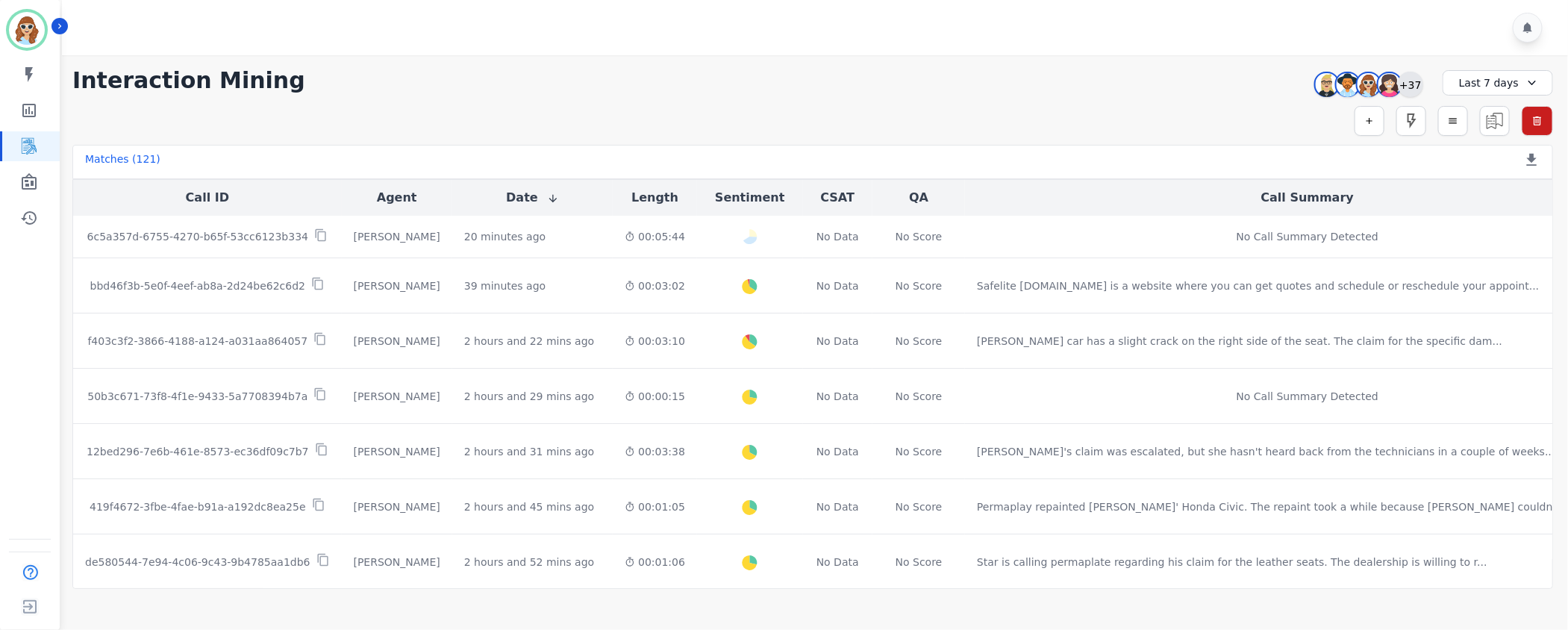
click at [1415, 83] on div "+37" at bounding box center [1410, 84] width 25 height 25
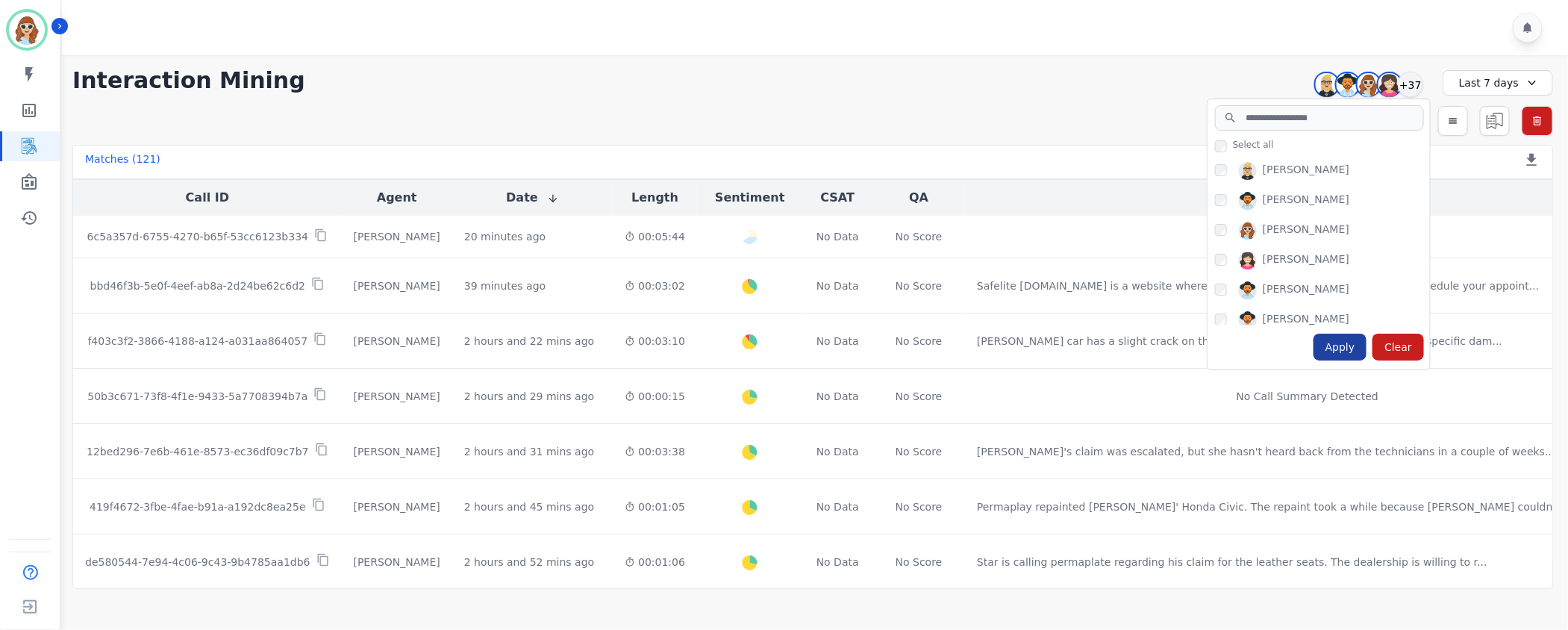
click at [1345, 343] on div "Apply" at bounding box center [1341, 347] width 54 height 27
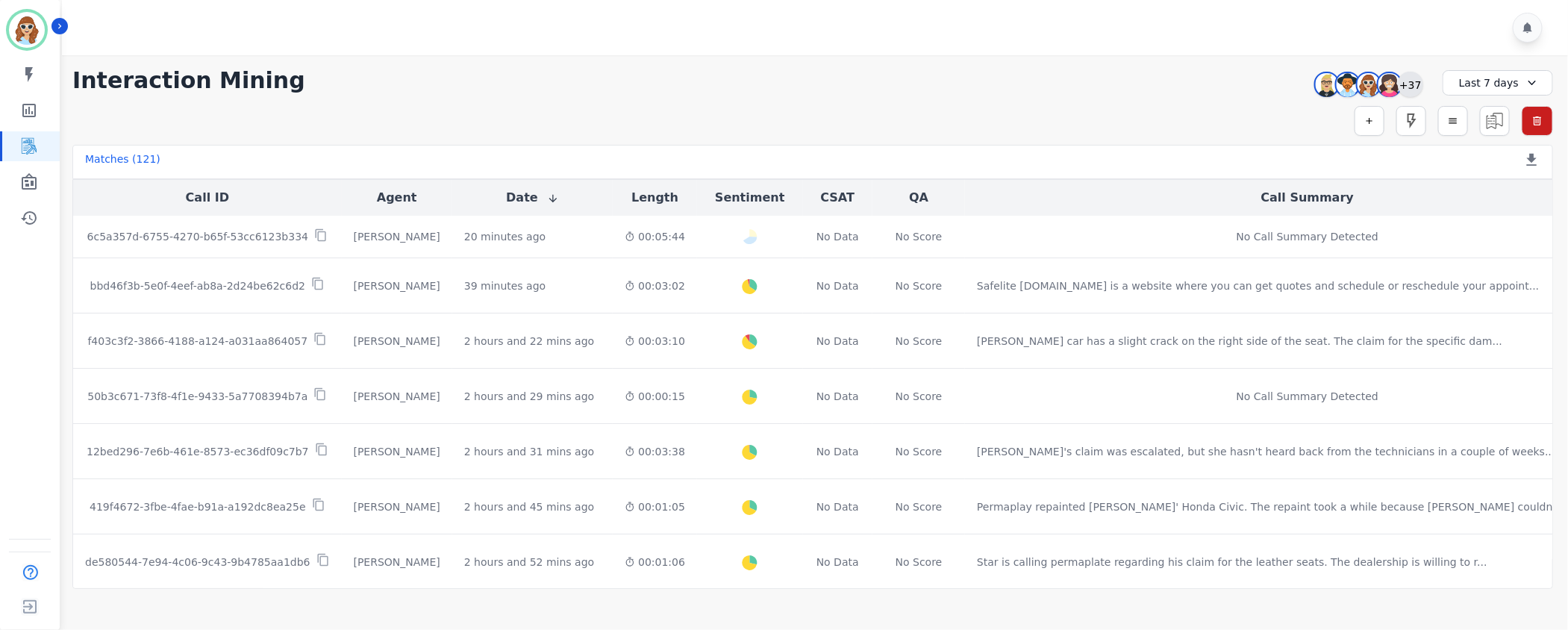
click at [1412, 88] on div "+37" at bounding box center [1410, 84] width 25 height 25
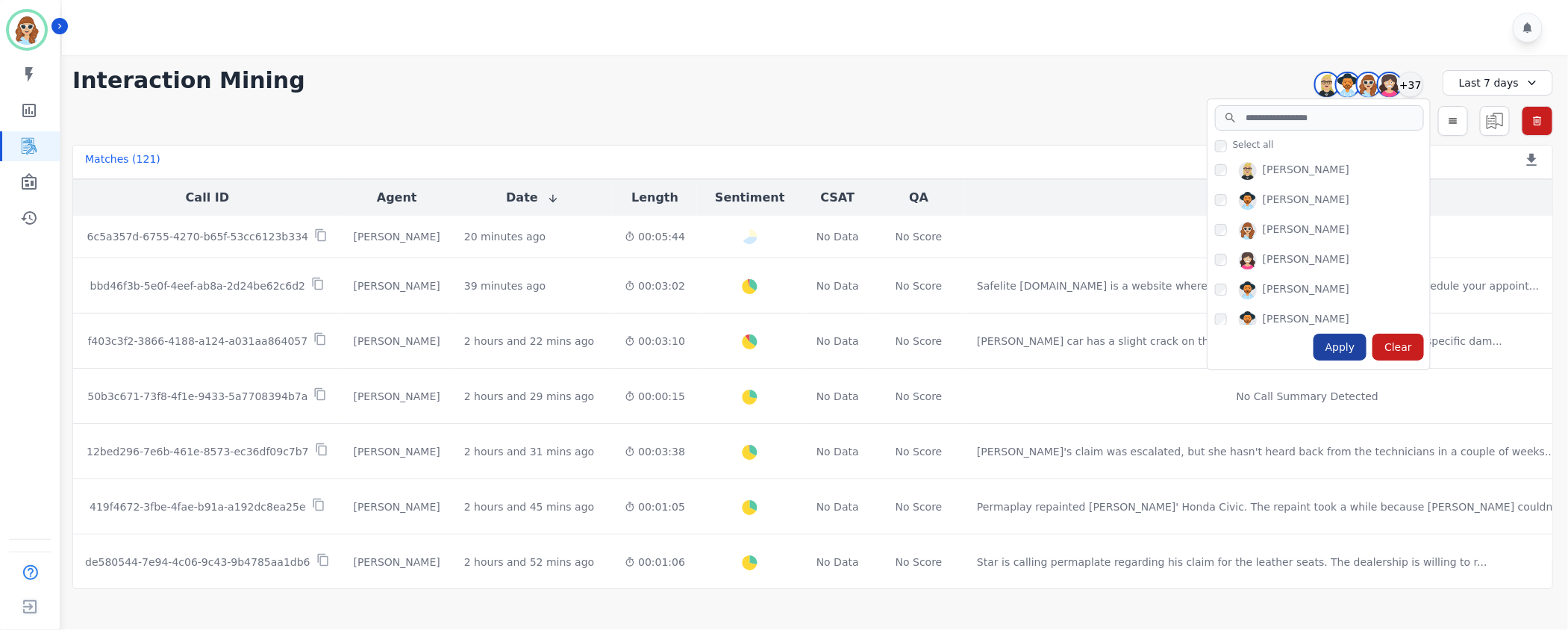
click at [1345, 338] on div "Apply" at bounding box center [1341, 347] width 54 height 27
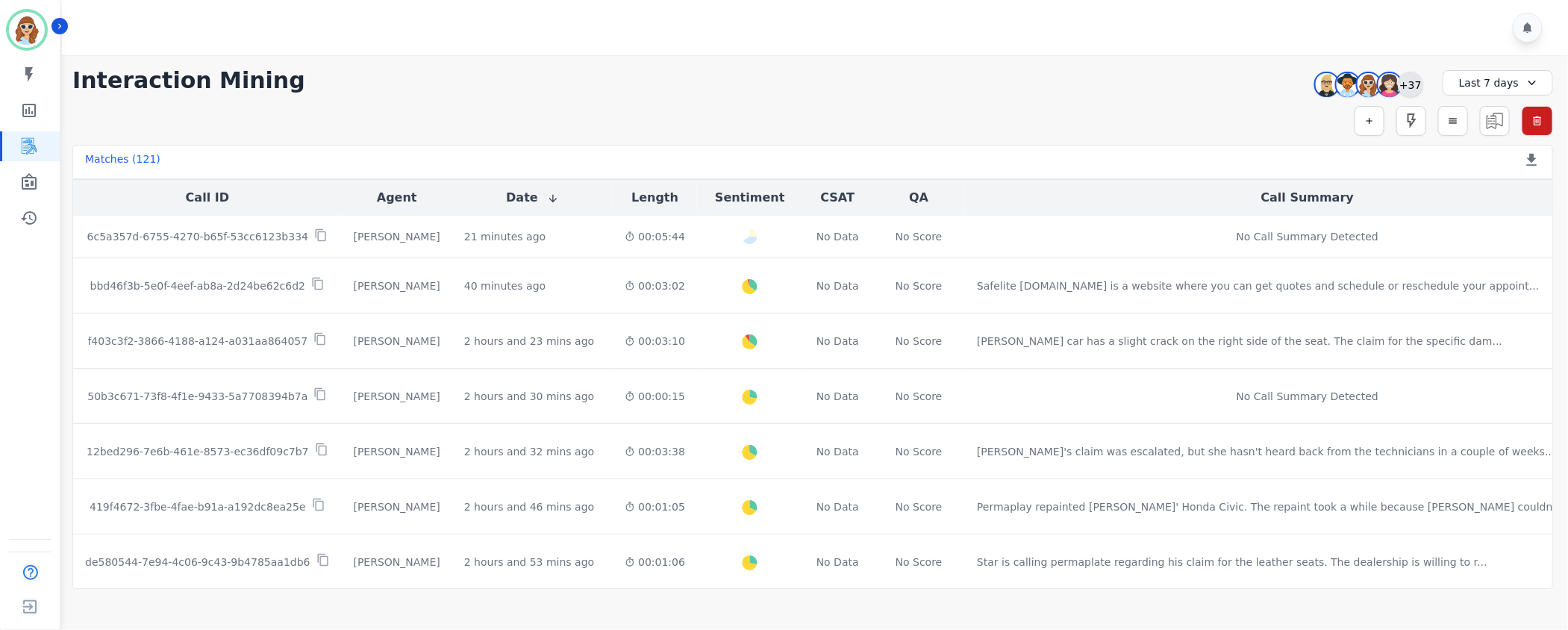
click at [1411, 83] on div "+37" at bounding box center [1410, 84] width 25 height 25
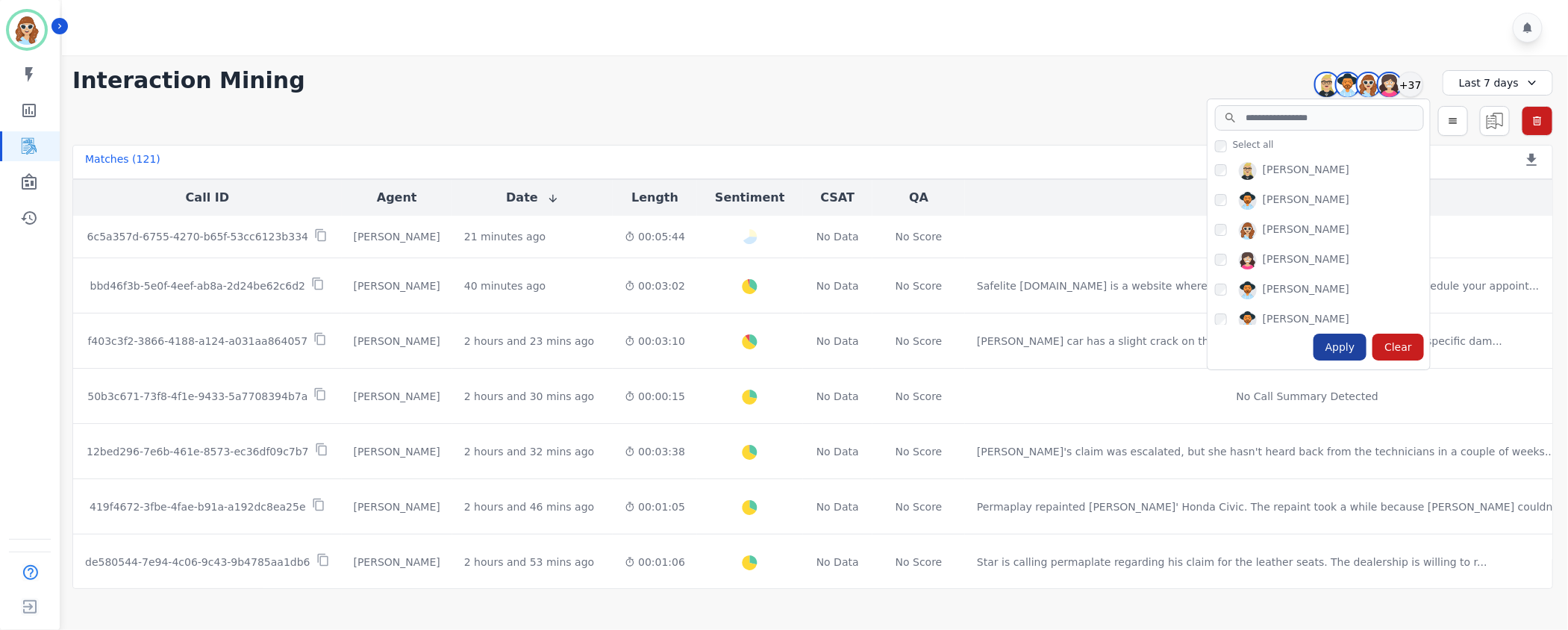
click at [1329, 354] on div "Apply" at bounding box center [1341, 347] width 54 height 27
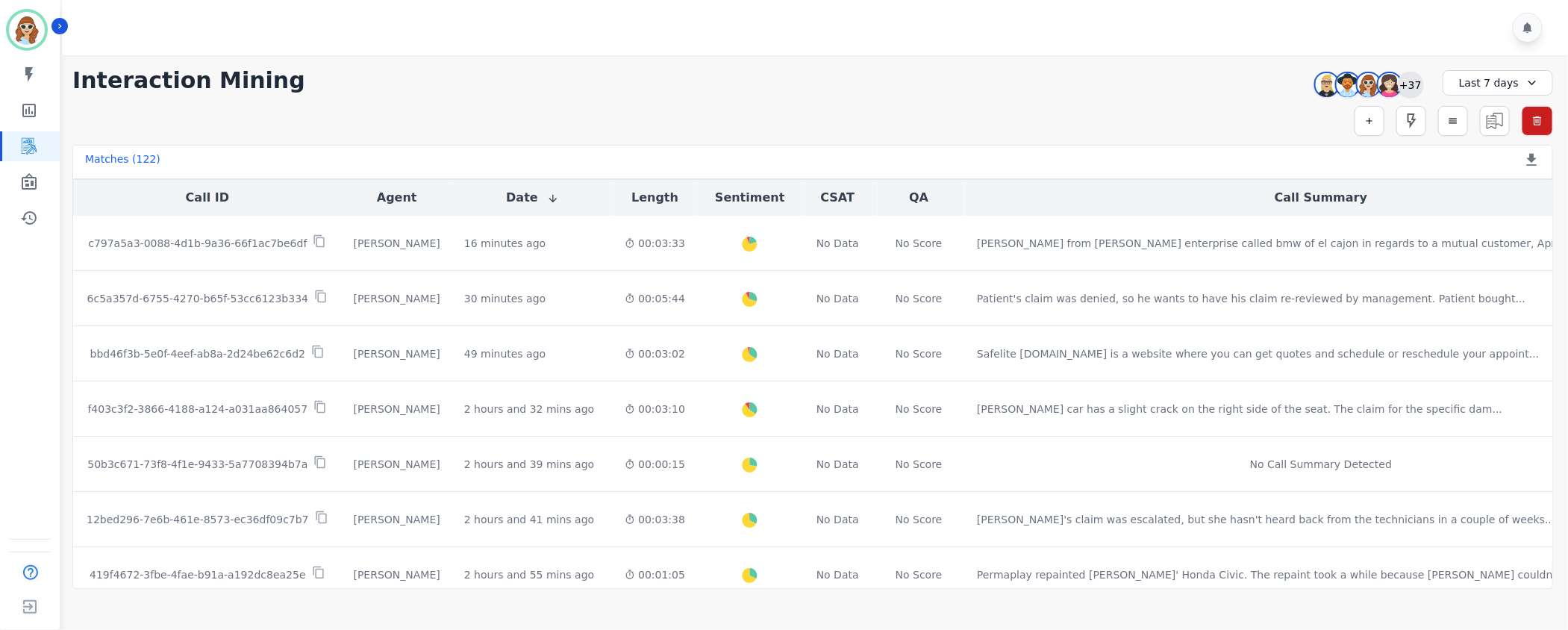
click at [1409, 88] on div "+37" at bounding box center [1410, 84] width 25 height 25
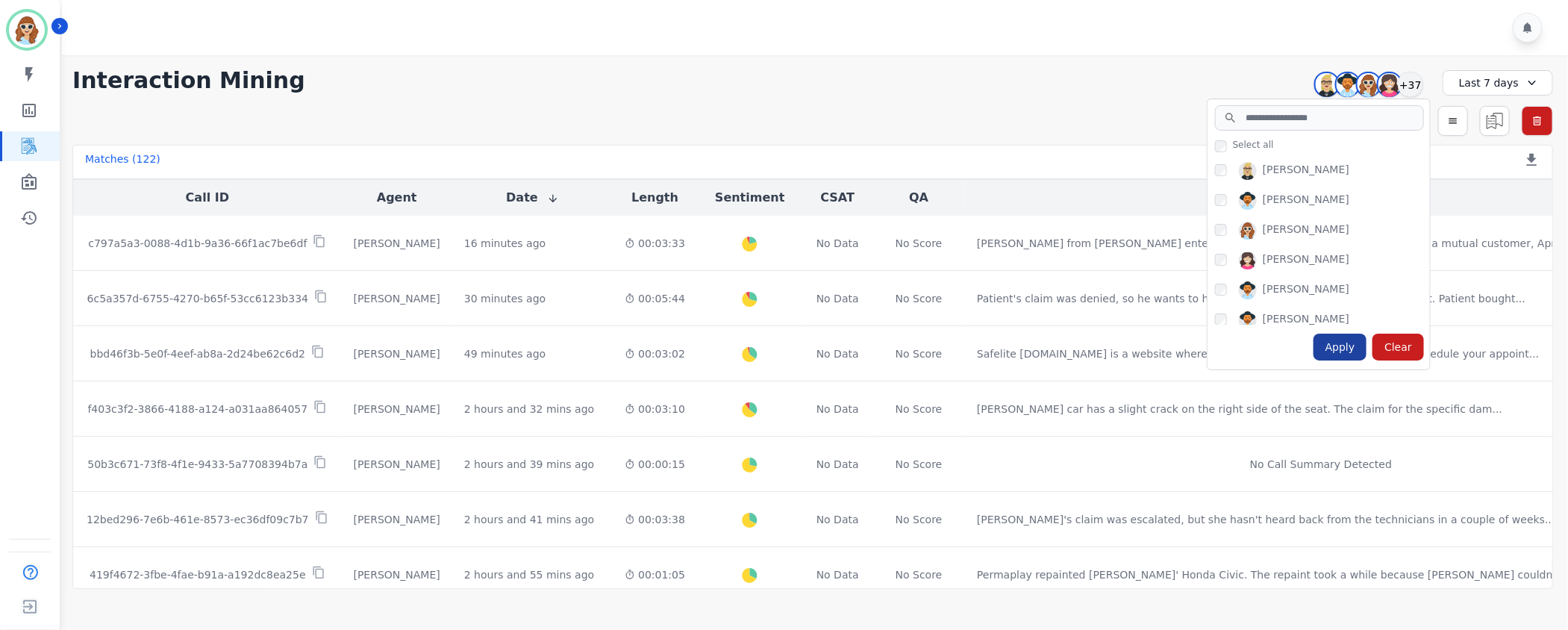
click at [1345, 347] on div "Apply" at bounding box center [1341, 347] width 54 height 27
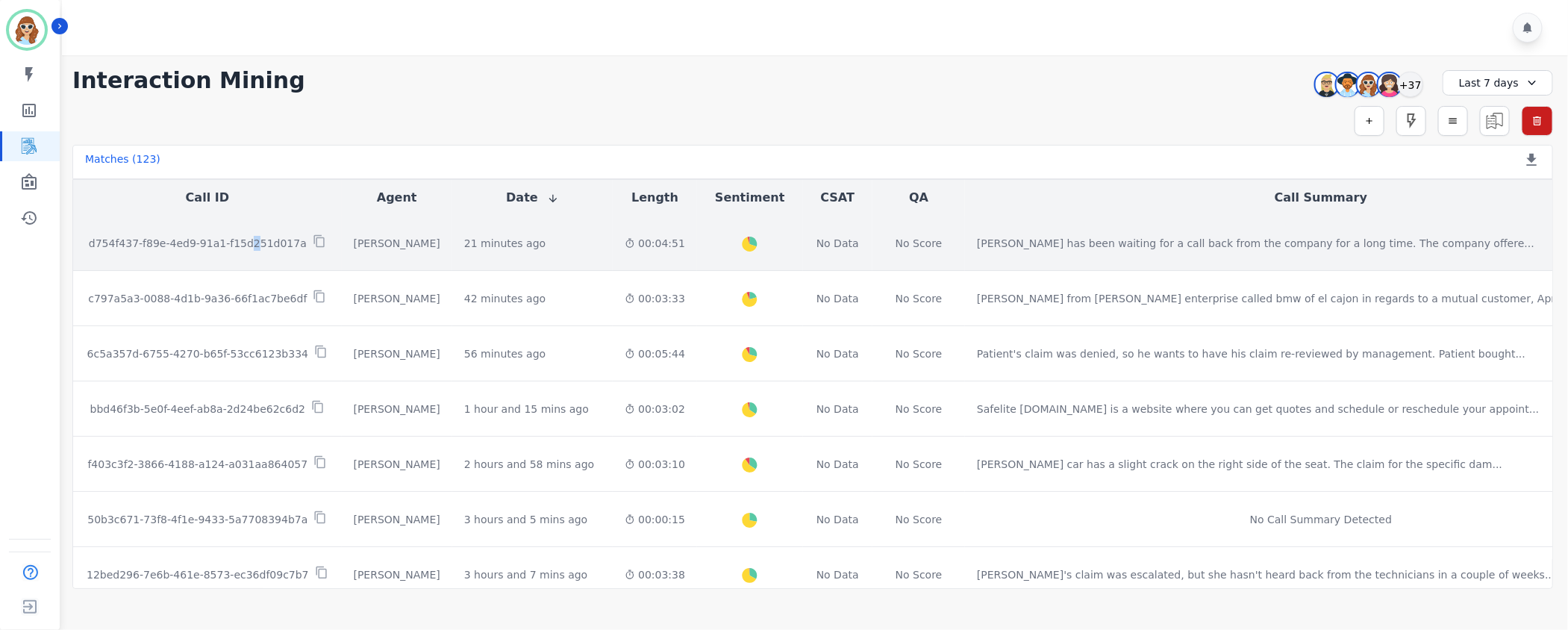
click at [252, 238] on p "d754f437-f89e-4ed9-91a1-f15d251d017a" at bounding box center [197, 243] width 218 height 15
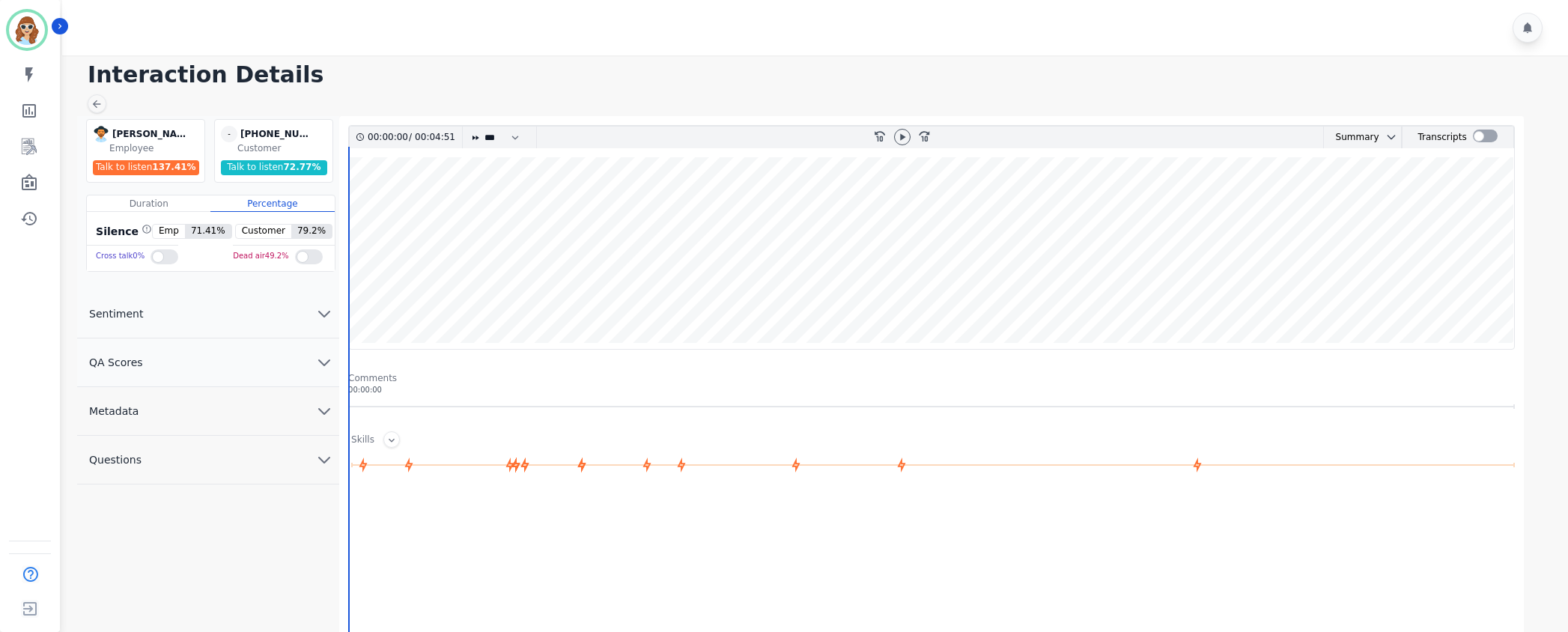
click at [326, 413] on icon "chevron down" at bounding box center [324, 411] width 10 height 6
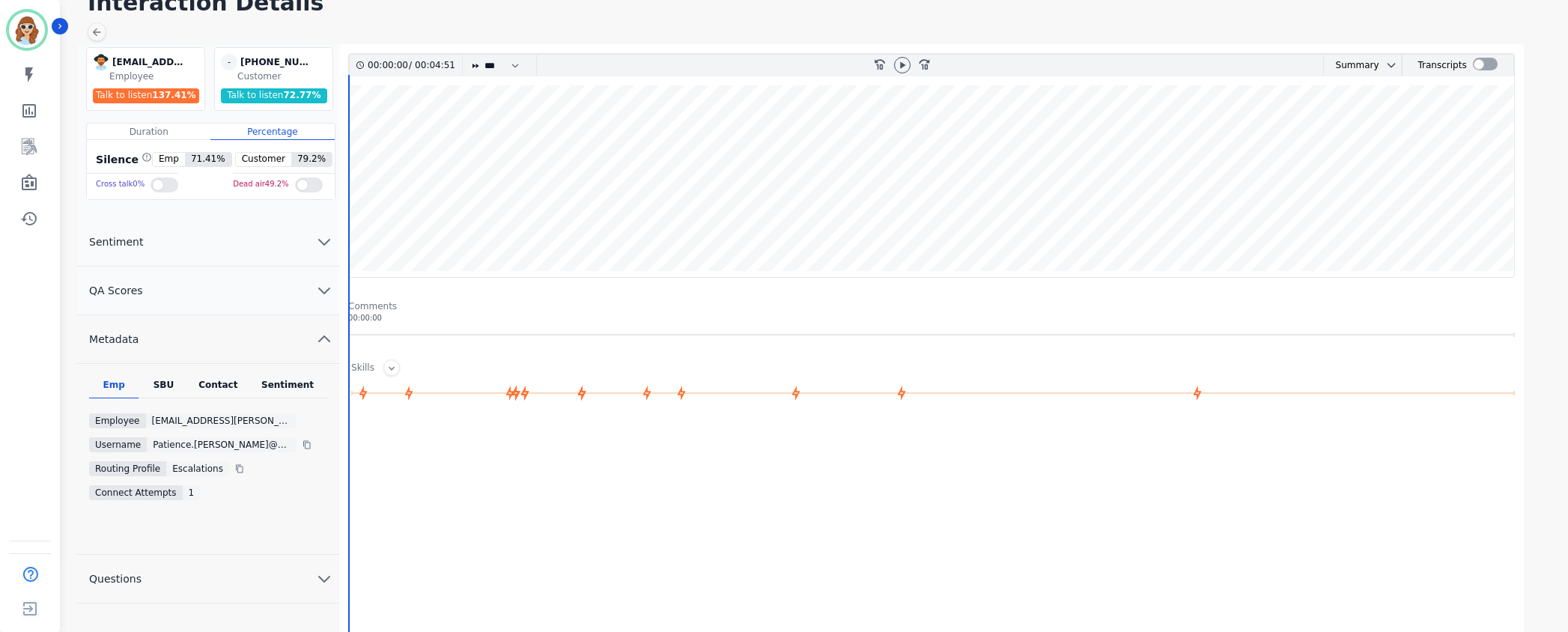
scroll to position [112, 0]
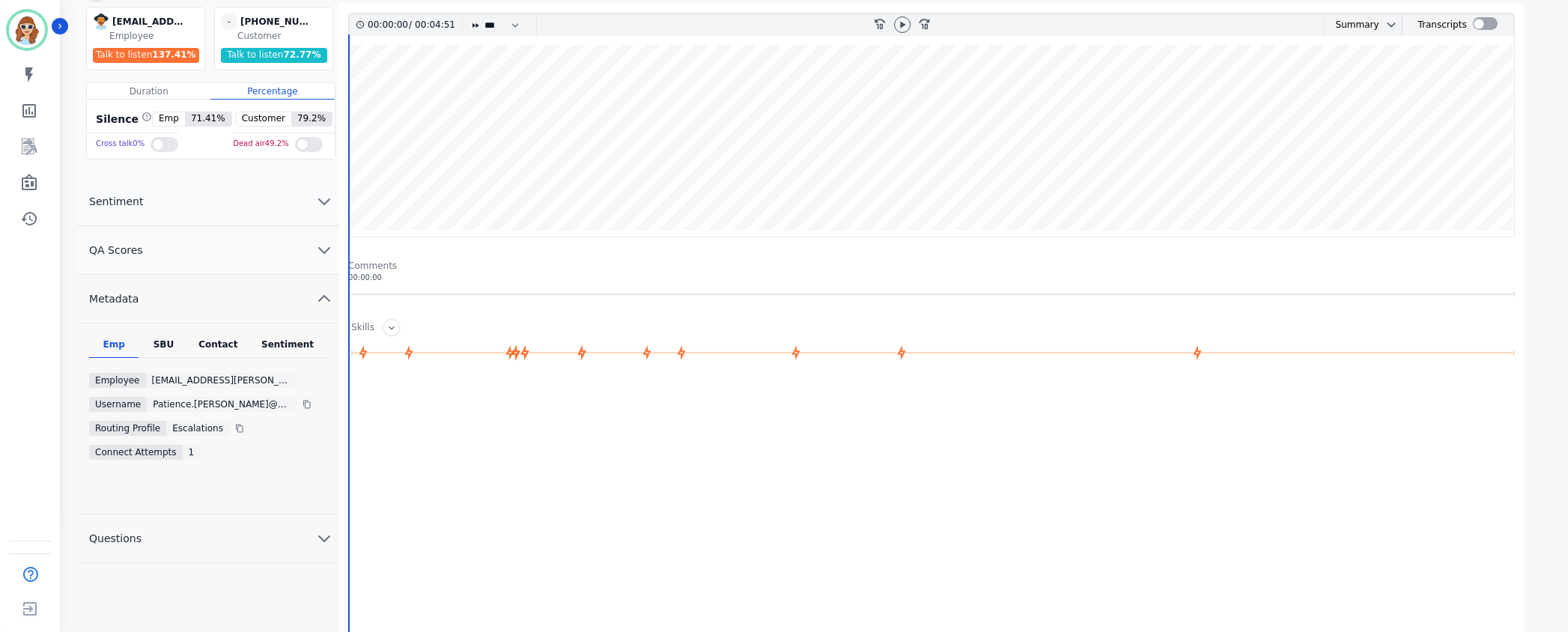
click at [165, 348] on div "SBU" at bounding box center [163, 348] width 49 height 20
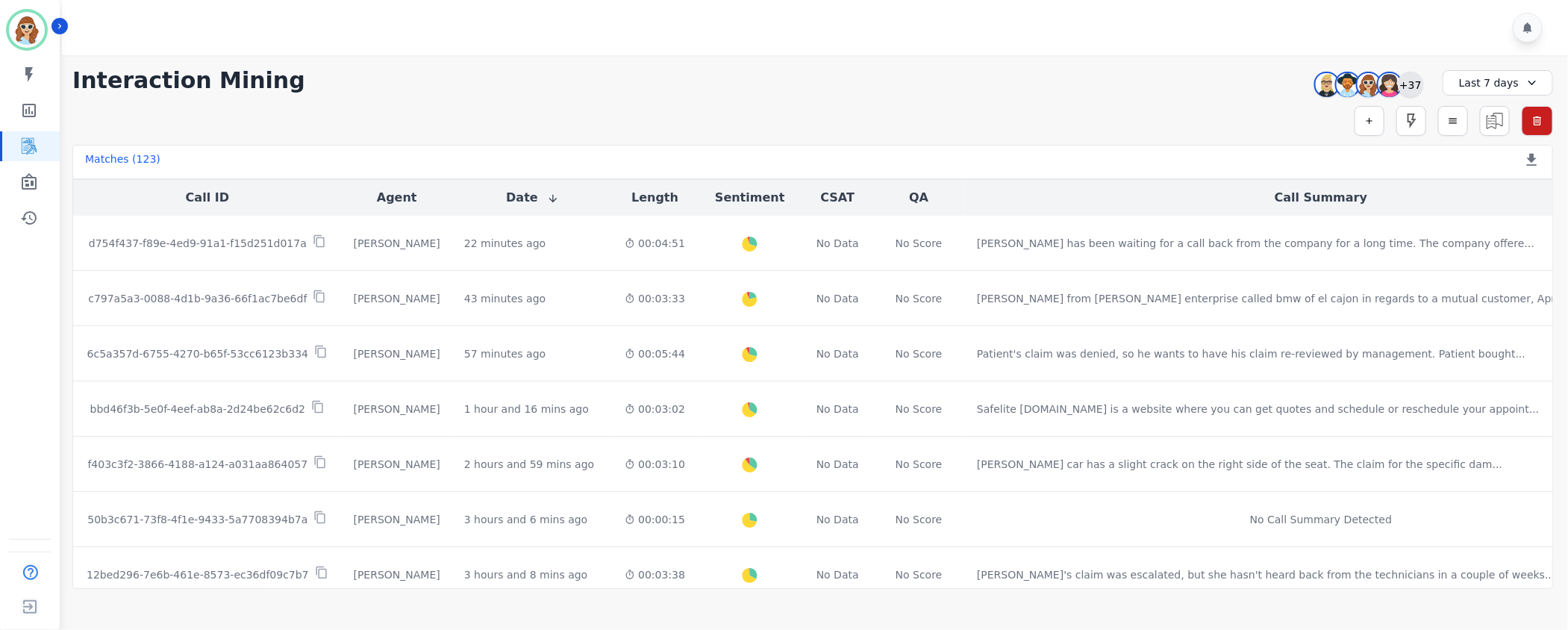
click at [1409, 89] on div "+37" at bounding box center [1410, 84] width 25 height 25
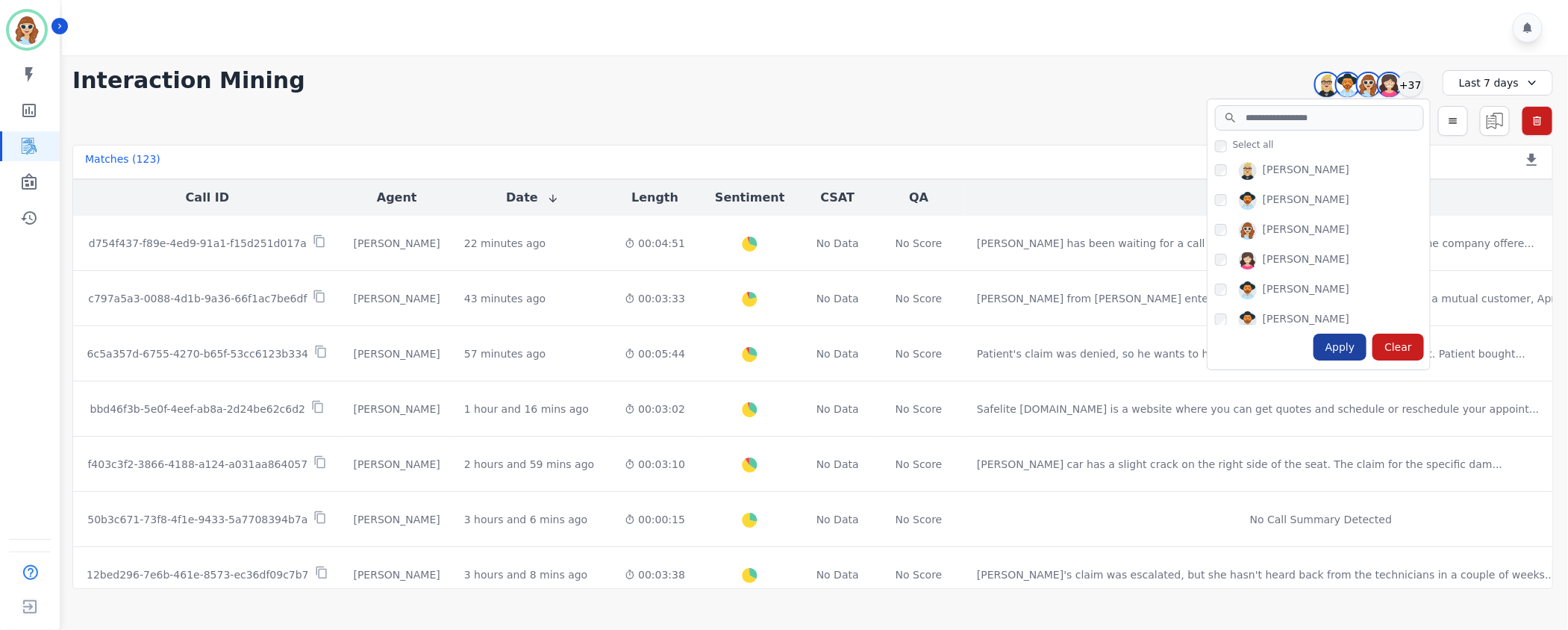
click at [1344, 349] on div "Apply" at bounding box center [1341, 347] width 54 height 27
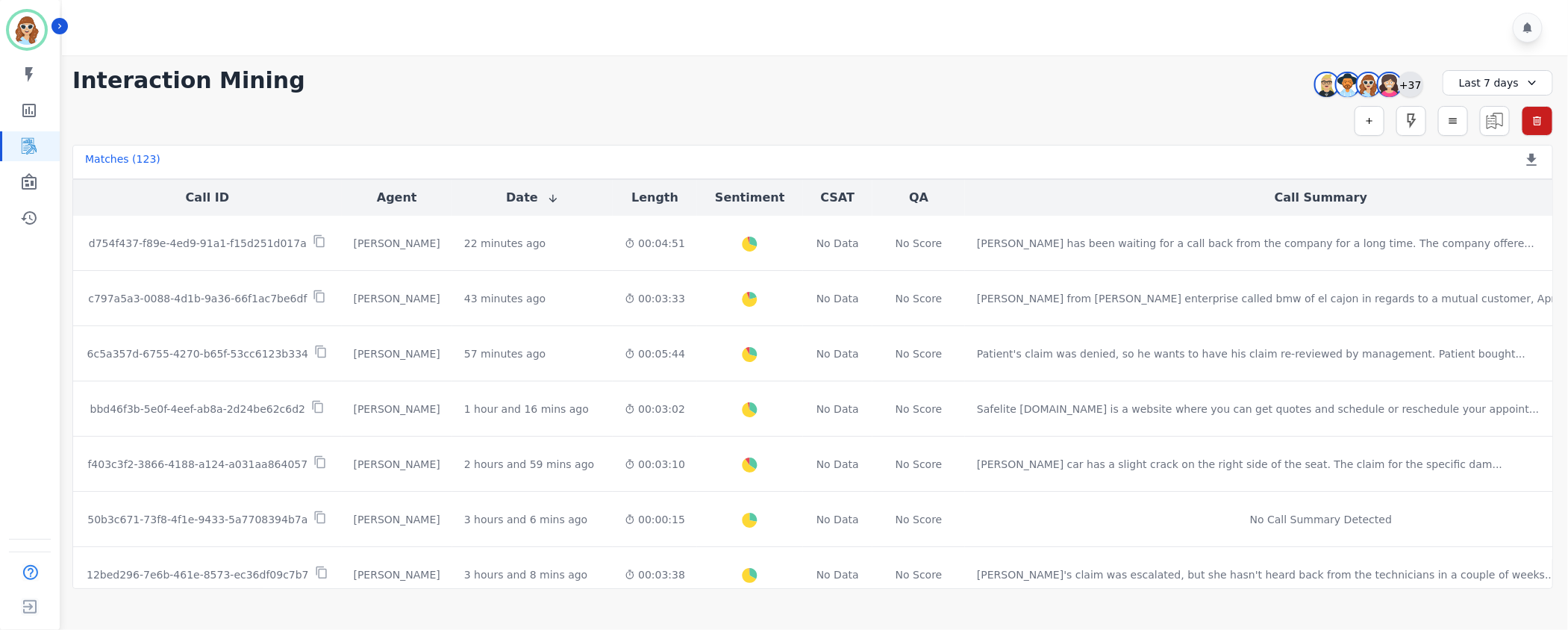
click at [1405, 86] on div "+37" at bounding box center [1410, 84] width 25 height 25
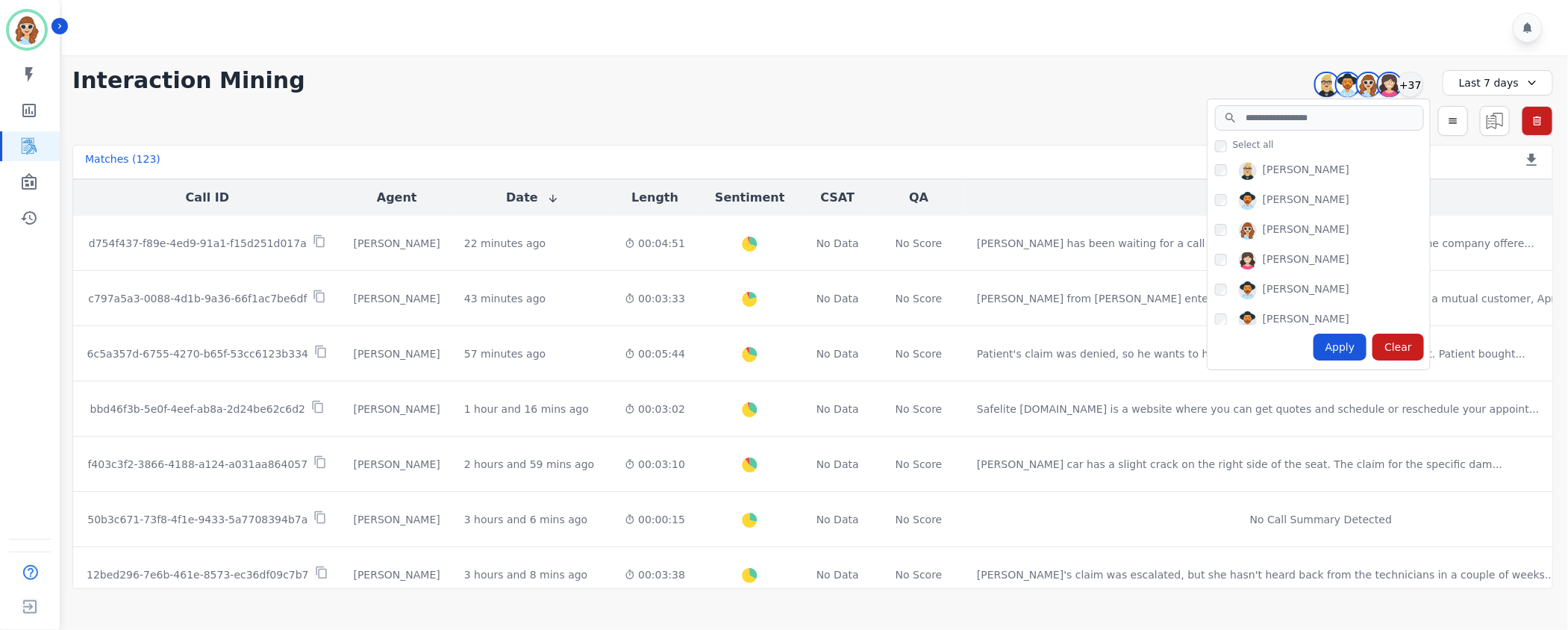
click at [1361, 343] on div "Apply" at bounding box center [1341, 347] width 54 height 27
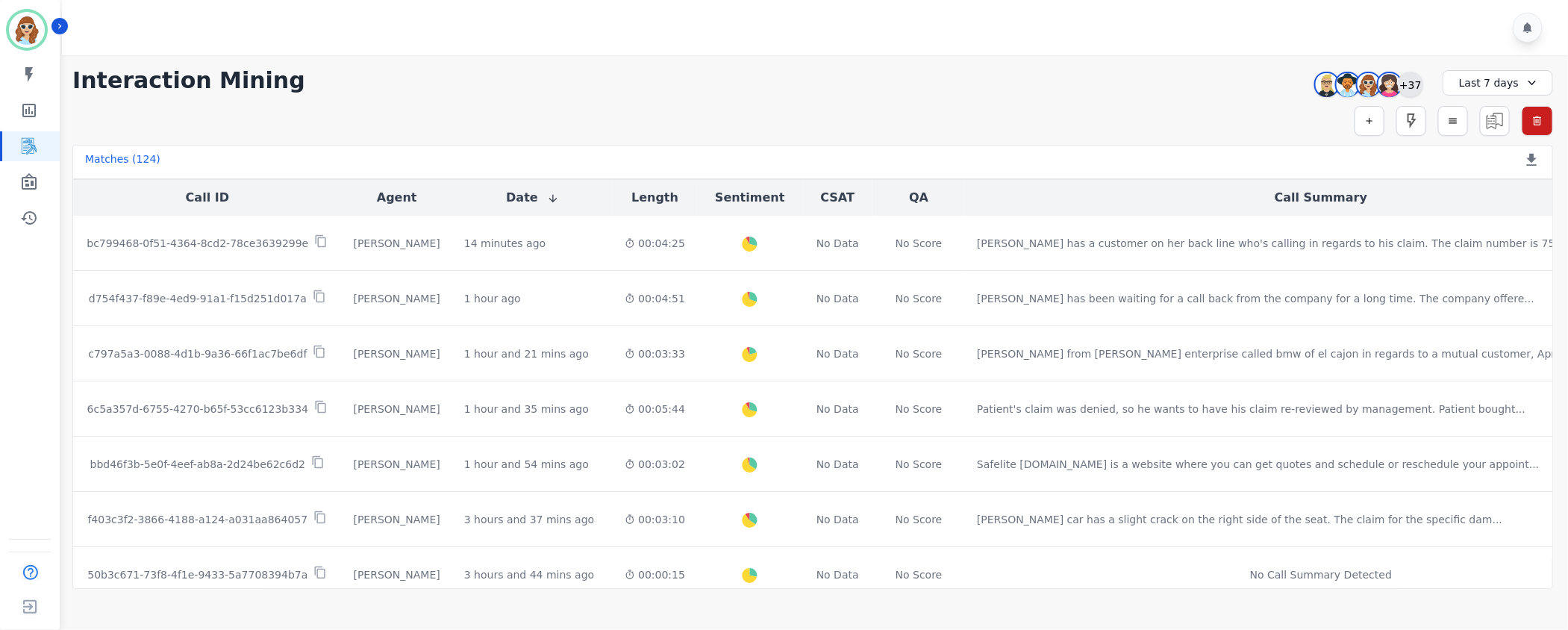
click at [1413, 85] on div "+37" at bounding box center [1410, 84] width 25 height 25
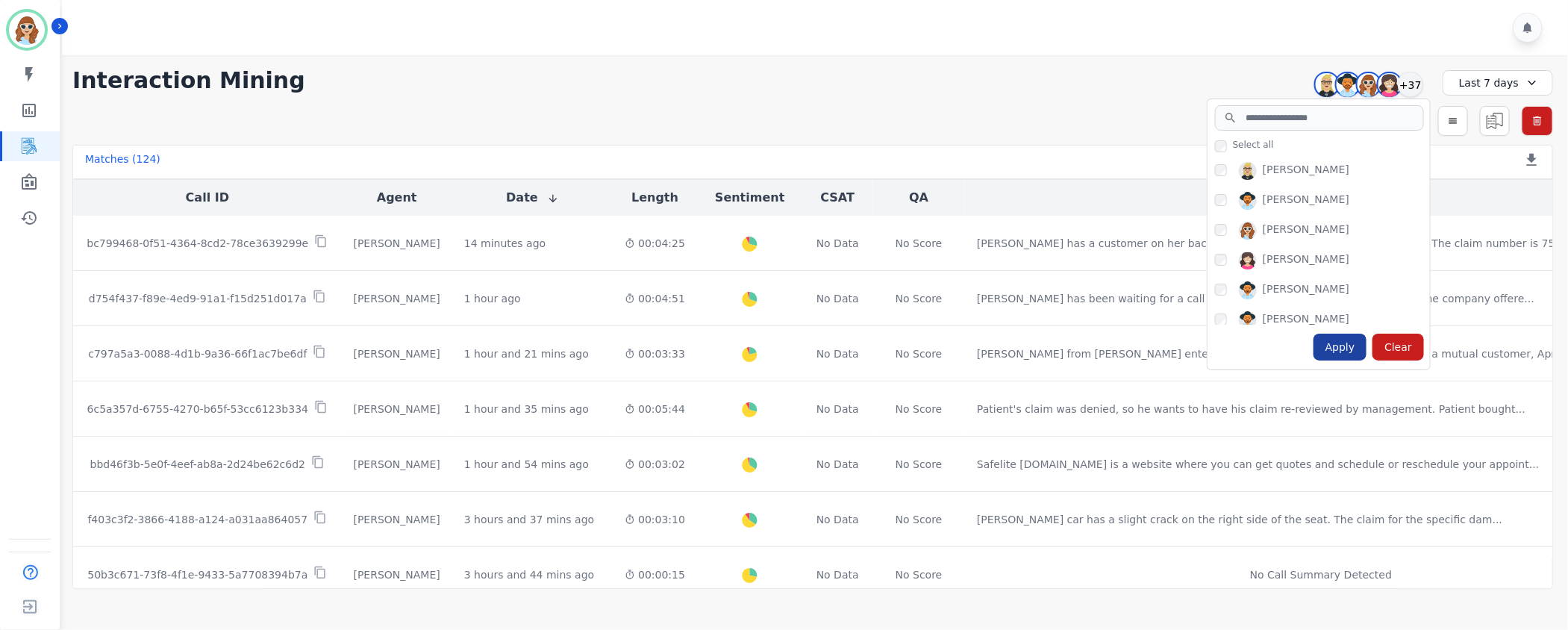
click at [1343, 356] on div "Apply" at bounding box center [1341, 347] width 54 height 27
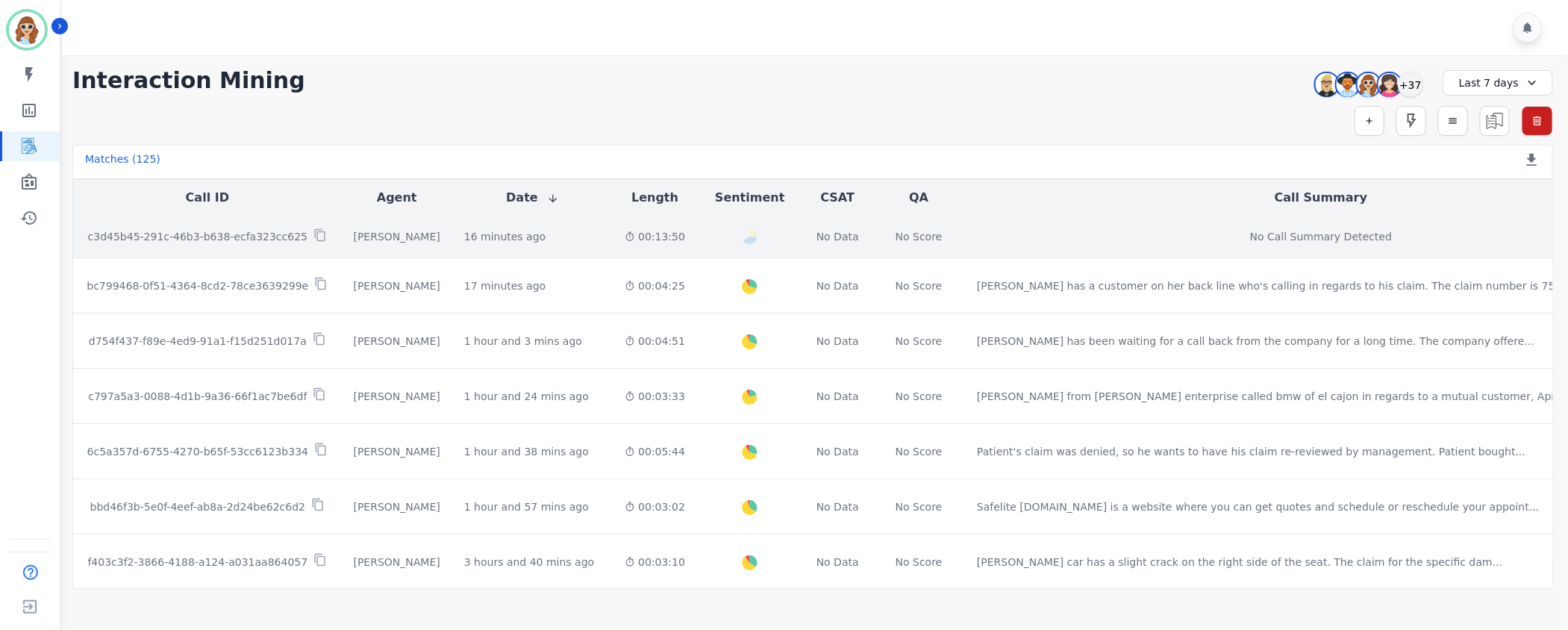
click at [238, 242] on p "c3d45b45-291c-46b3-b638-ecfa323cc625" at bounding box center [198, 236] width 220 height 15
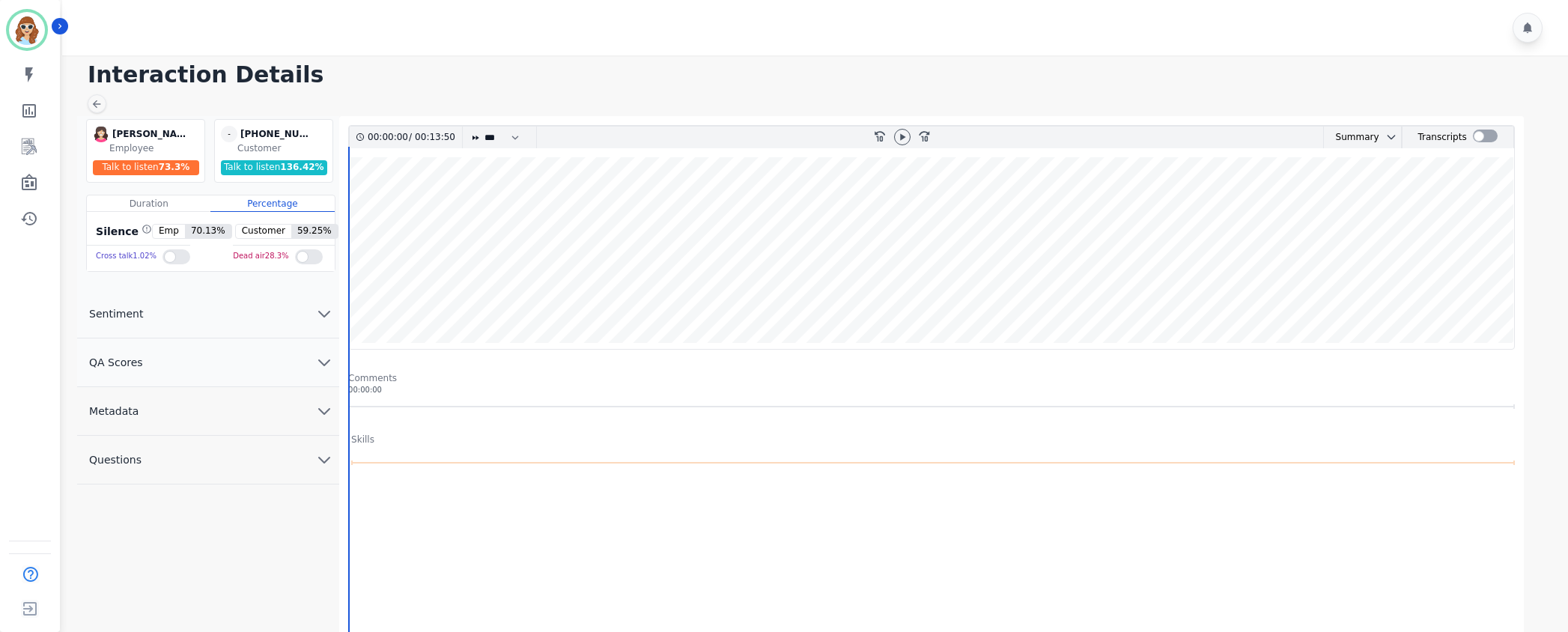
click at [319, 407] on icon "chevron down" at bounding box center [324, 411] width 18 height 18
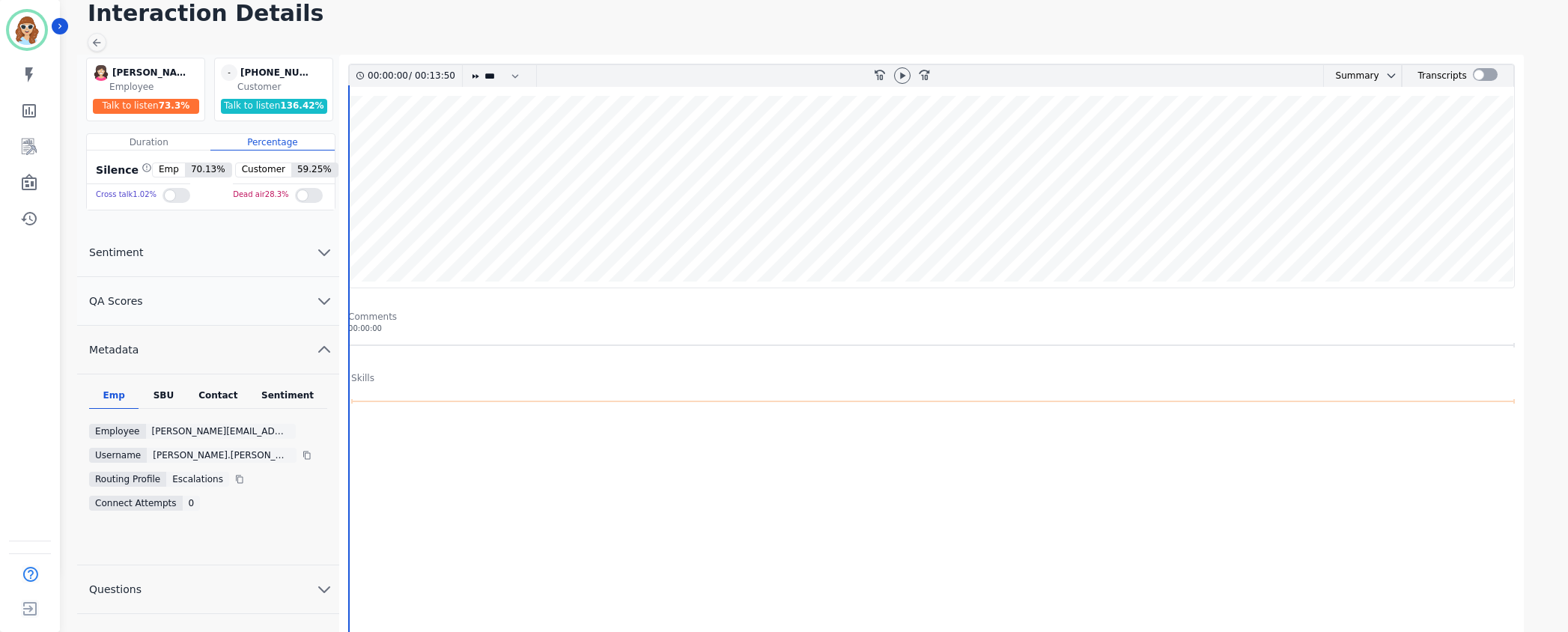
scroll to position [112, 0]
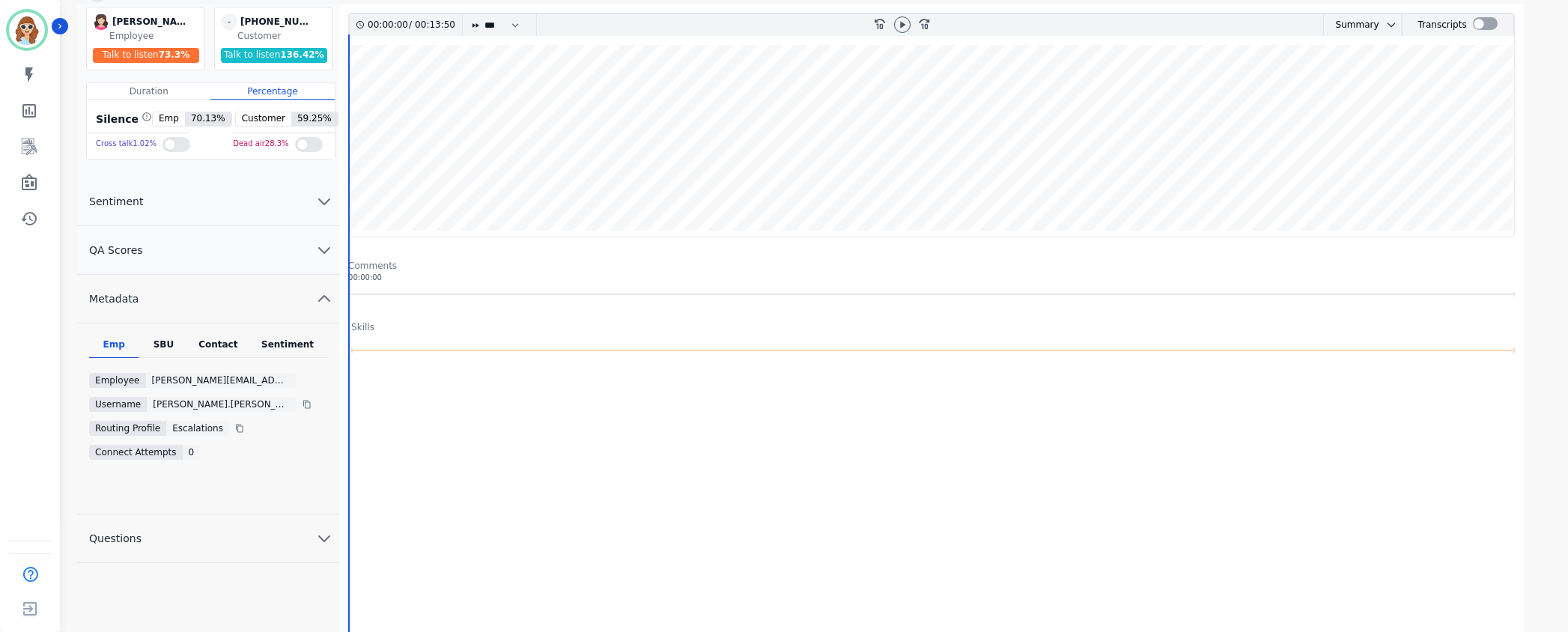
click at [167, 342] on div "SBU" at bounding box center [163, 348] width 49 height 20
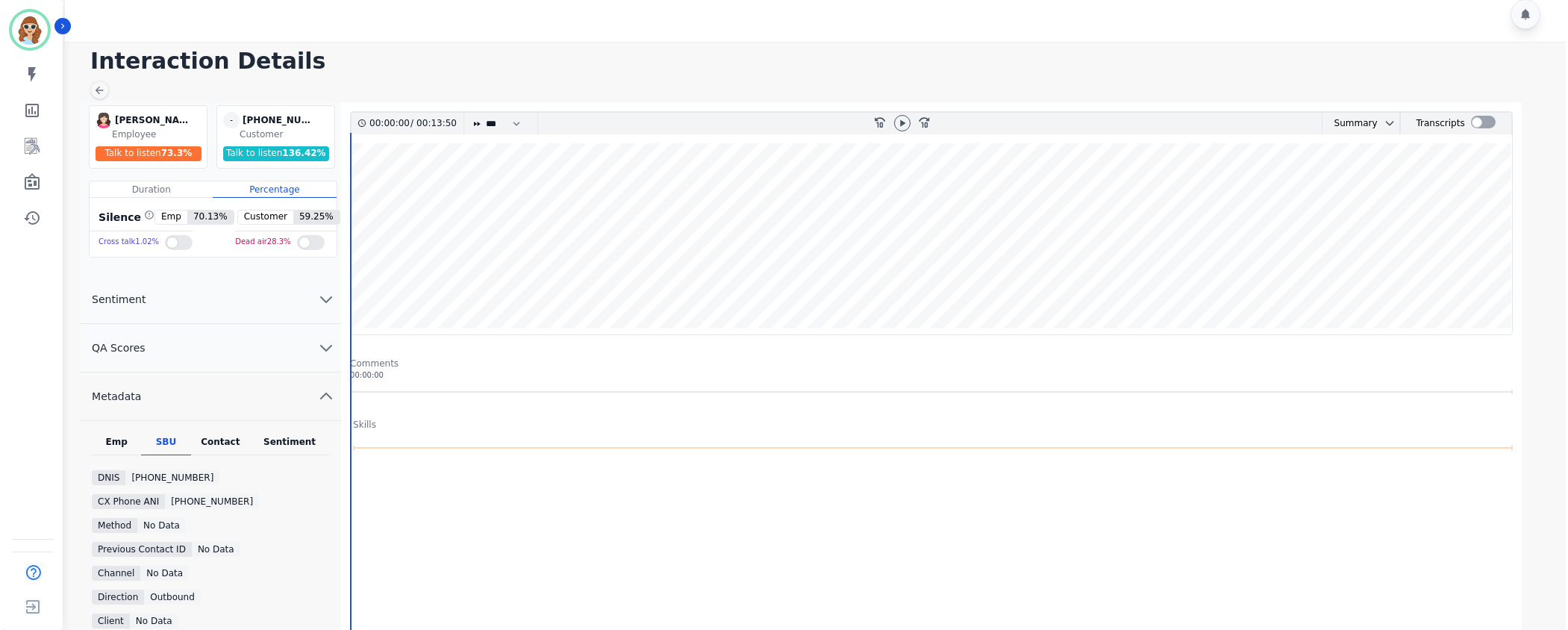
scroll to position [0, 0]
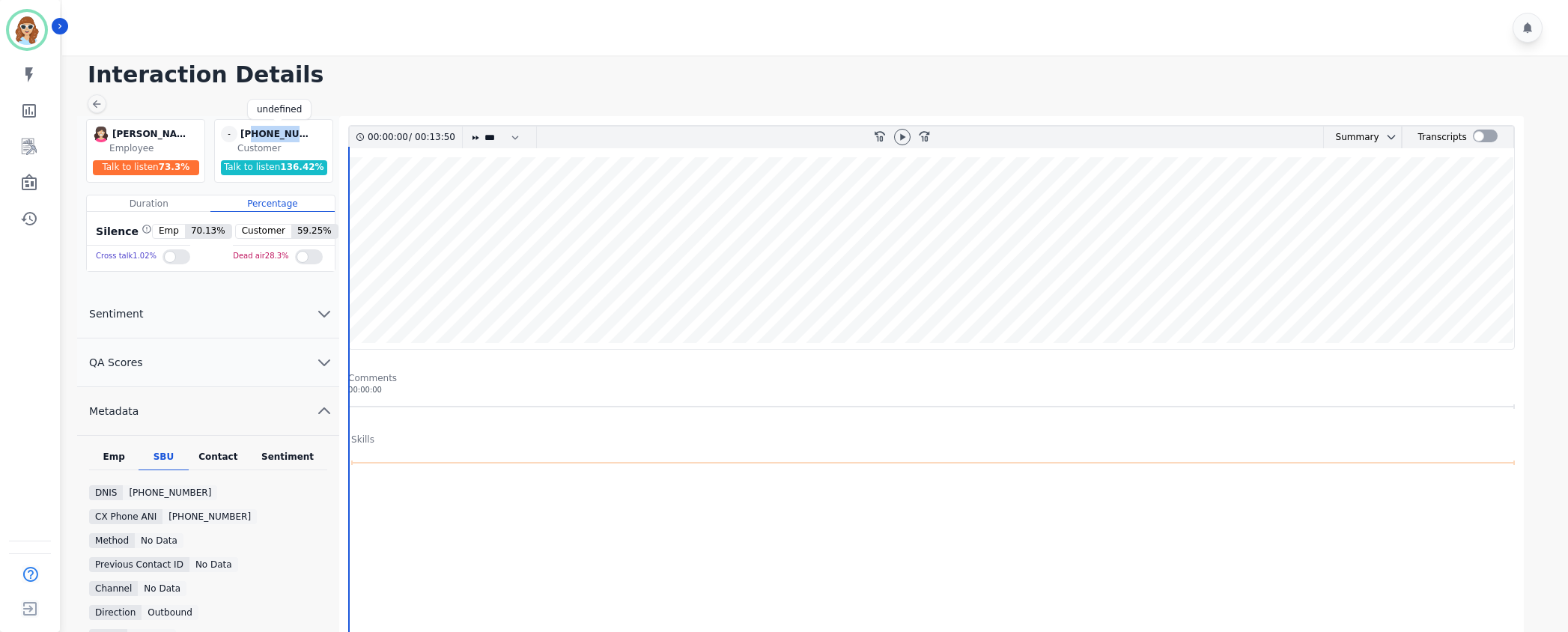
drag, startPoint x: 304, startPoint y: 135, endPoint x: 250, endPoint y: 133, distance: 54.0
click at [250, 133] on div "[PHONE_NUMBER]" at bounding box center [277, 134] width 75 height 17
copy div "4074918877"
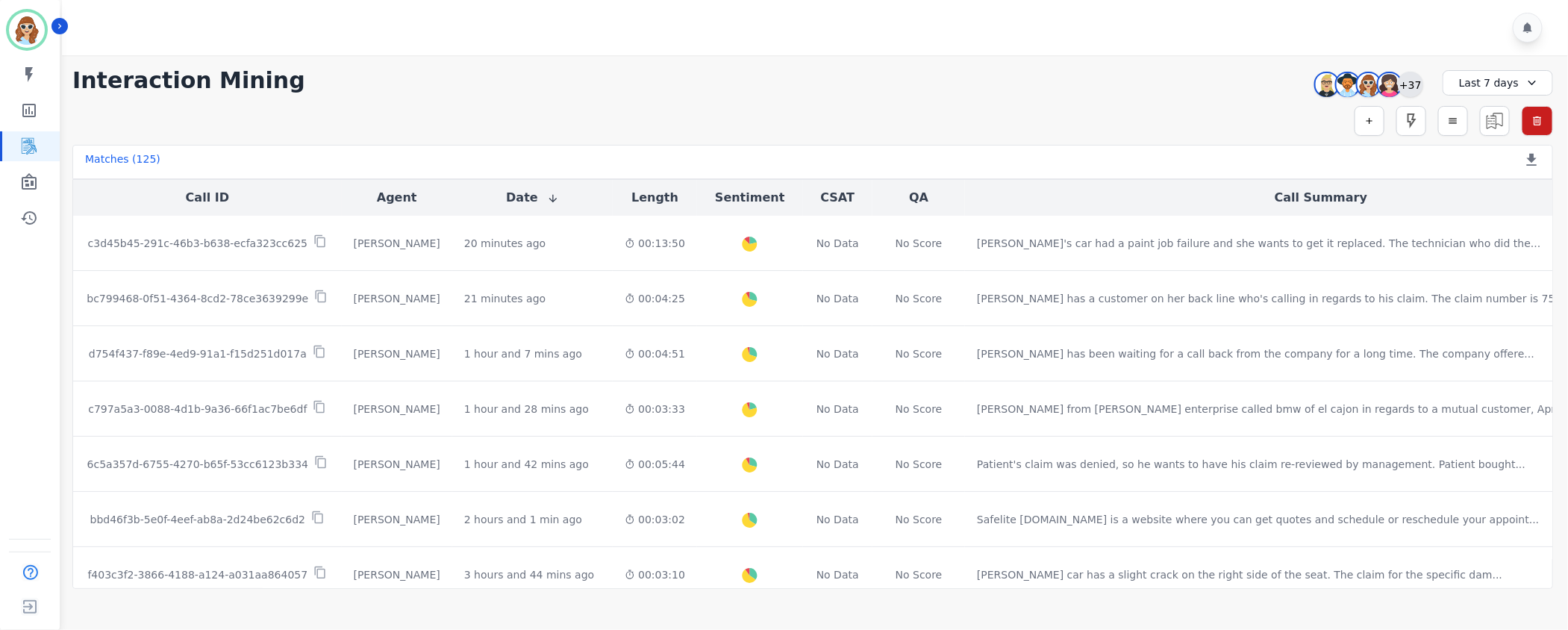
click at [1409, 86] on div "+37" at bounding box center [1410, 84] width 25 height 25
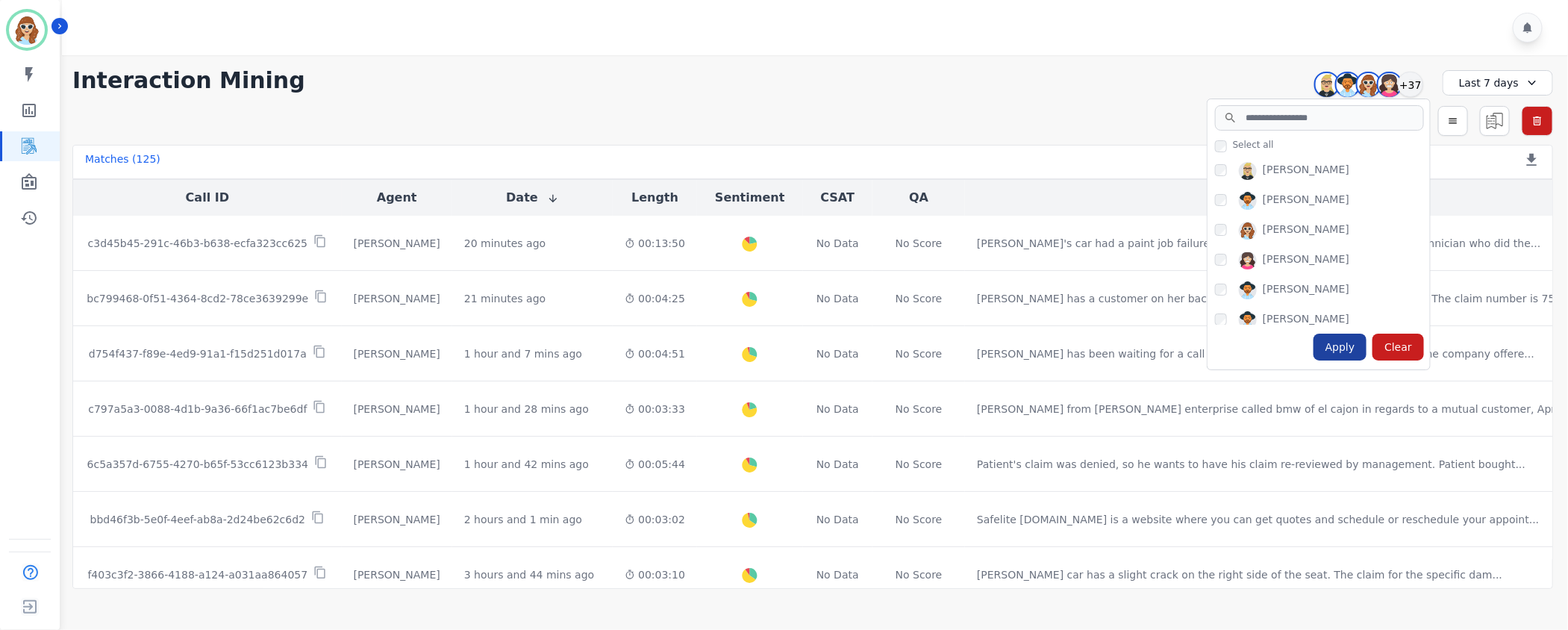
click at [1346, 354] on div "Apply" at bounding box center [1341, 347] width 54 height 27
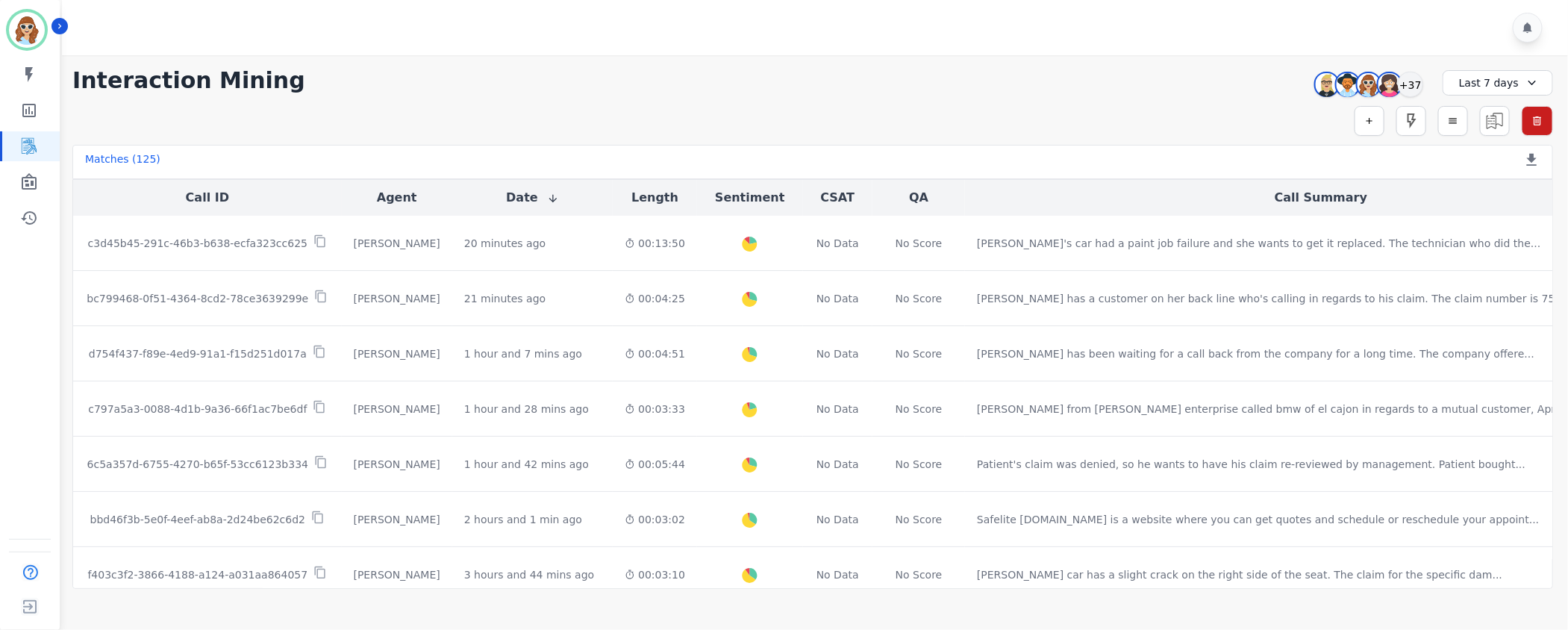
click at [1424, 85] on div "[PERSON_NAME] [PERSON_NAME] [PERSON_NAME] [PERSON_NAME] +37" at bounding box center [1366, 84] width 129 height 28
click at [1416, 84] on div "+37" at bounding box center [1410, 84] width 25 height 25
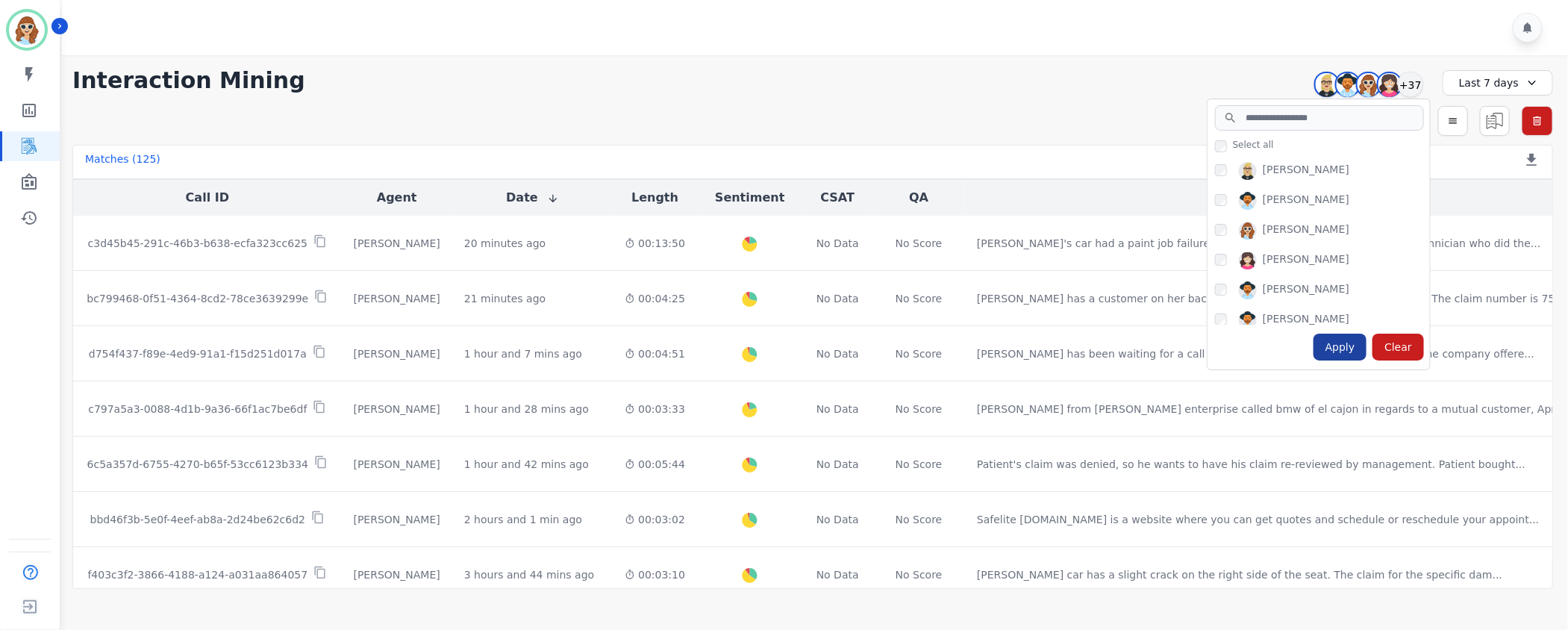
click at [1333, 347] on div "Apply" at bounding box center [1341, 347] width 54 height 27
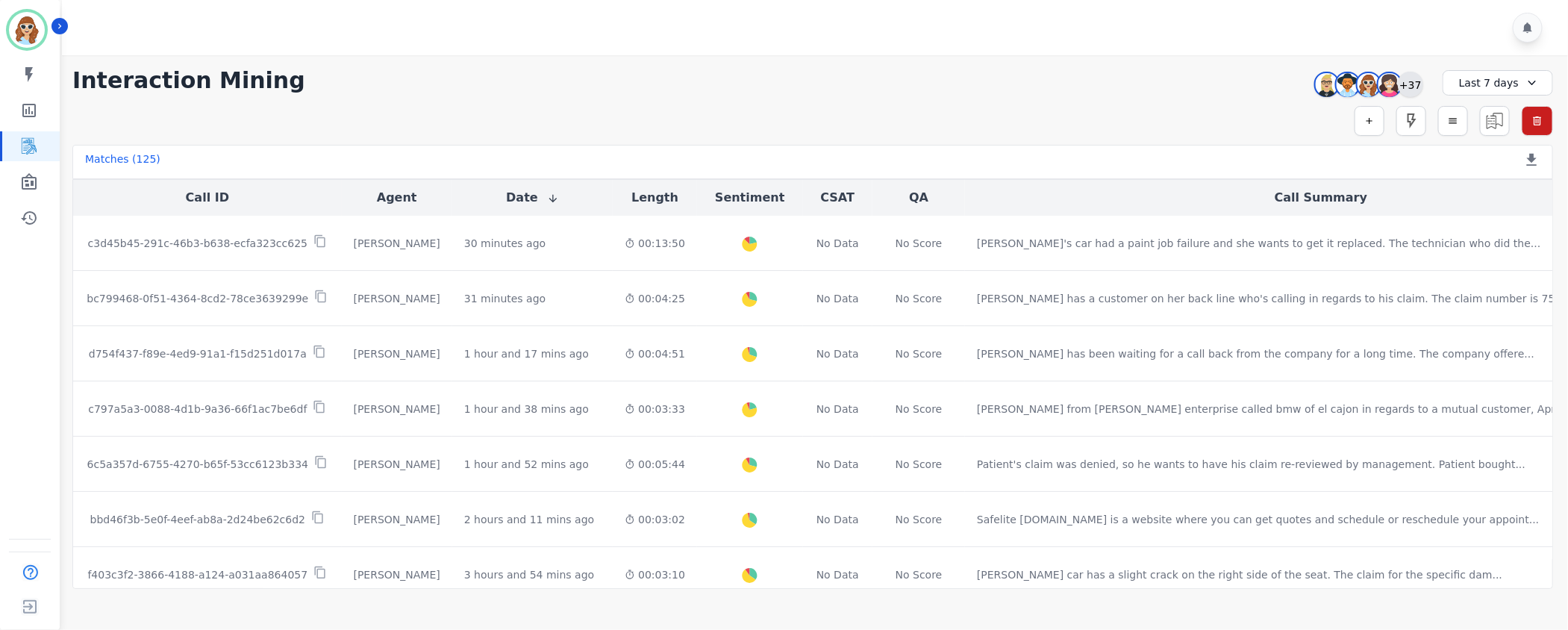
click at [1406, 81] on div "+37" at bounding box center [1410, 84] width 25 height 25
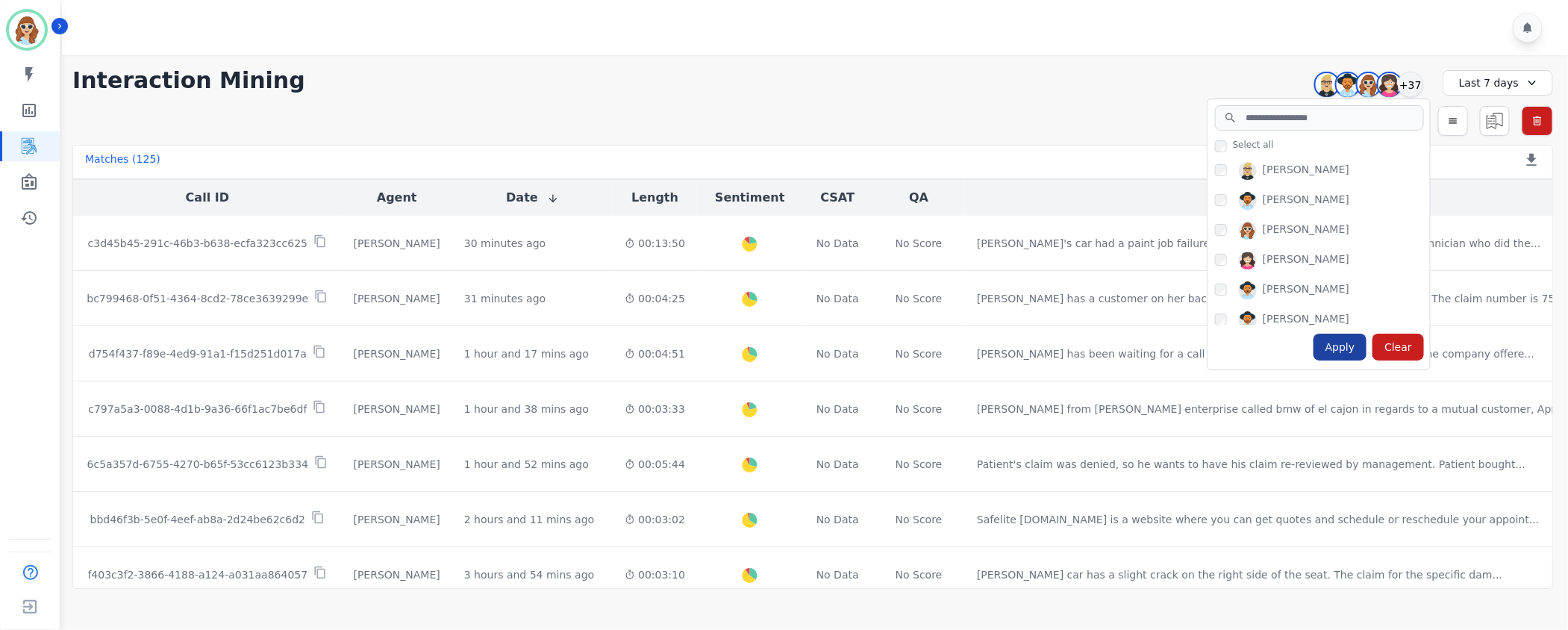
click at [1344, 352] on div "Apply" at bounding box center [1341, 347] width 54 height 27
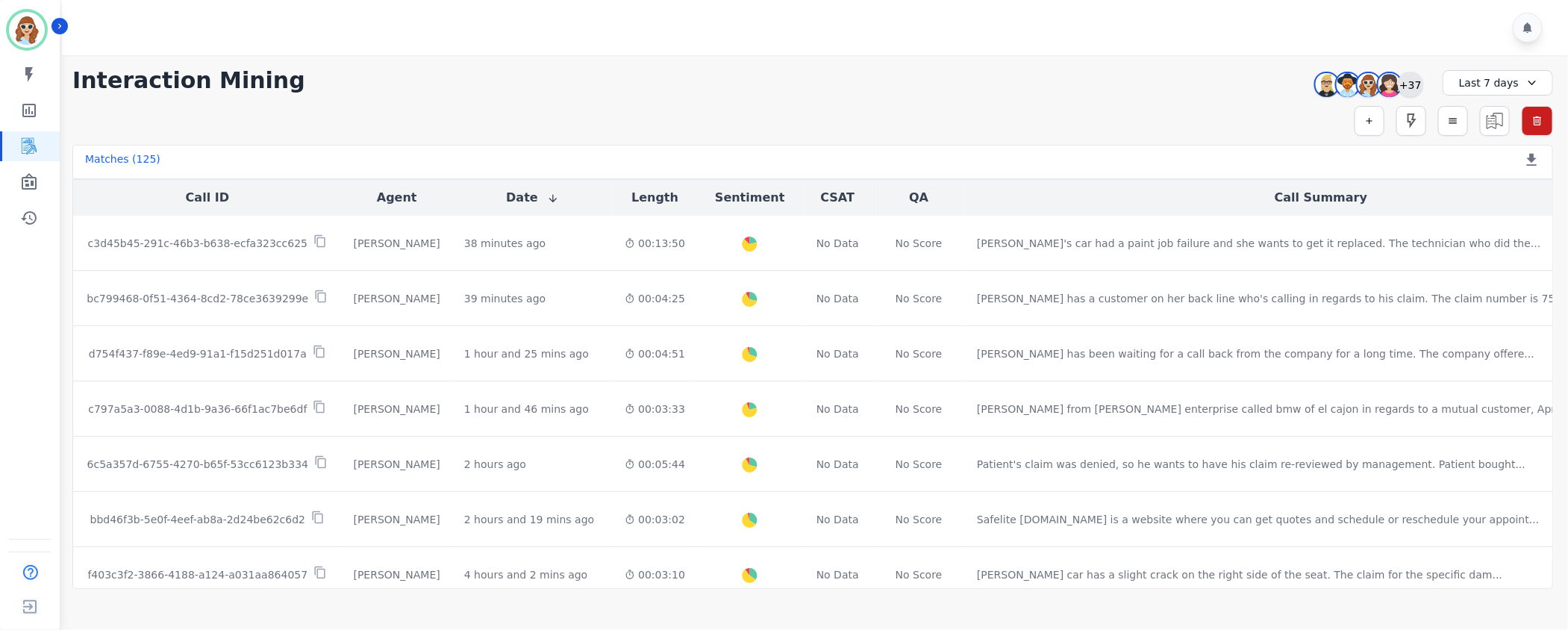
click at [1420, 88] on div "+37" at bounding box center [1410, 84] width 25 height 25
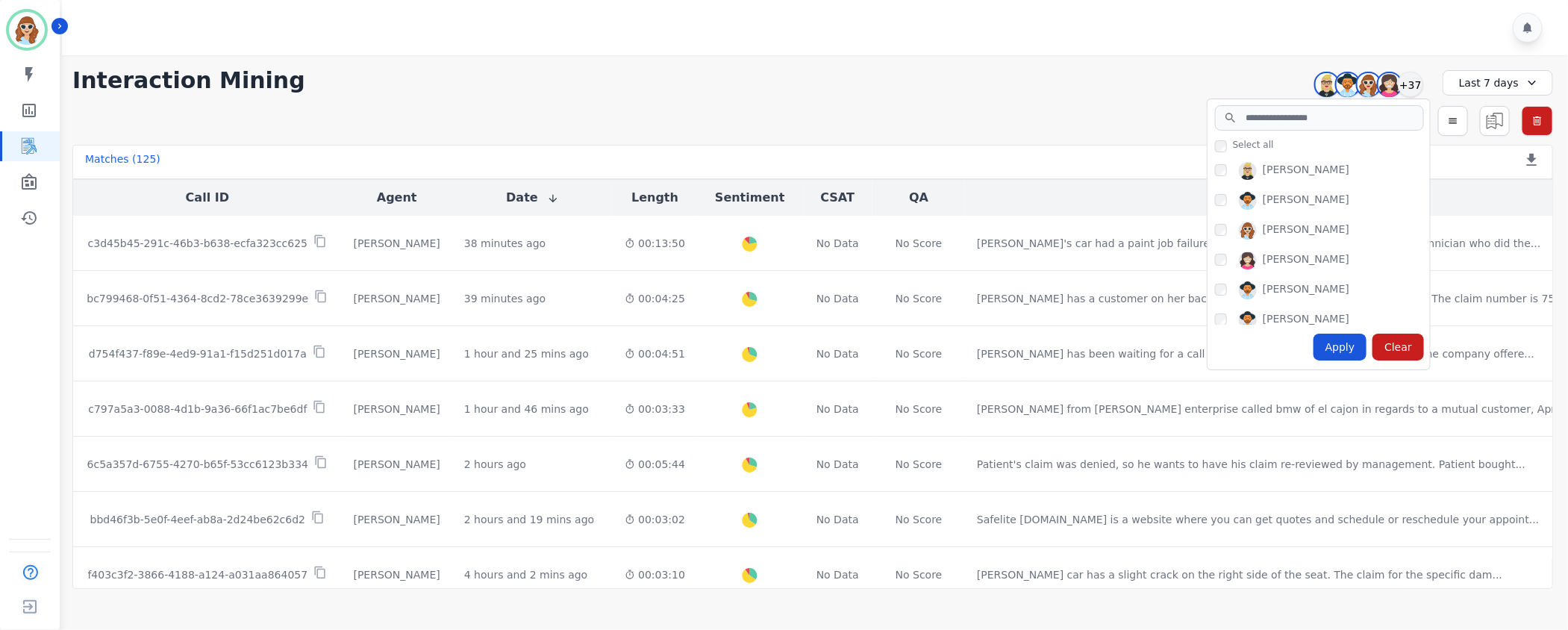
click at [1350, 347] on div "Apply" at bounding box center [1341, 347] width 54 height 27
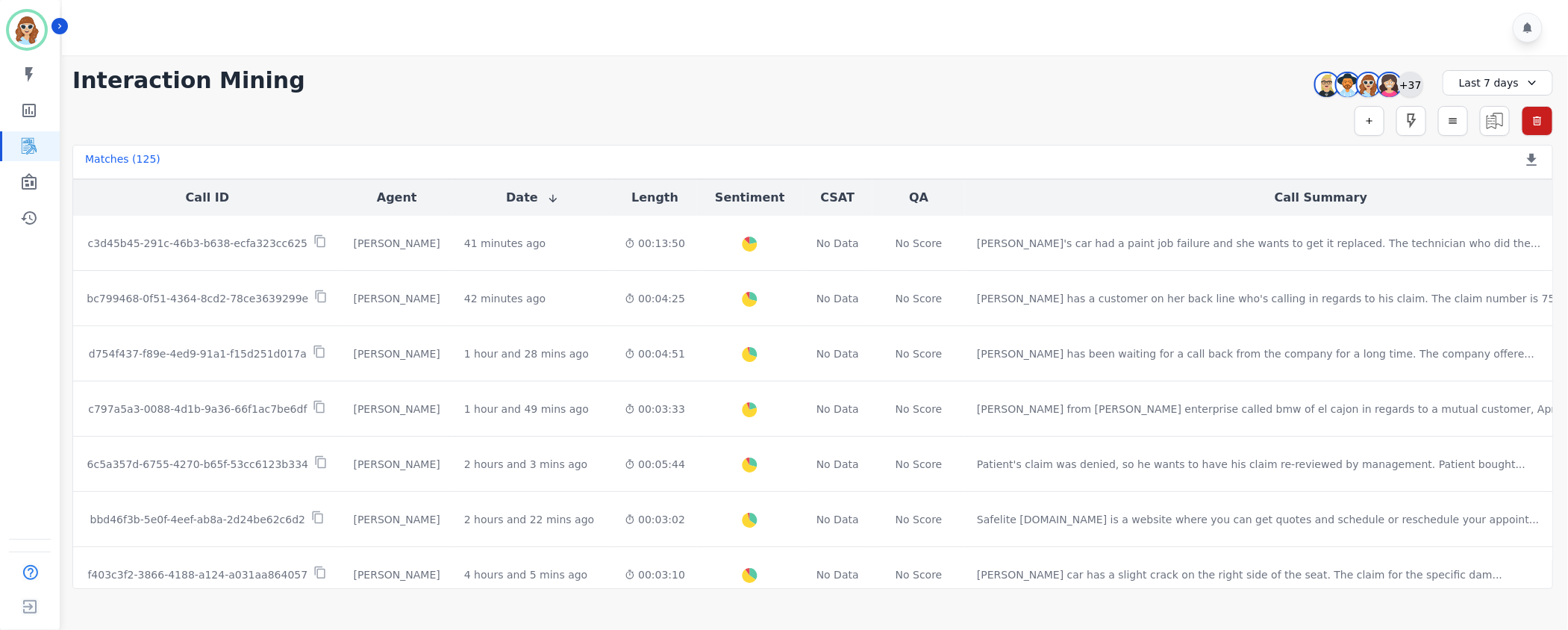
click at [1412, 81] on div "+37" at bounding box center [1410, 84] width 25 height 25
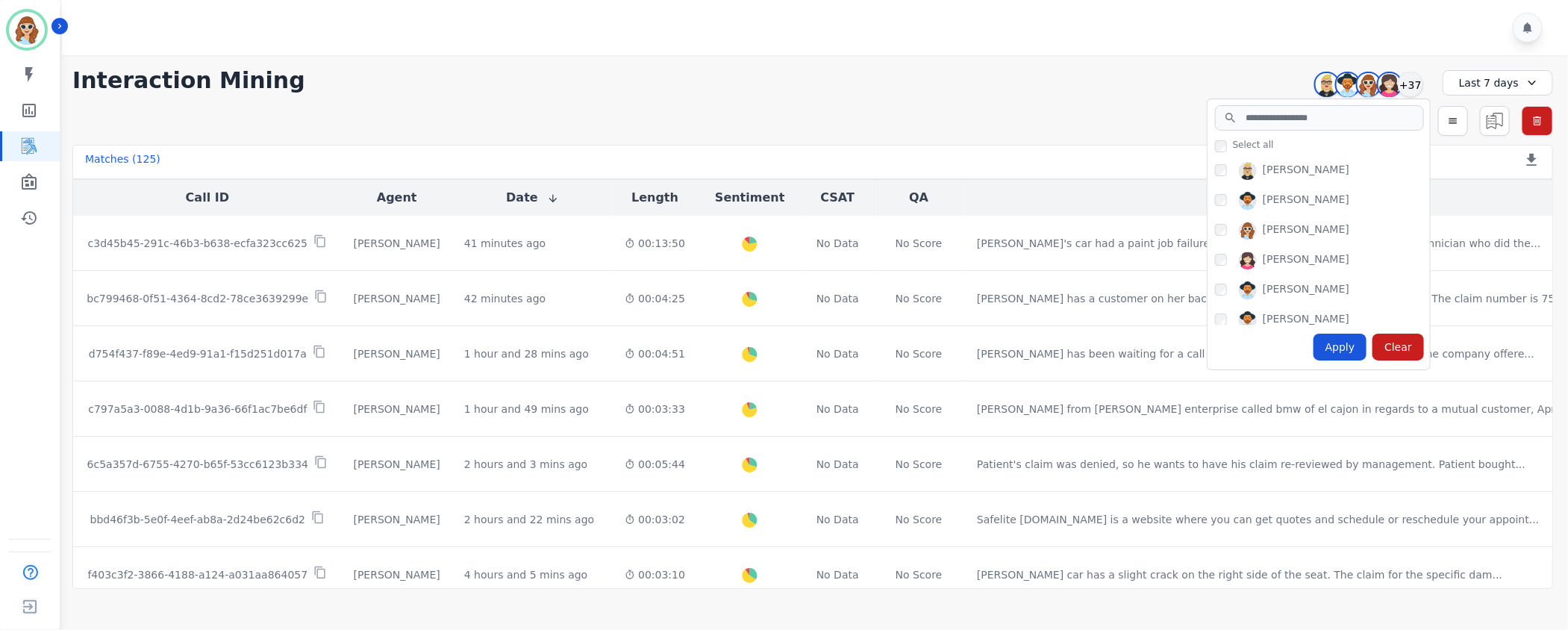
click at [1349, 346] on div "Apply" at bounding box center [1341, 347] width 54 height 27
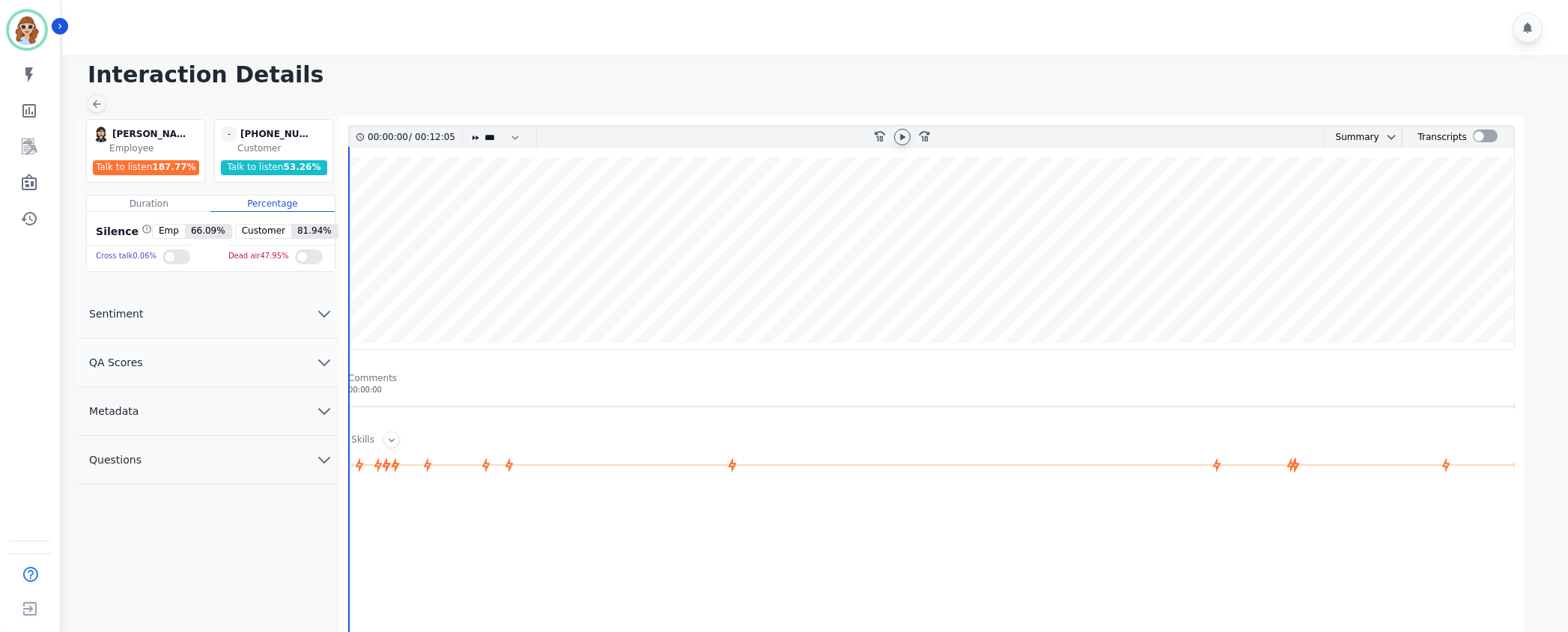
click at [899, 143] on icon at bounding box center [902, 136] width 12 height 12
click at [522, 131] on select "* * * **** * *** * ****" at bounding box center [505, 137] width 45 height 21
select select "***"
click at [484, 127] on select "* * * **** * *** * ****" at bounding box center [505, 137] width 45 height 21
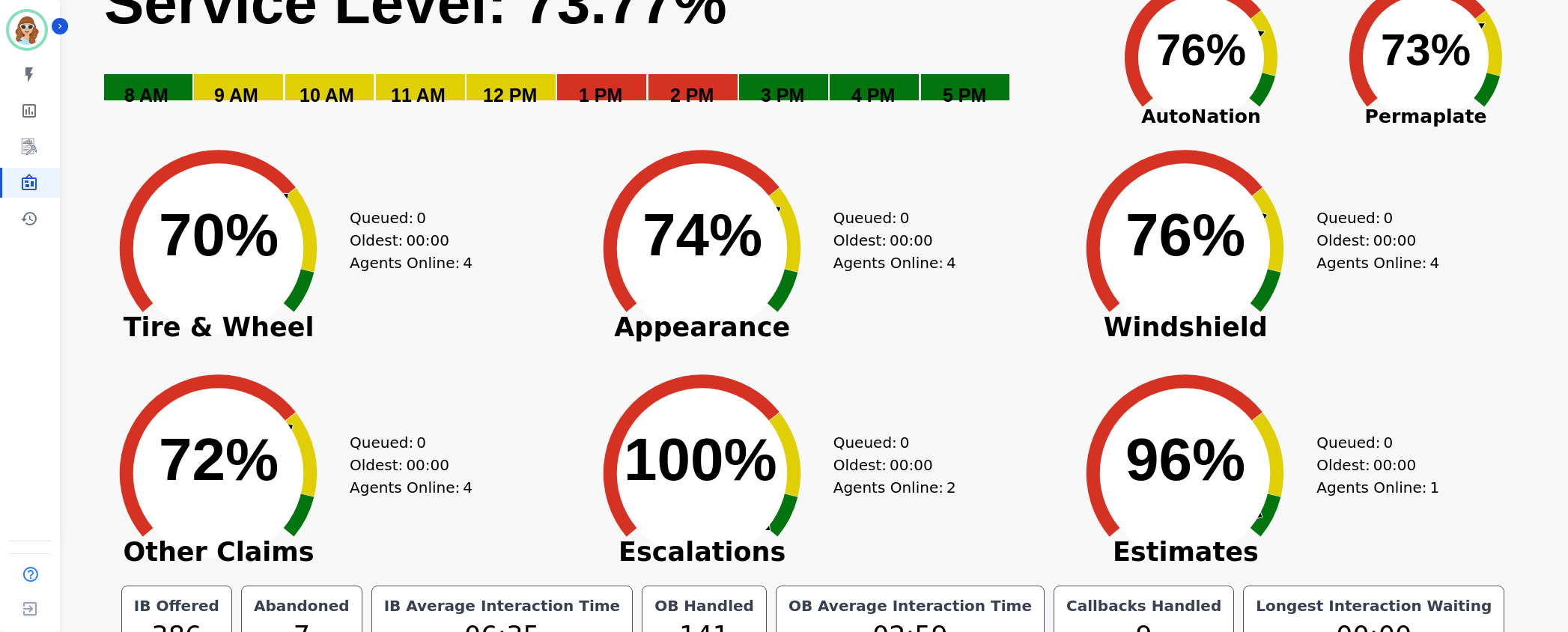
scroll to position [135, 0]
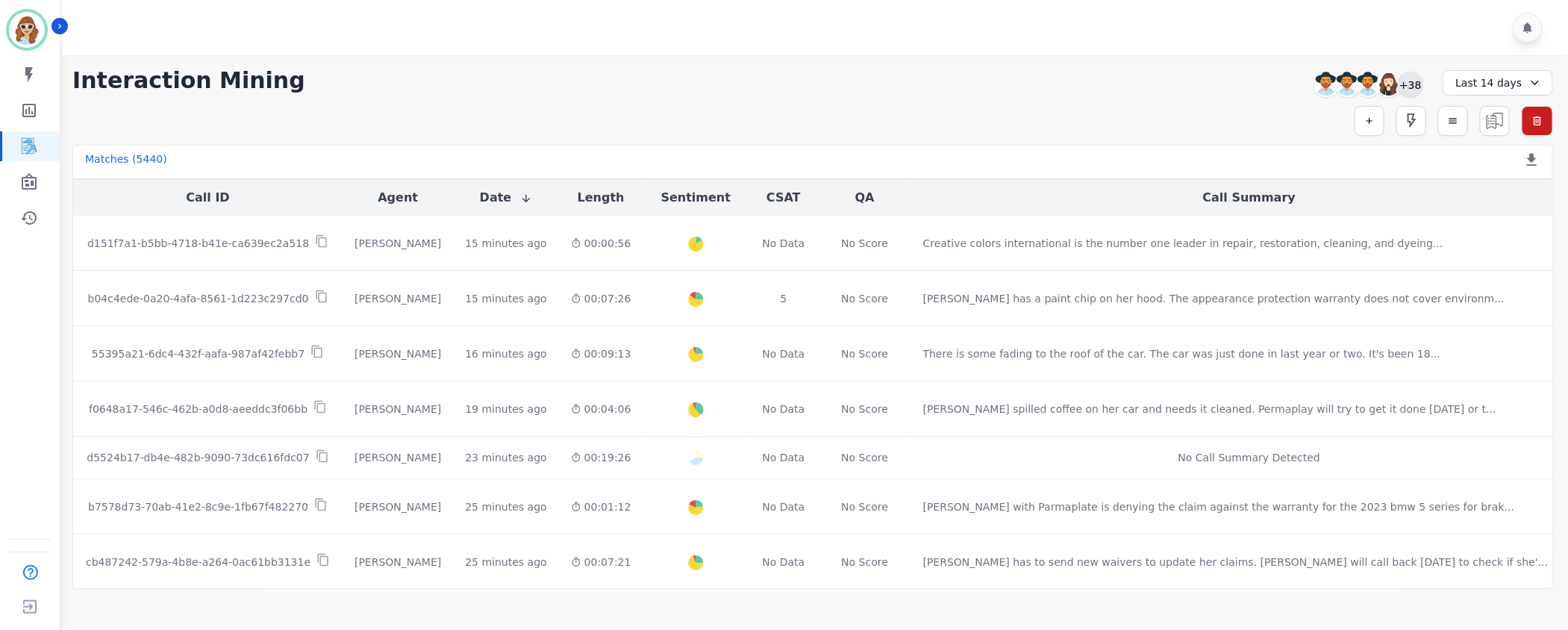
click at [1410, 92] on div "+38" at bounding box center [1410, 84] width 25 height 25
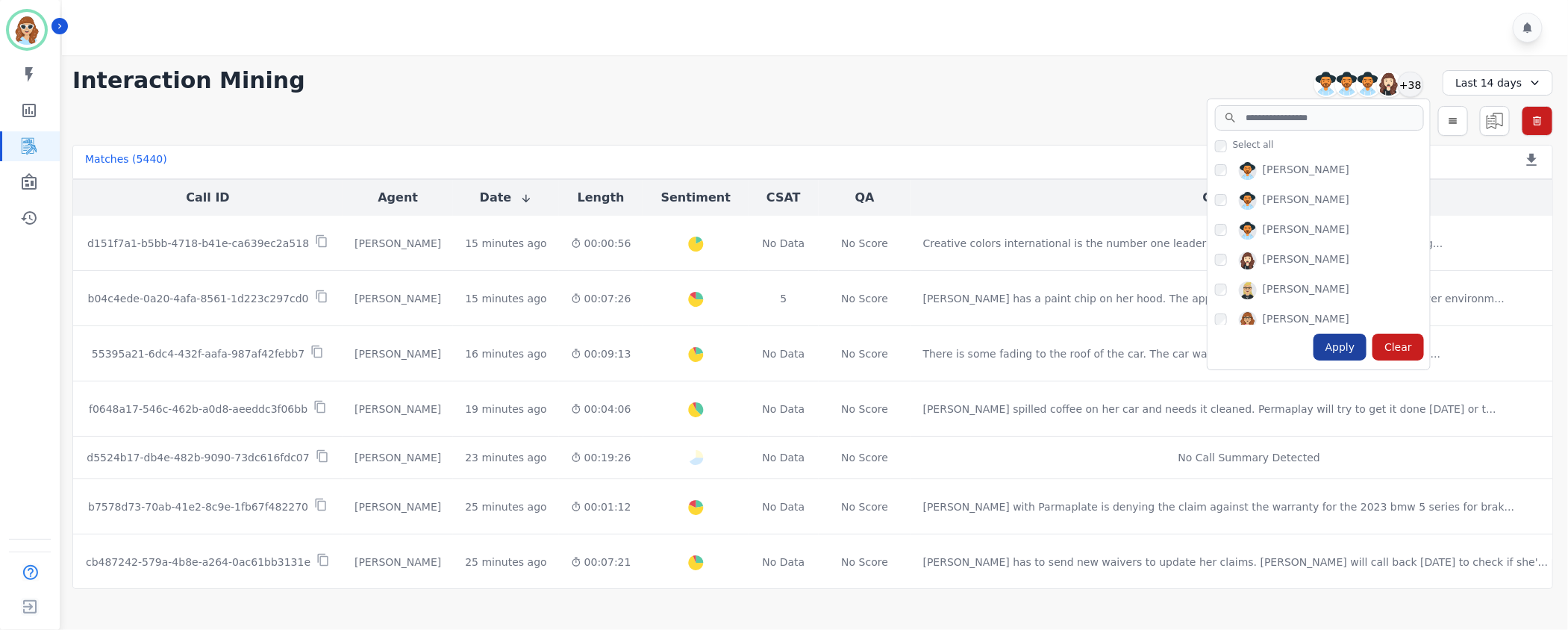
click at [1345, 347] on div "Apply" at bounding box center [1341, 347] width 54 height 27
